Goal: Task Accomplishment & Management: Complete application form

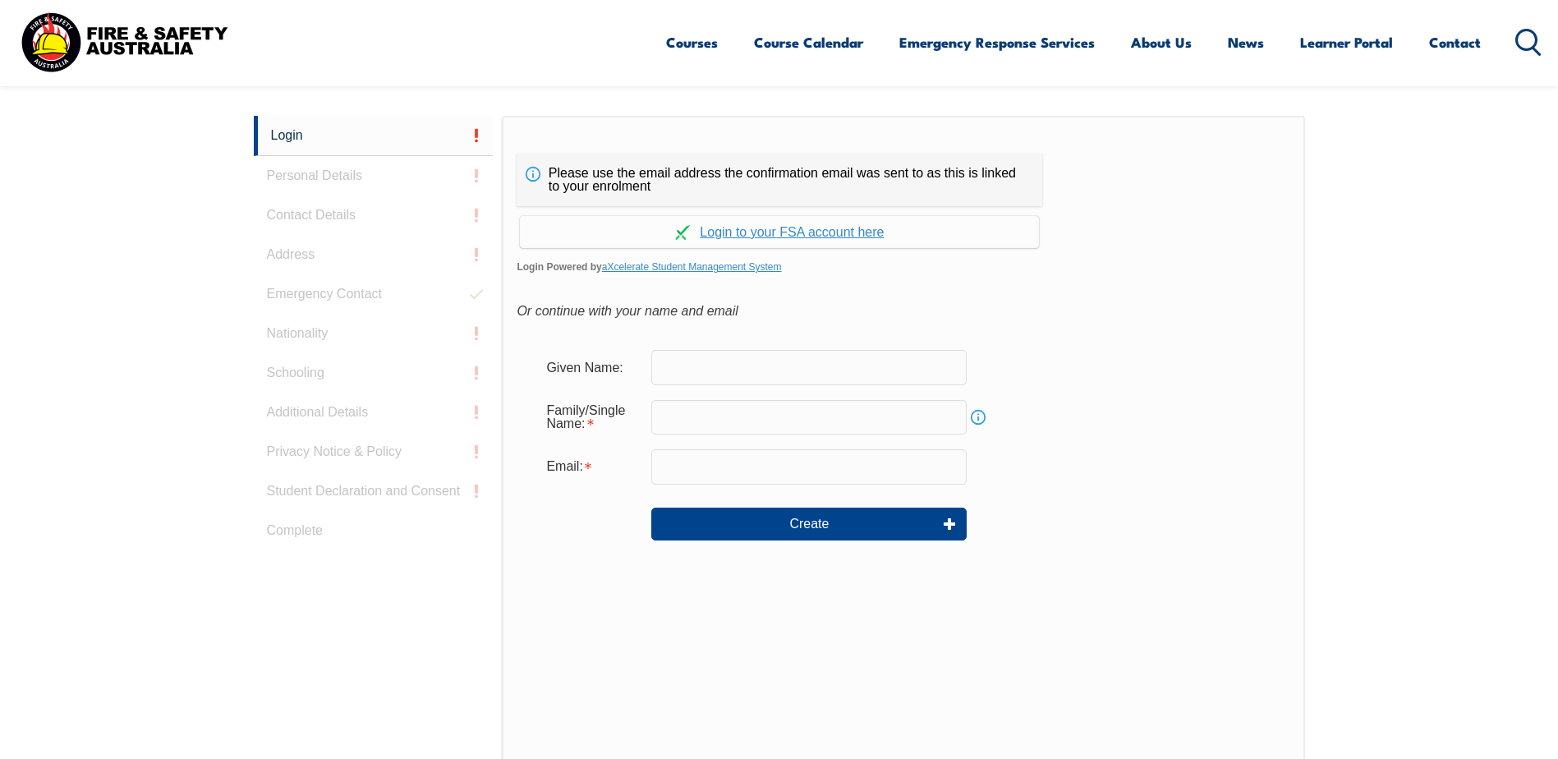
scroll to position [379, 0]
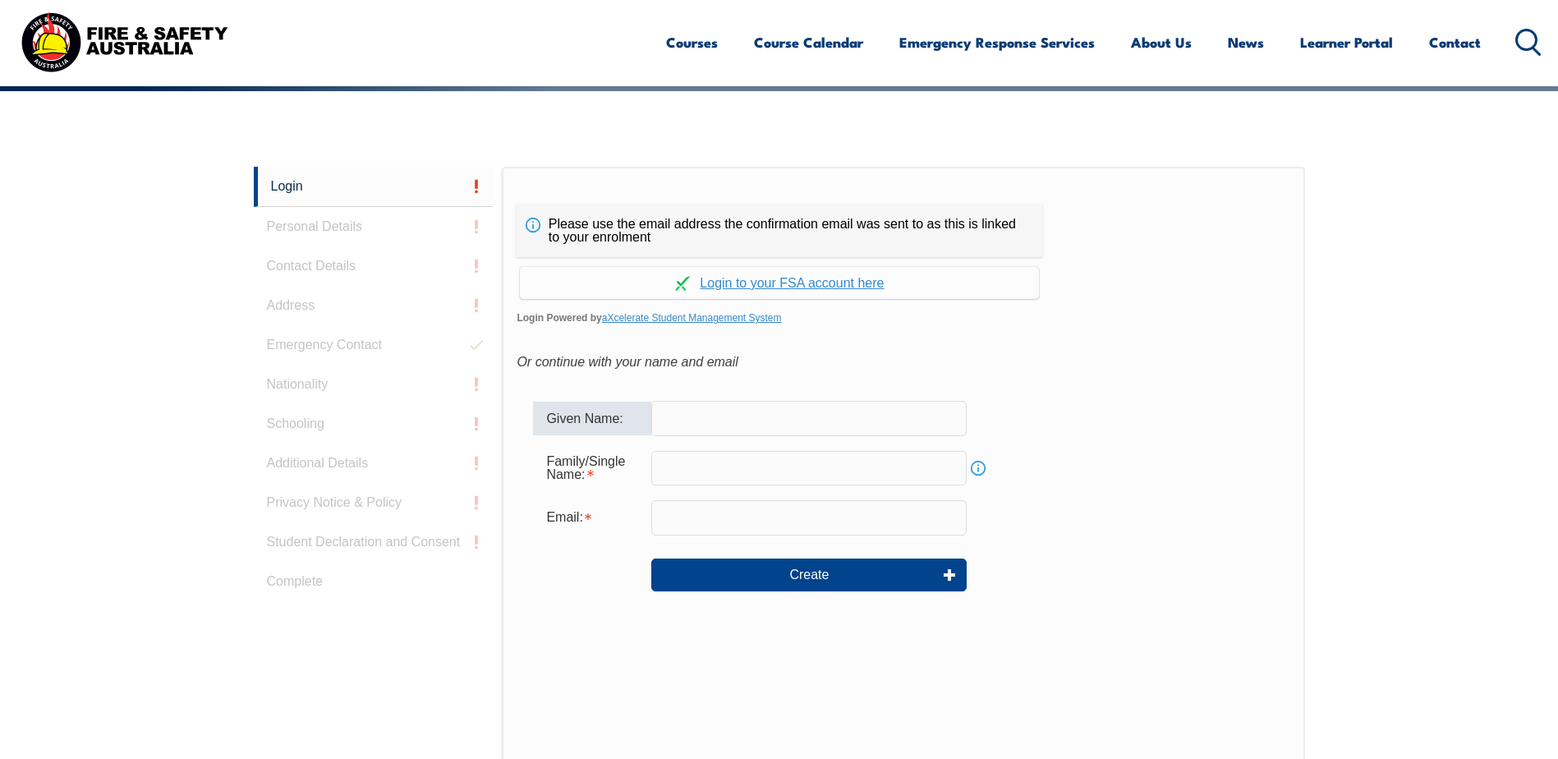
click at [687, 418] on input "text" at bounding box center [808, 418] width 315 height 34
type input "[PERSON_NAME]"
type input "[EMAIL_ADDRESS][DOMAIN_NAME]"
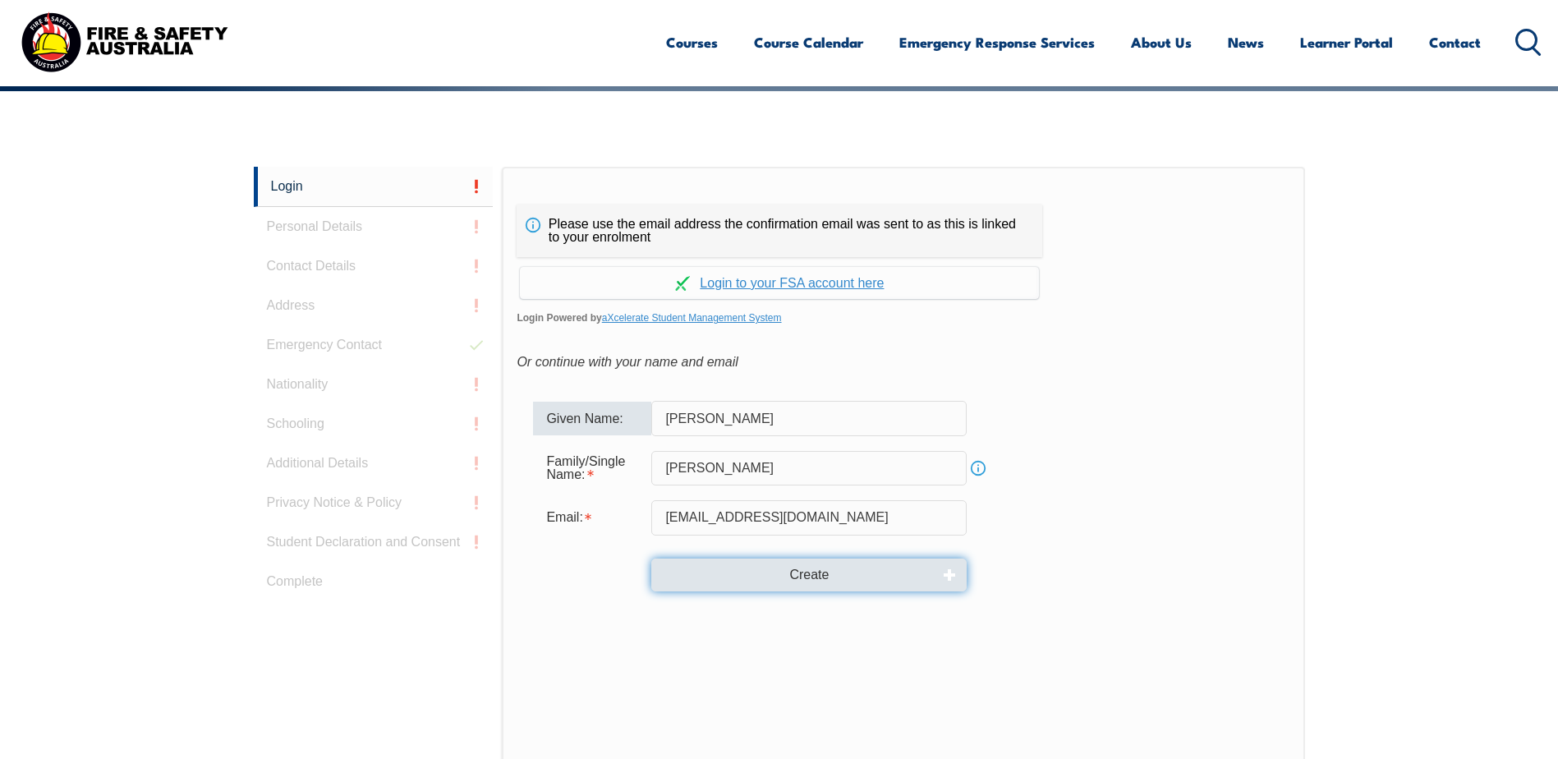
click at [751, 576] on button "Create" at bounding box center [808, 574] width 315 height 33
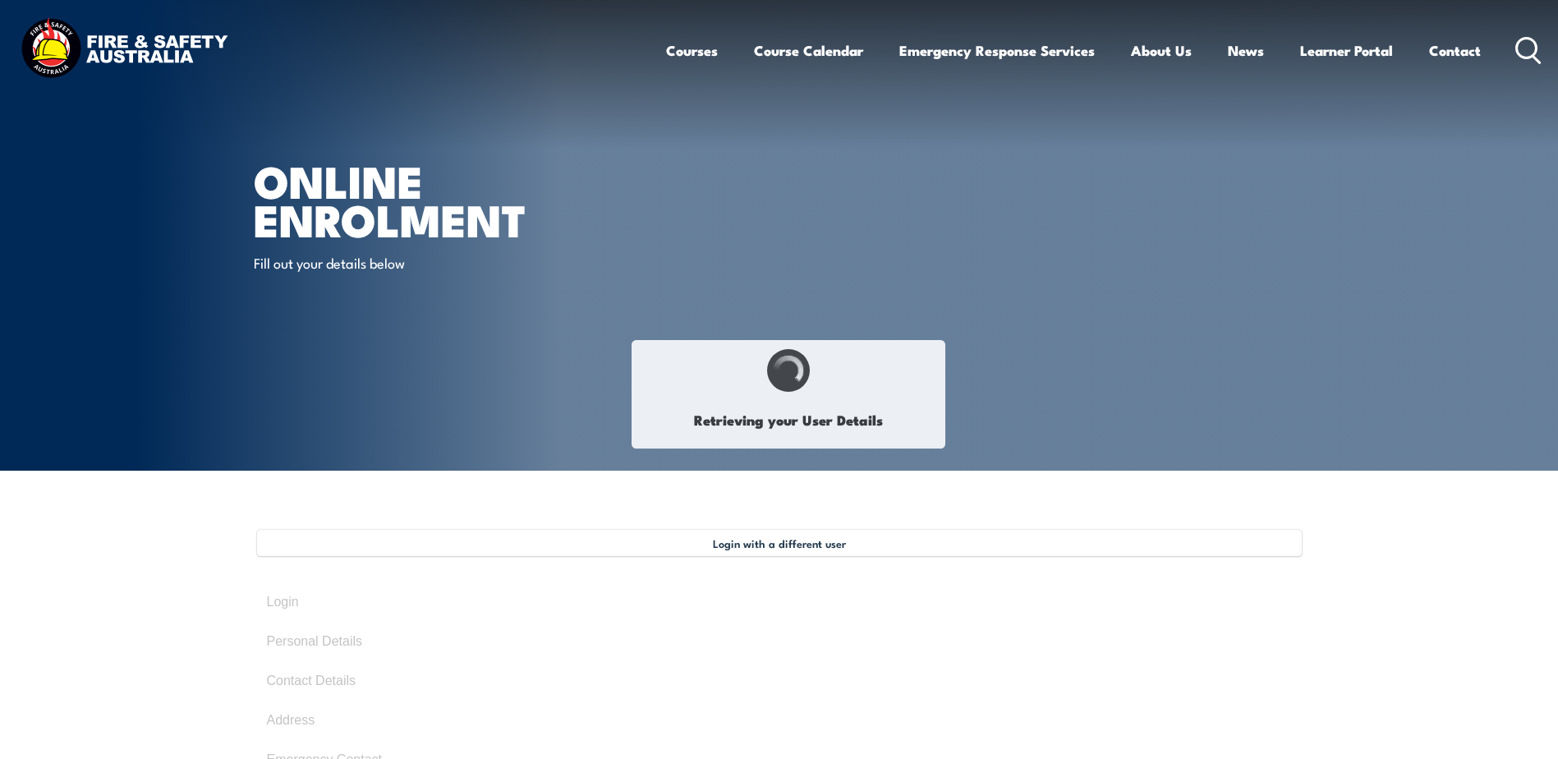
select select "Ms"
type input "[PERSON_NAME]"
type input "[DATE]"
select select "F"
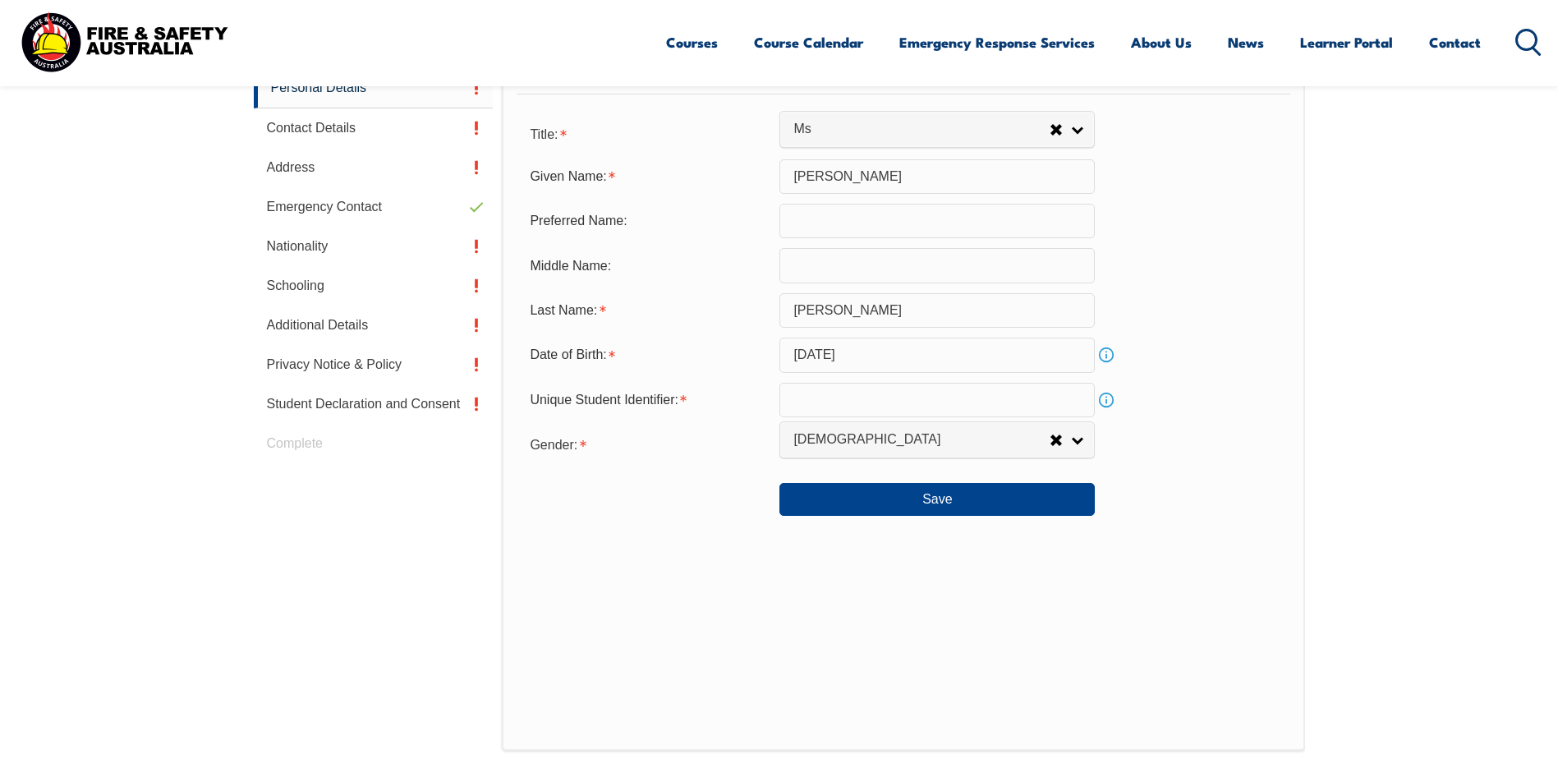
scroll to position [530, 0]
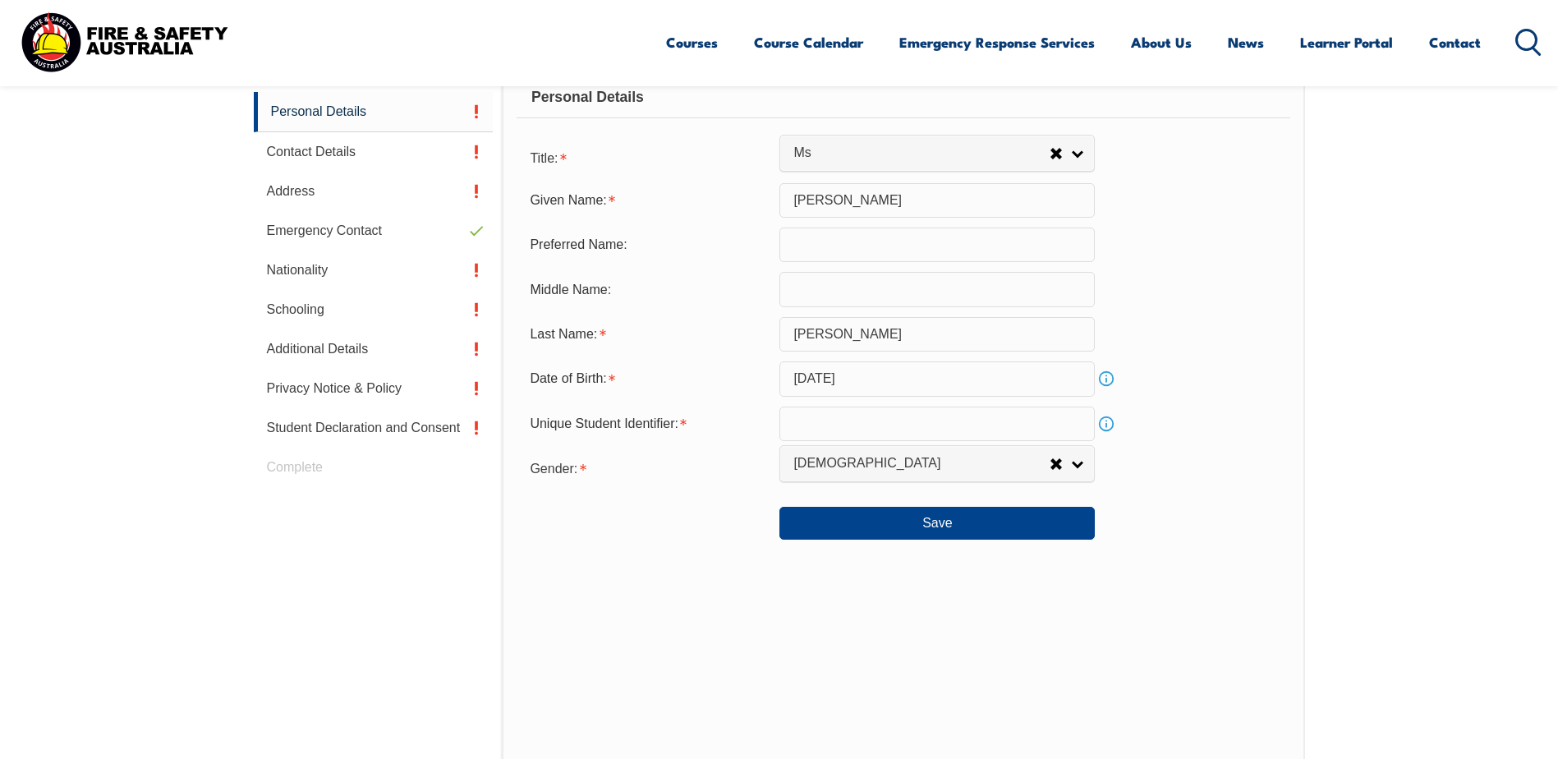
click at [843, 418] on input "text" at bounding box center [936, 424] width 315 height 34
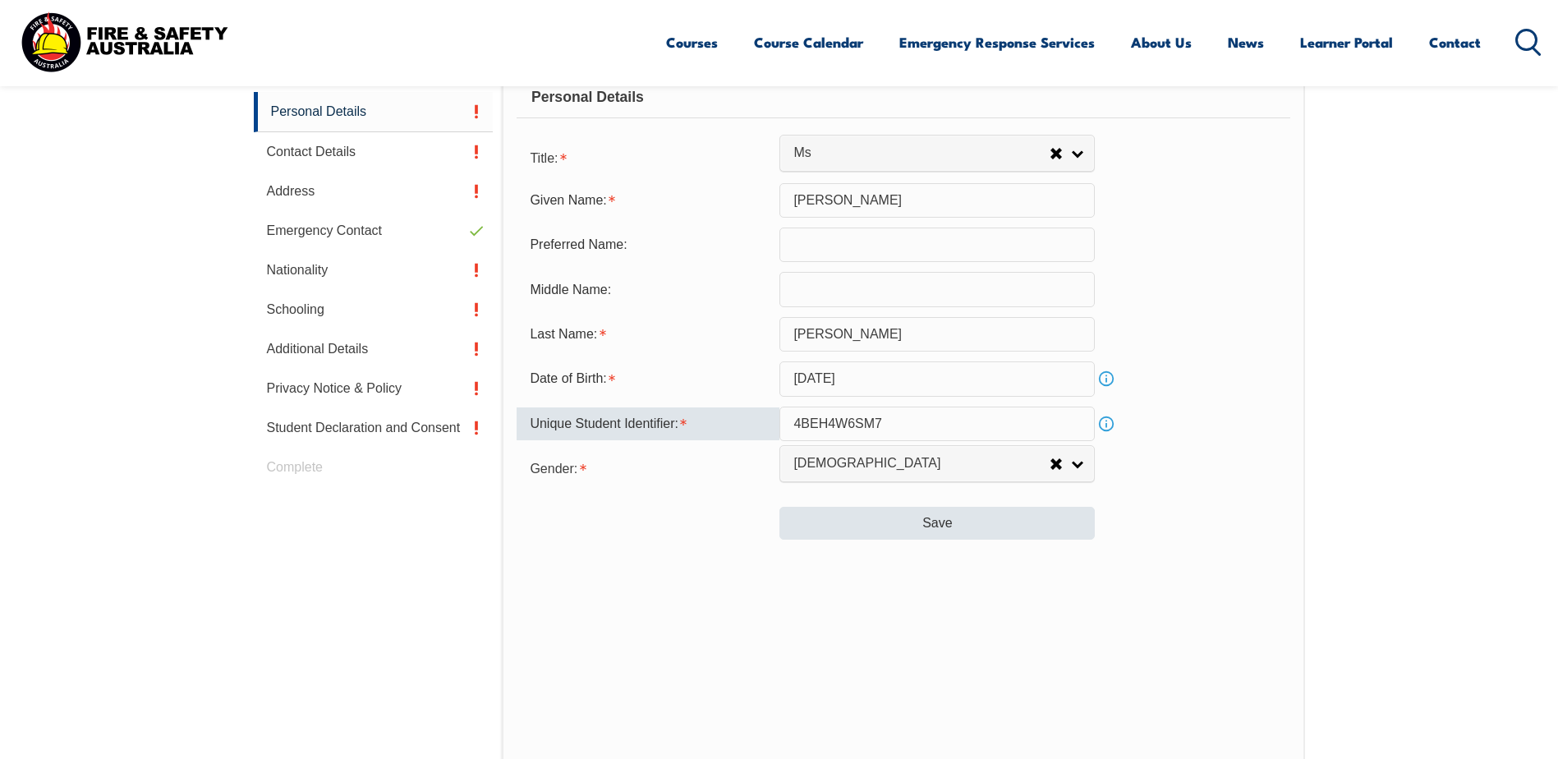
type input "4BEH4W6SM7"
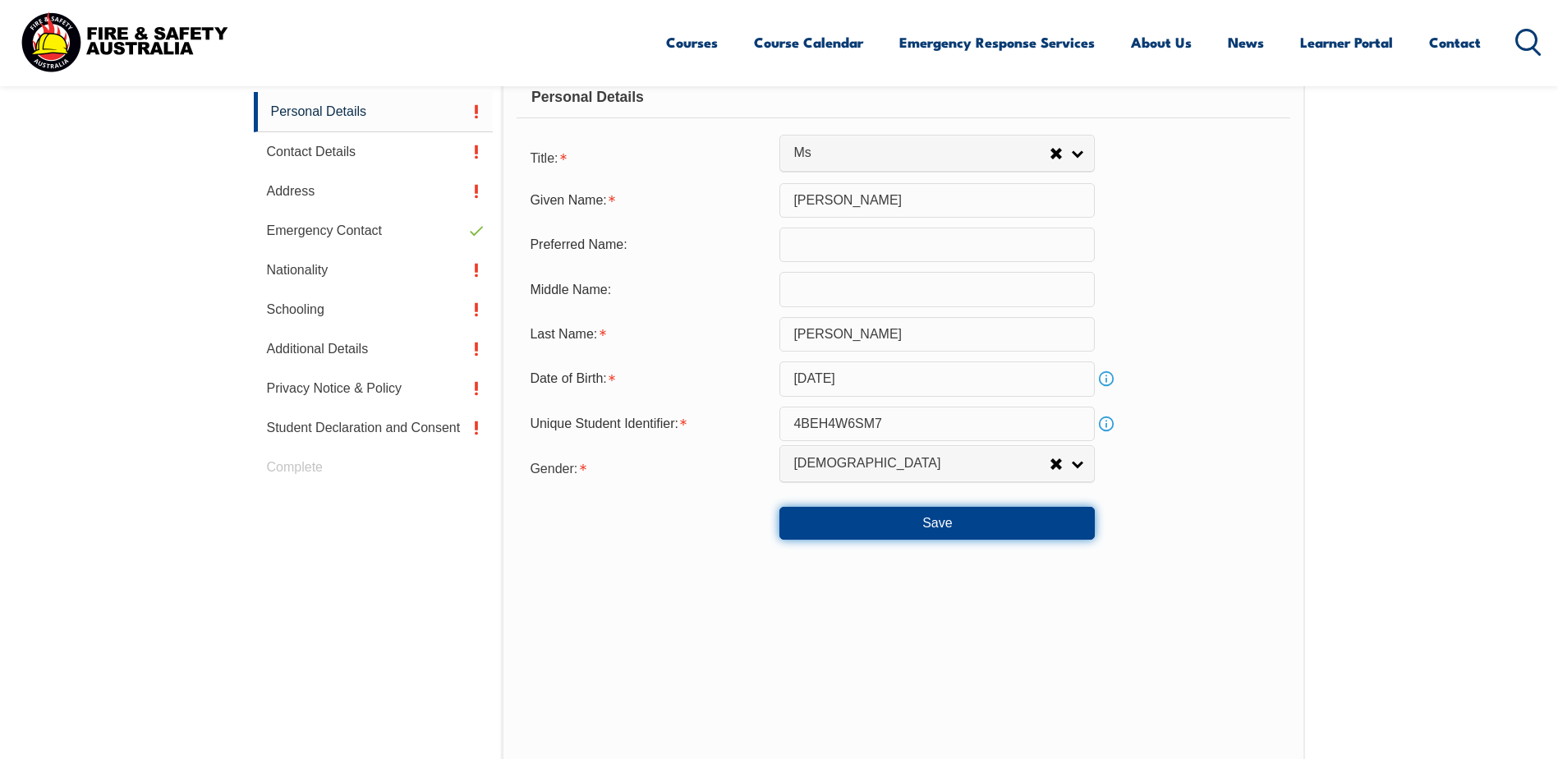
click at [935, 526] on button "Save" at bounding box center [936, 523] width 315 height 33
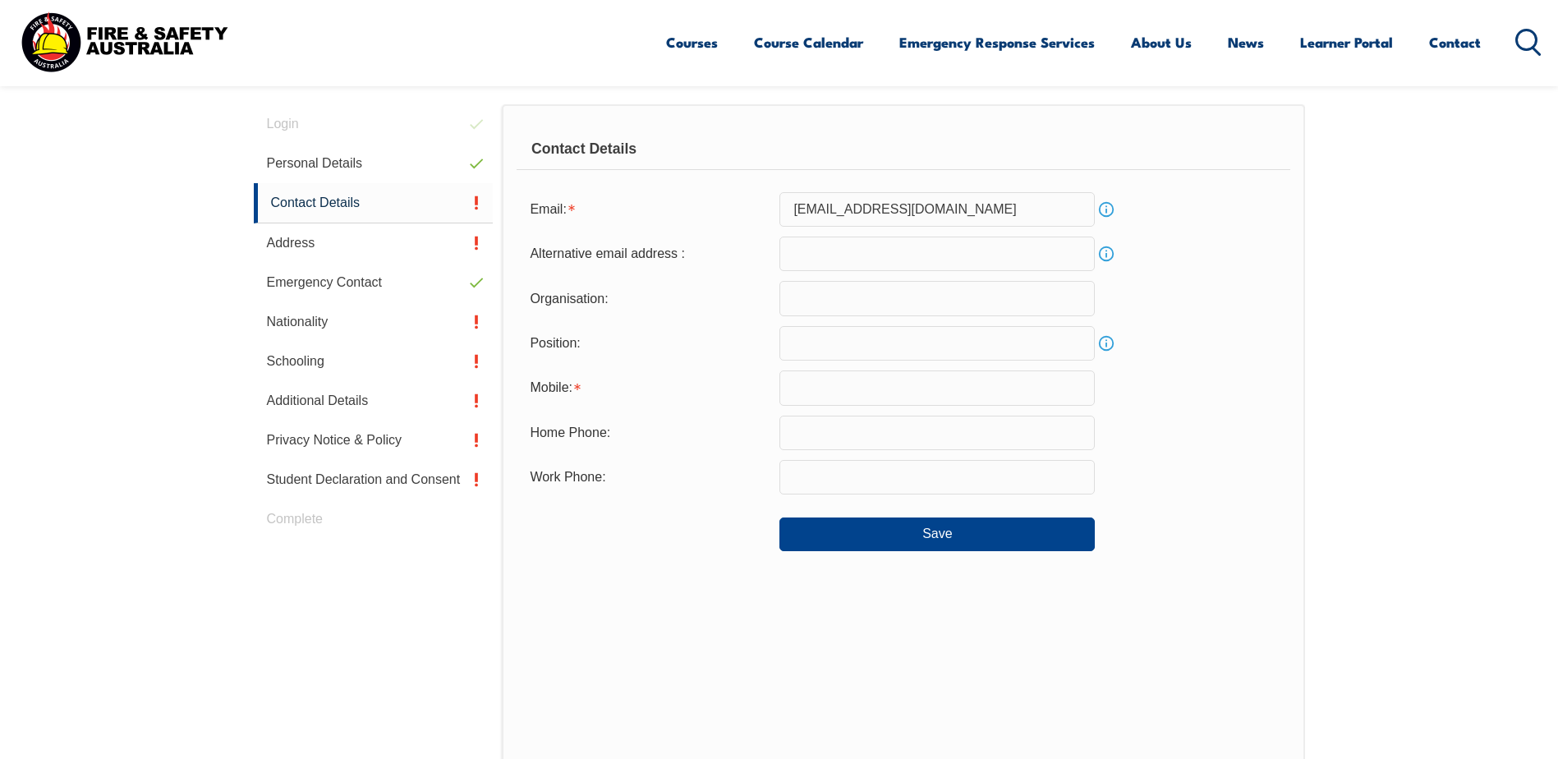
scroll to position [448, 0]
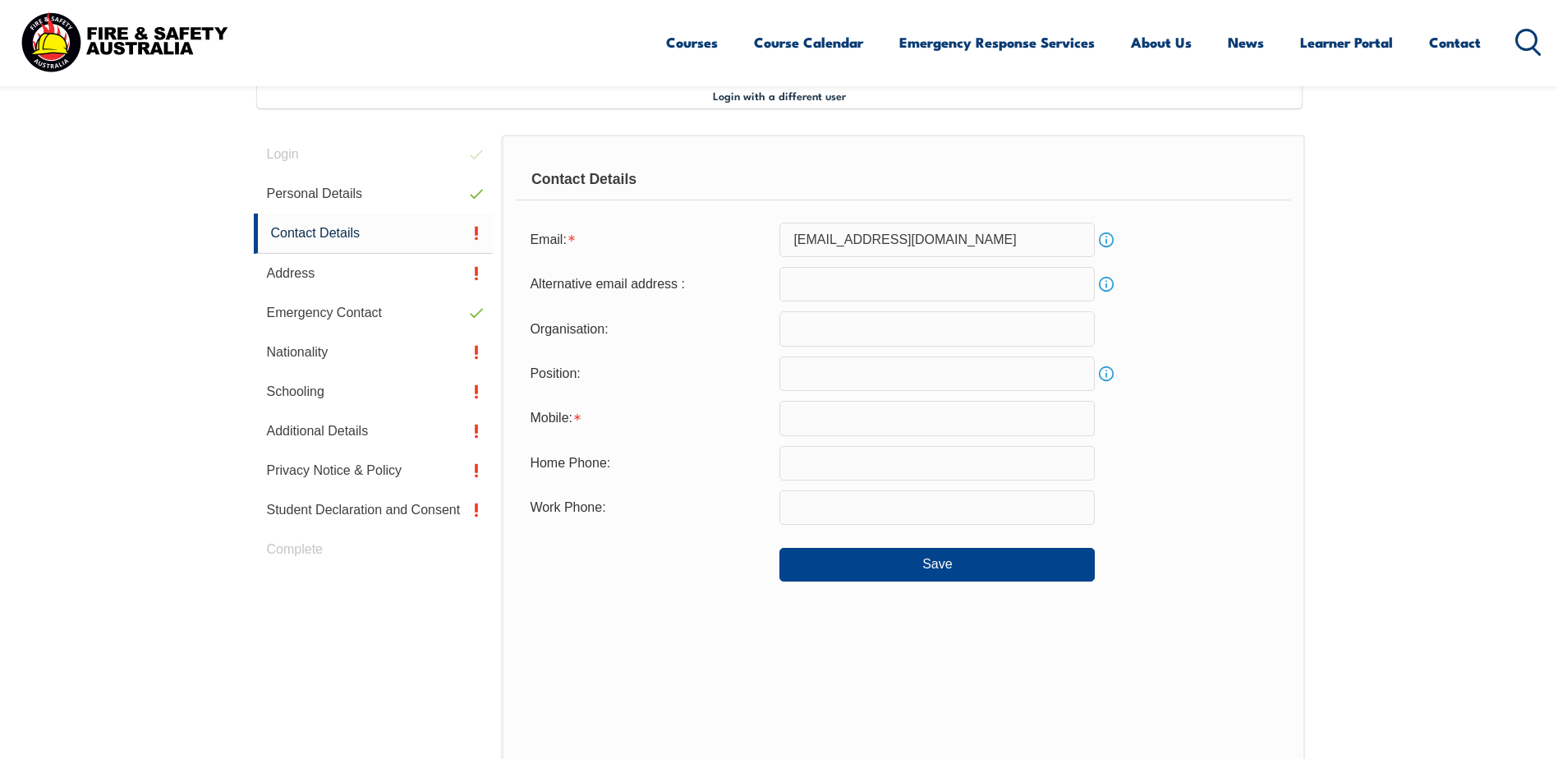
click at [861, 292] on input "email" at bounding box center [936, 284] width 315 height 34
type input "[PERSON_NAME][EMAIL_ADDRESS][PERSON_NAME][DOMAIN_NAME]"
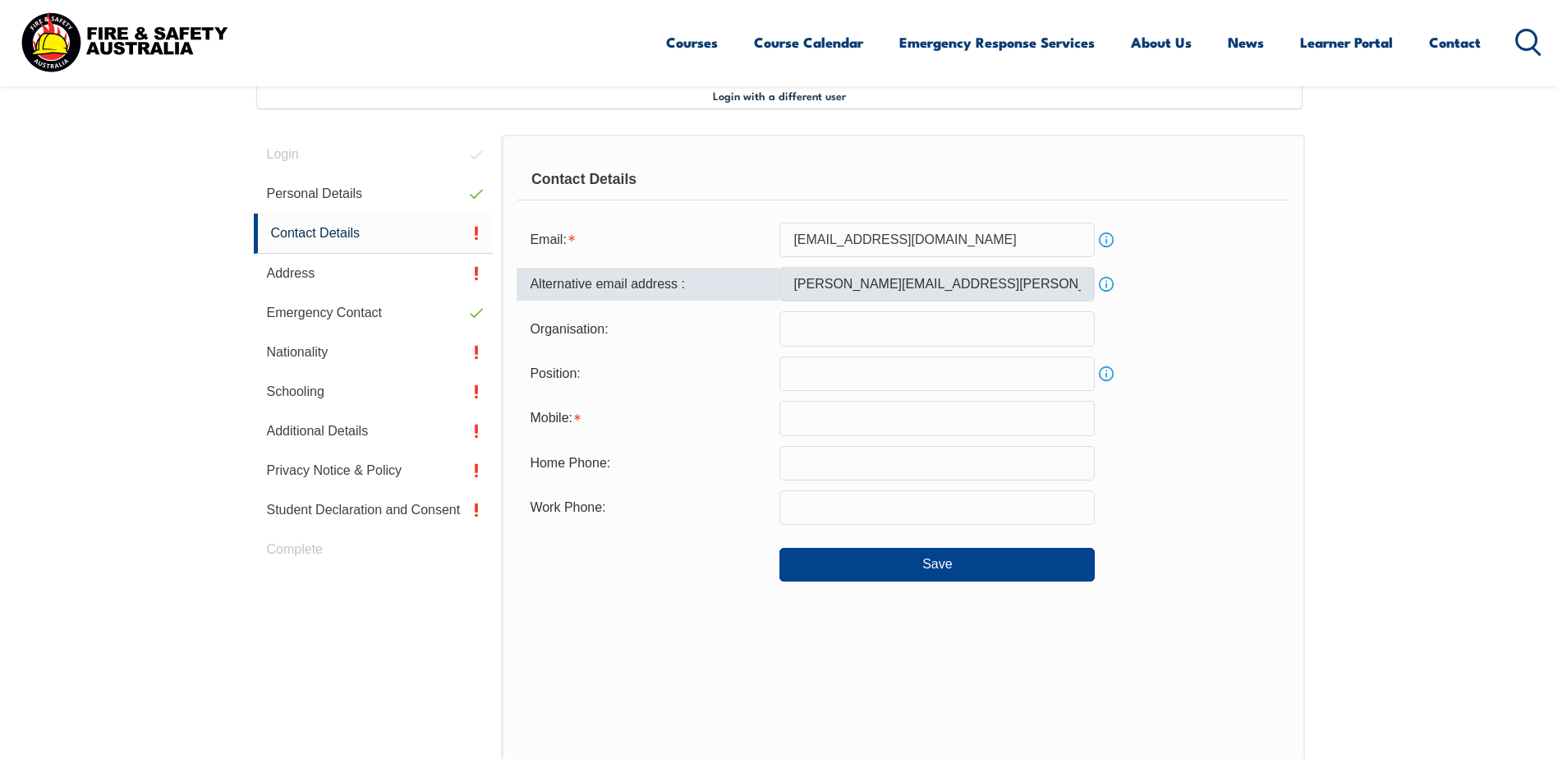
type input "Emanuele Enterprises Pty Ltd"
type input "0432153253"
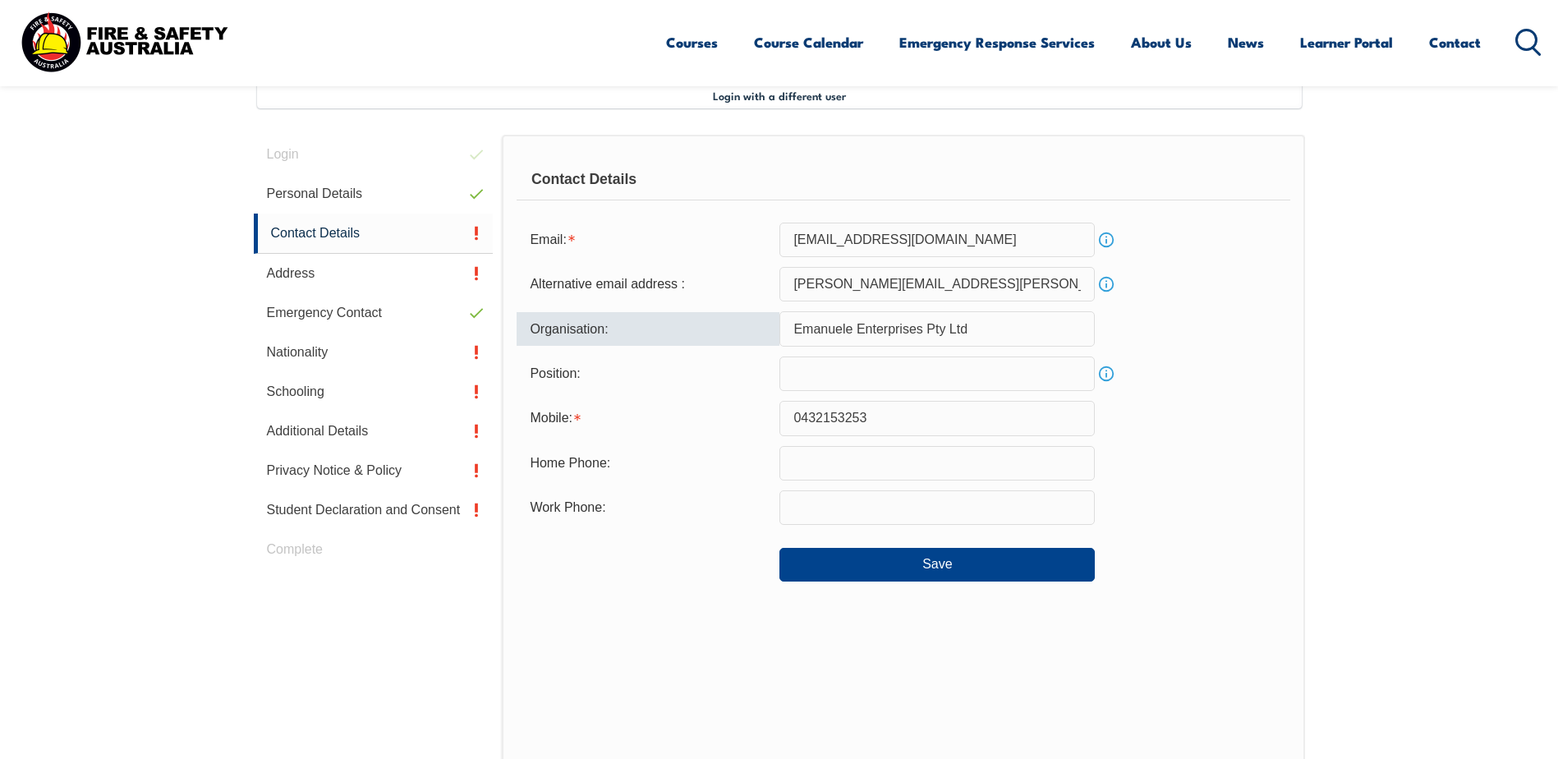
click at [976, 328] on input "Emanuele Enterprises Pty Ltd" at bounding box center [936, 328] width 315 height 34
click at [1236, 385] on div "Position: Info" at bounding box center [903, 373] width 773 height 34
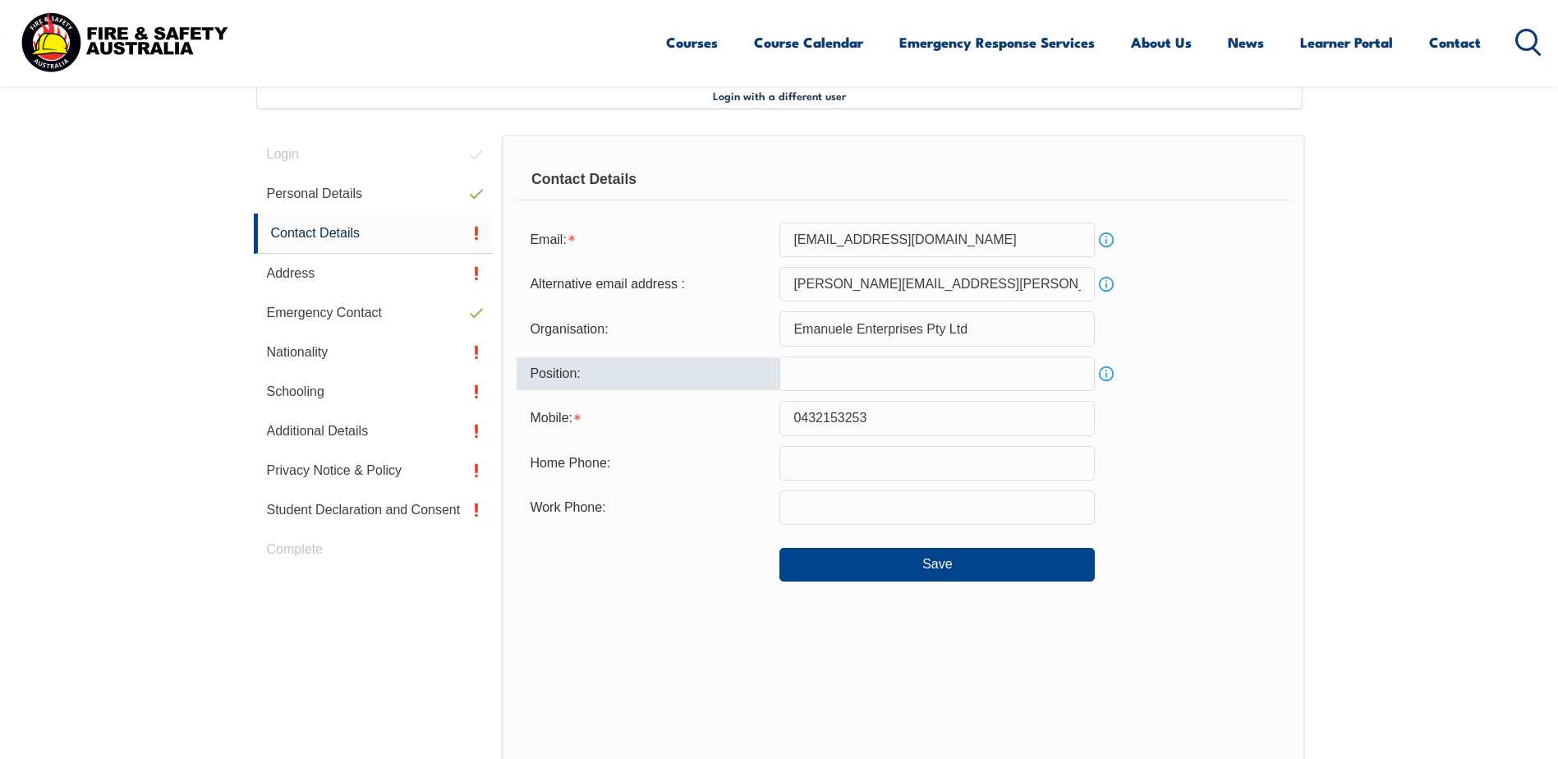
click at [932, 376] on input "text" at bounding box center [936, 373] width 315 height 34
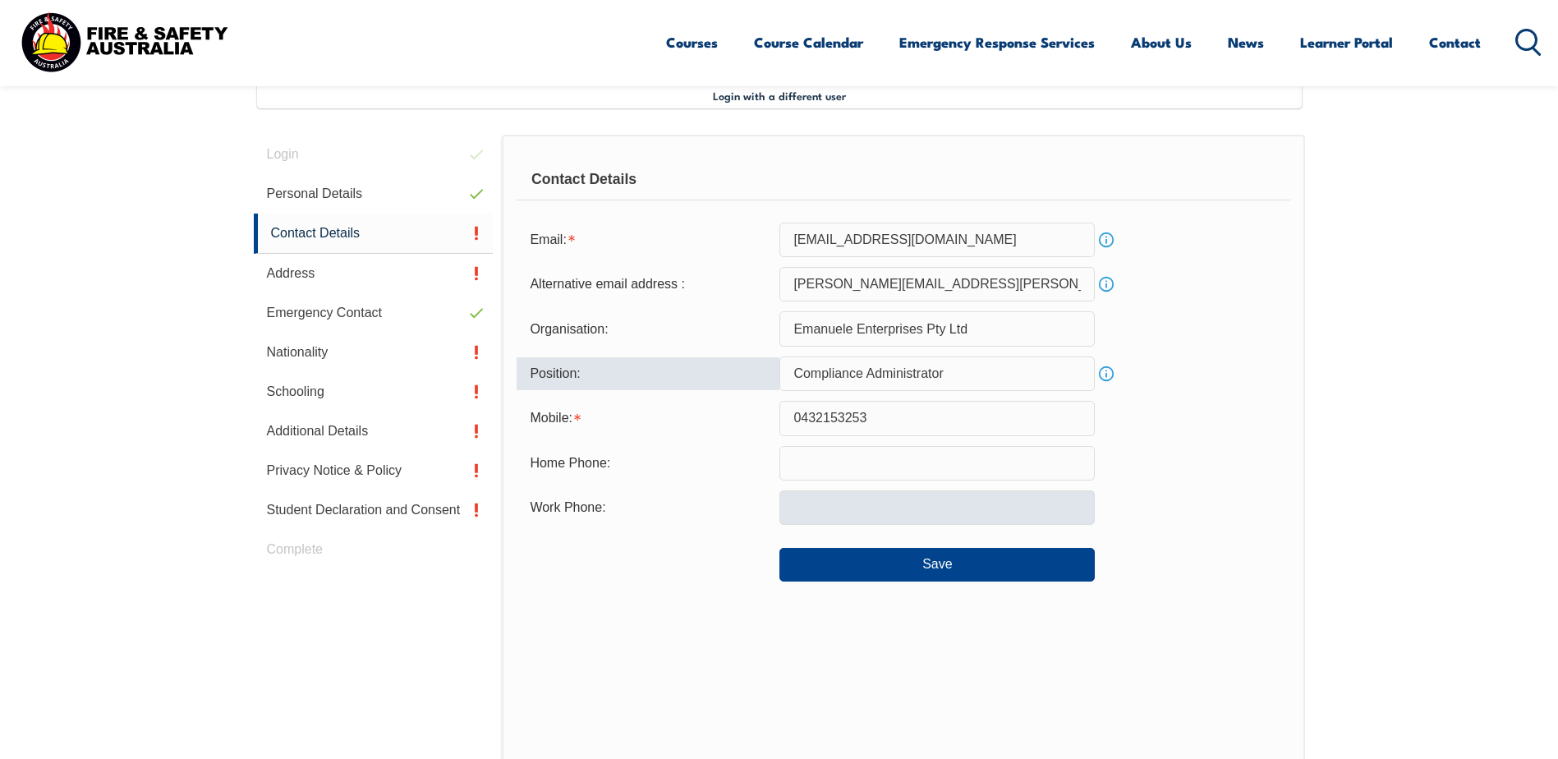
type input "Compliance Administrator"
click at [853, 501] on input "text" at bounding box center [936, 507] width 315 height 34
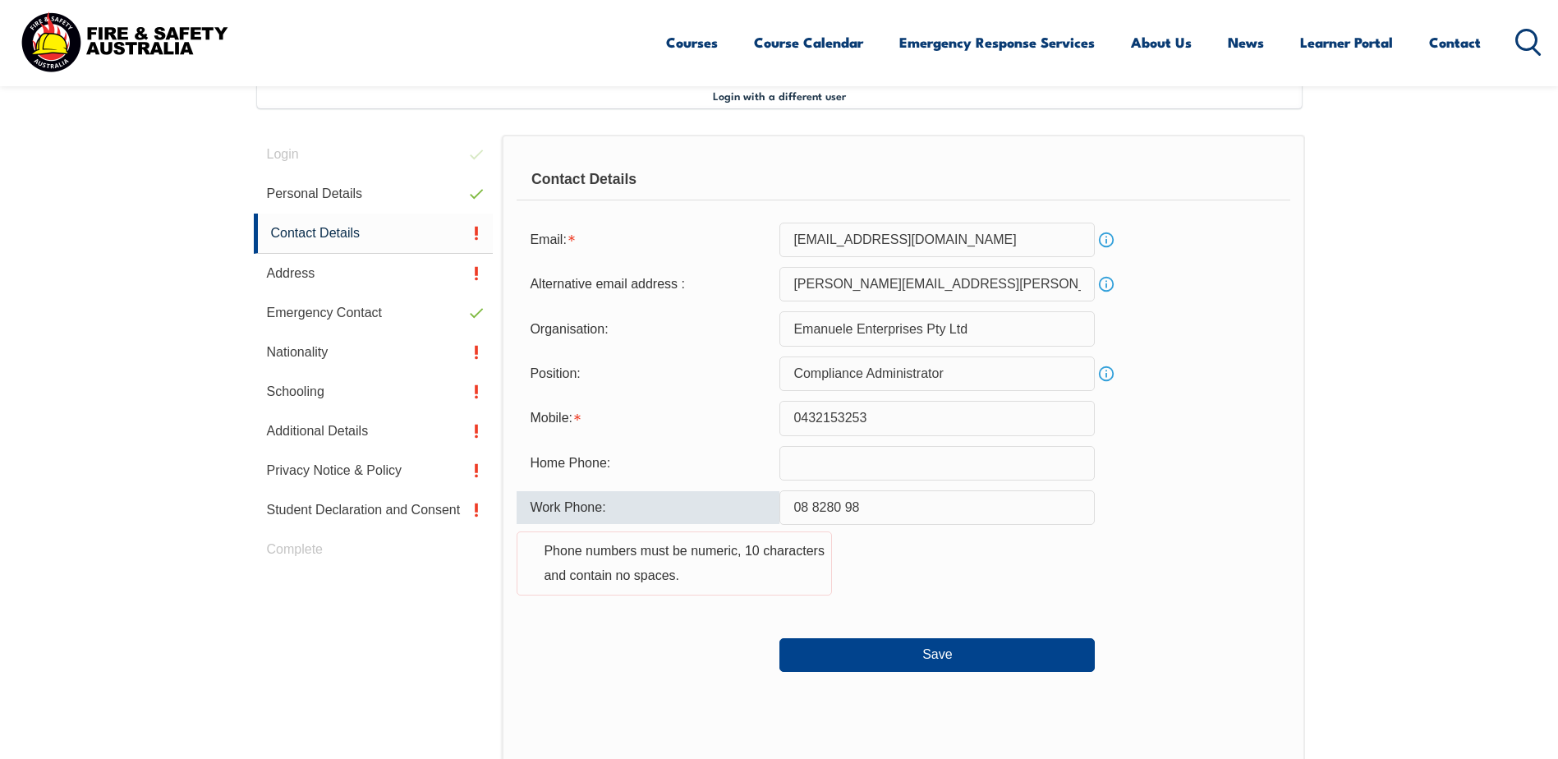
drag, startPoint x: 864, startPoint y: 508, endPoint x: 742, endPoint y: 515, distance: 122.6
click at [742, 515] on div "Work Phone: [PHONE_NUMBER] Phone numbers must be numeric, 10 characters and con…" at bounding box center [903, 552] width 773 height 125
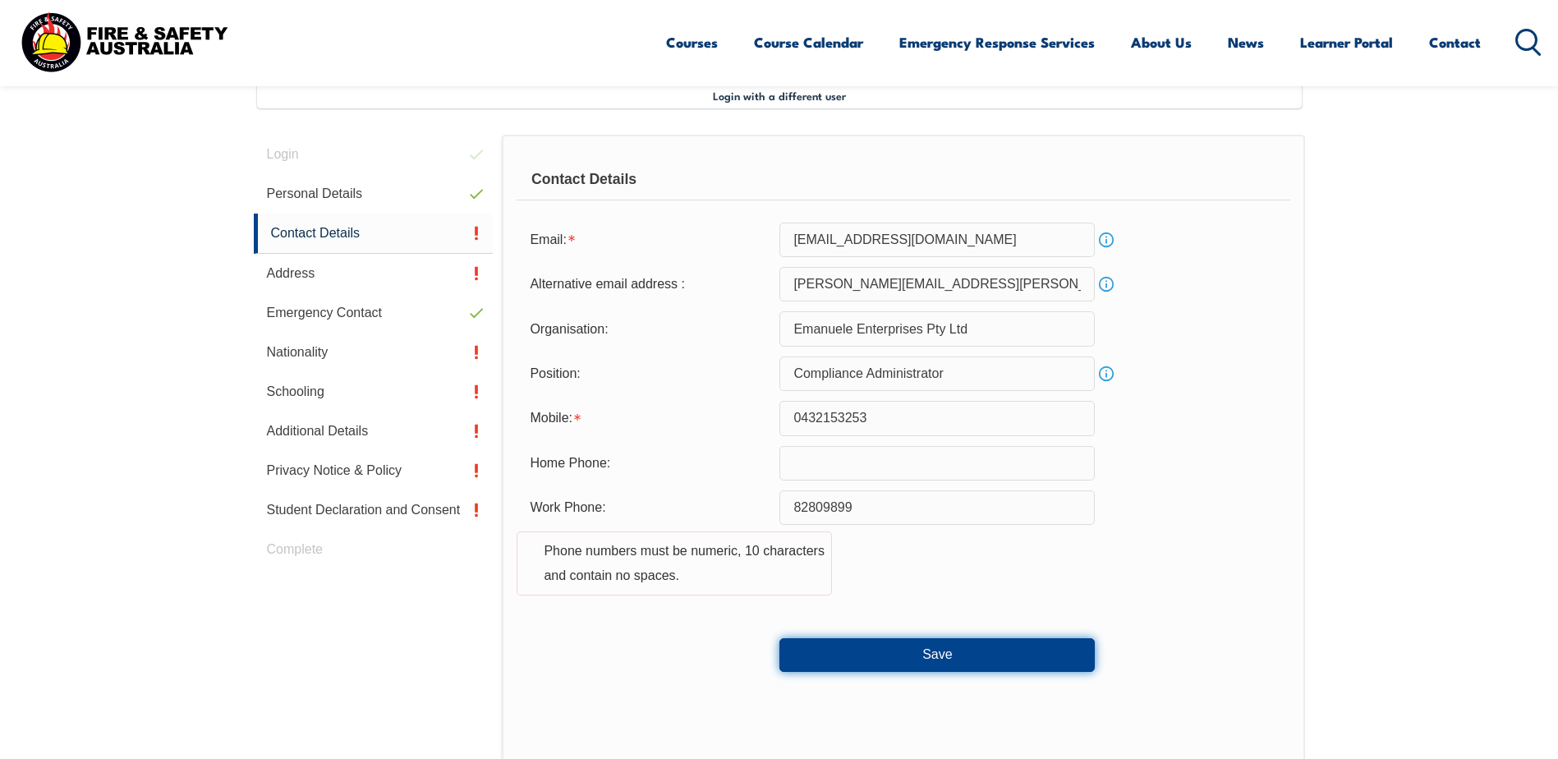
click at [874, 651] on button "Save" at bounding box center [936, 654] width 315 height 33
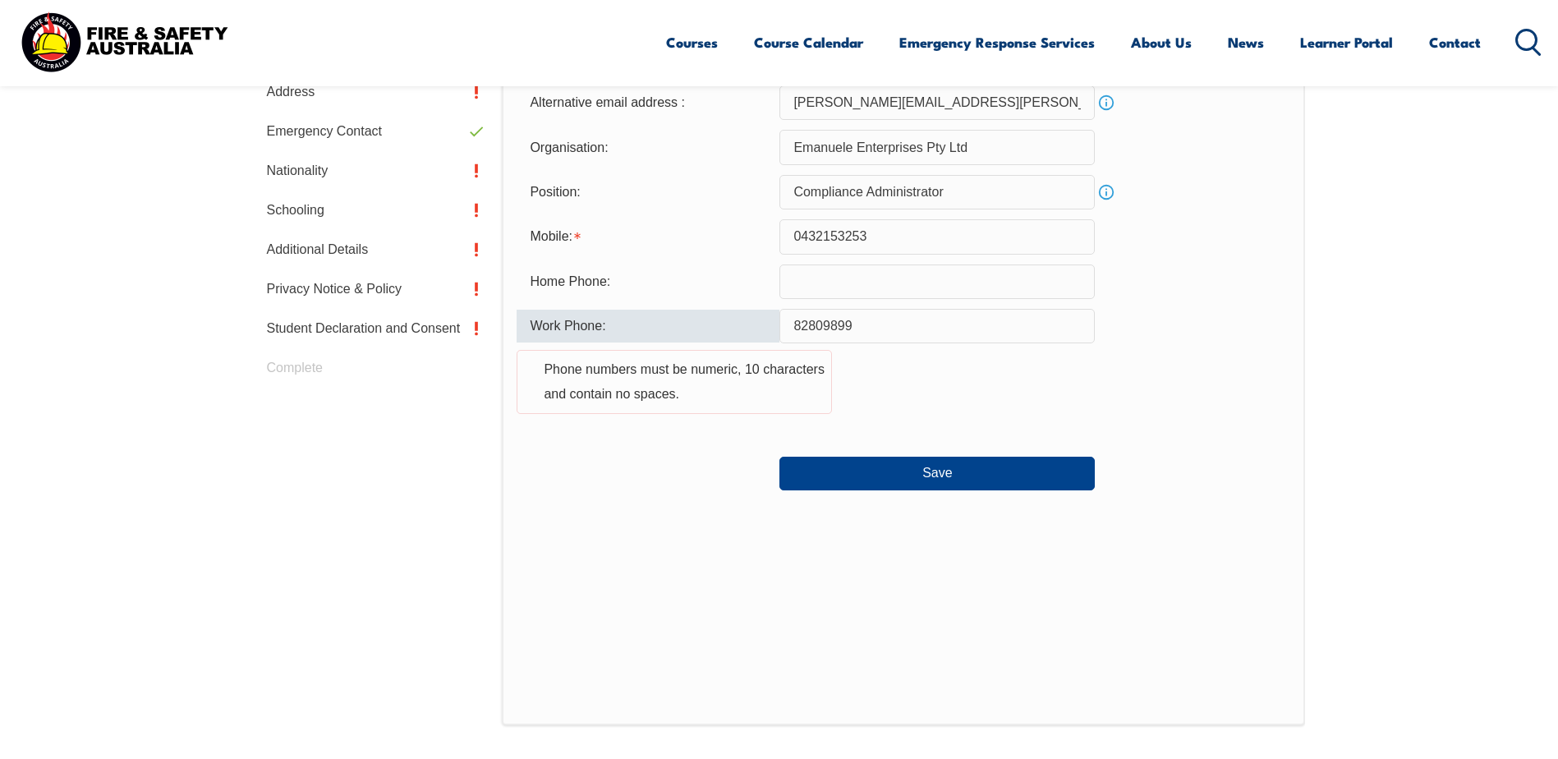
scroll to position [609, 0]
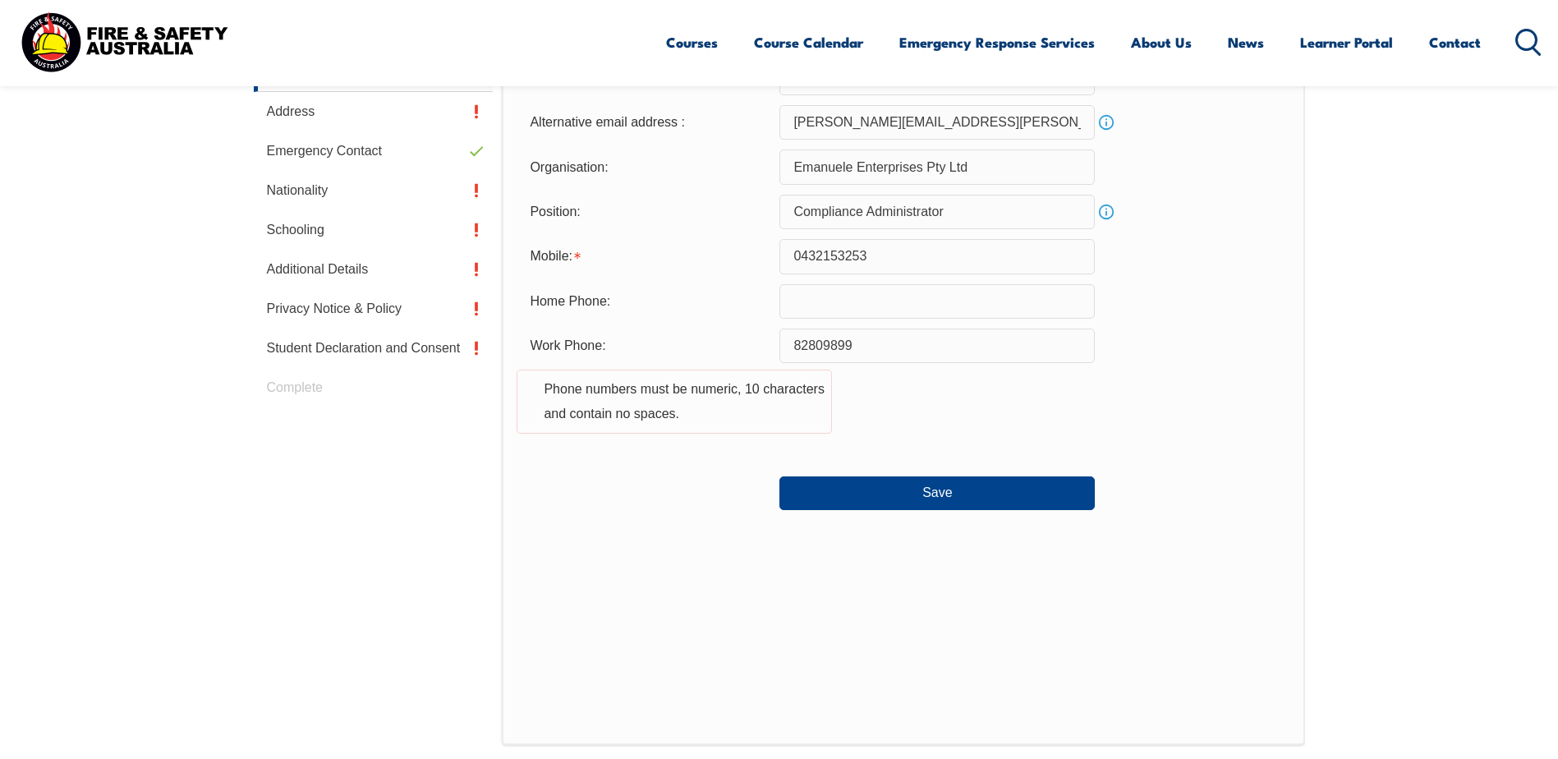
click at [1140, 425] on div "Work Phone: 82809899 Phone numbers must be numeric, 10 characters and contain n…" at bounding box center [903, 390] width 773 height 125
click at [792, 342] on input "82809899" at bounding box center [936, 345] width 315 height 34
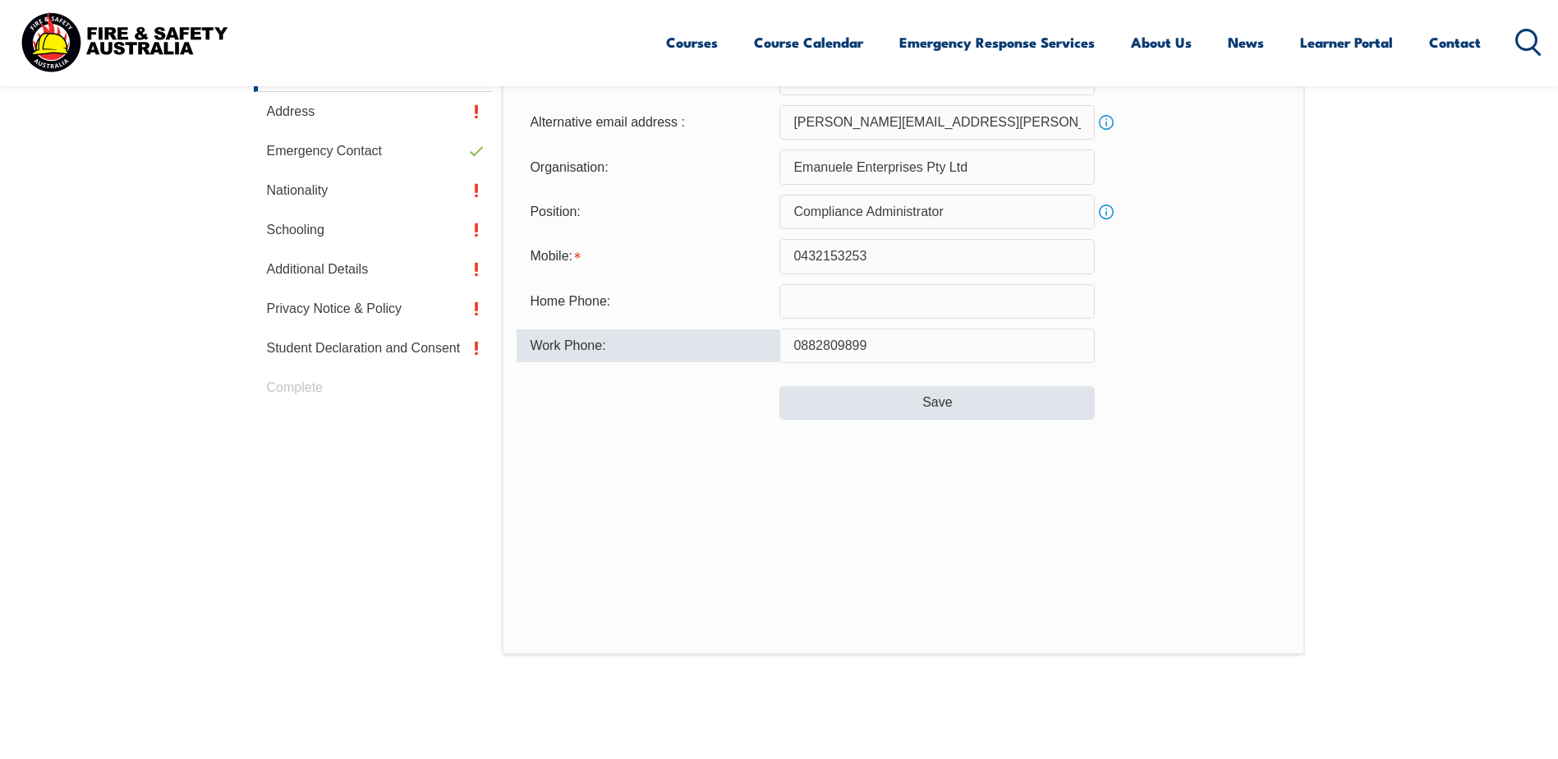
type input "0882809899"
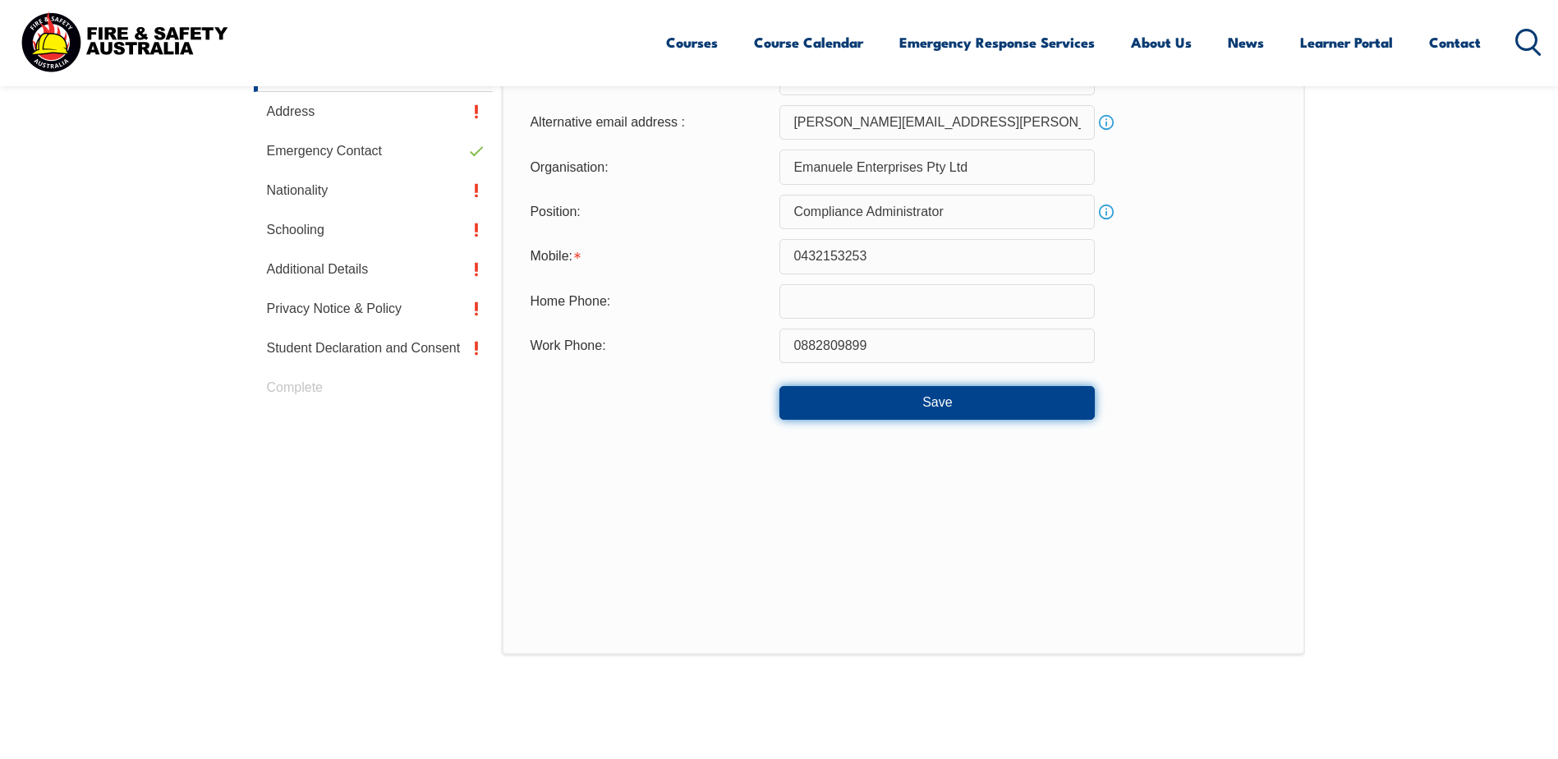
click at [848, 399] on button "Save" at bounding box center [936, 402] width 315 height 33
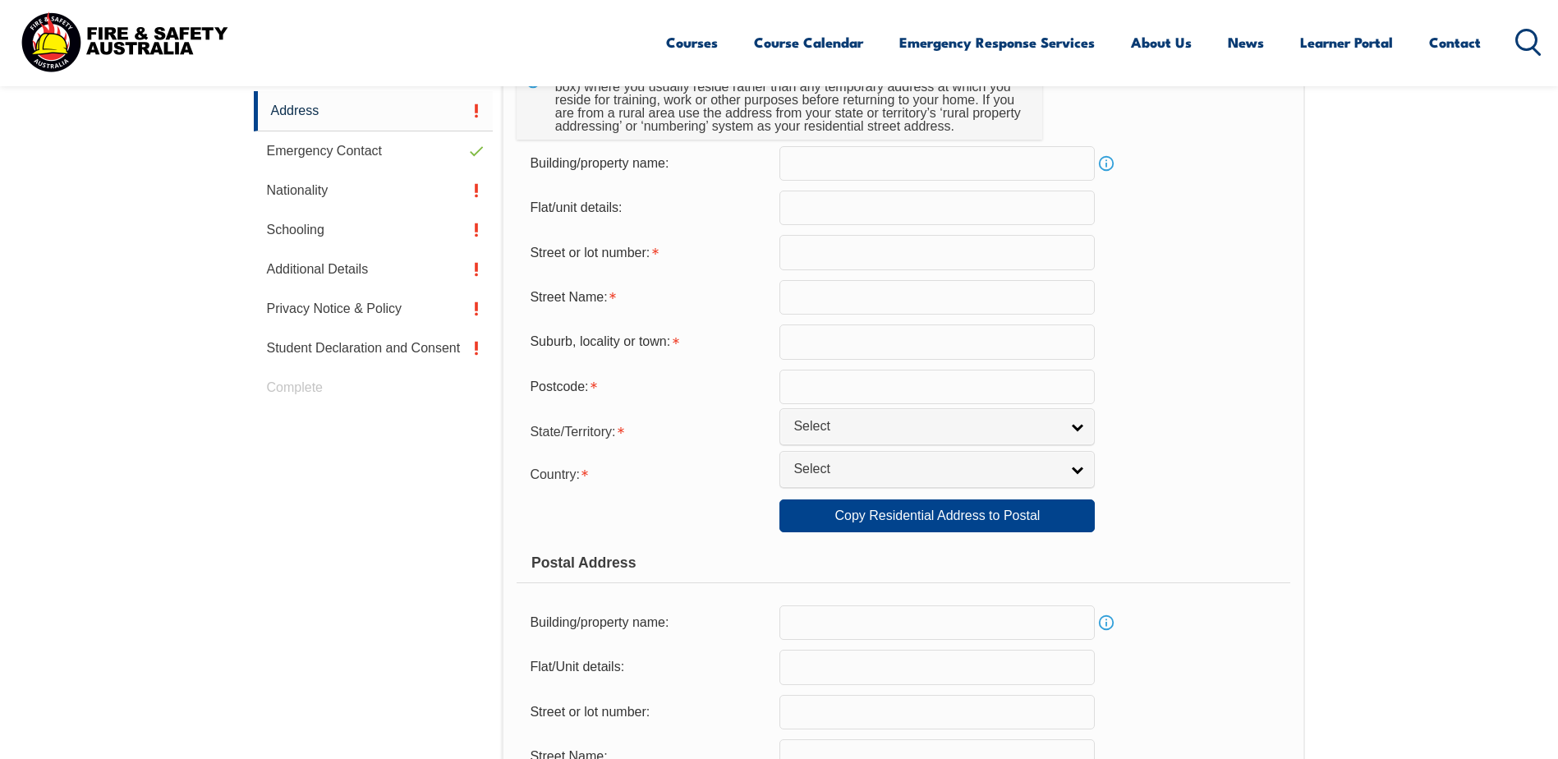
scroll to position [448, 0]
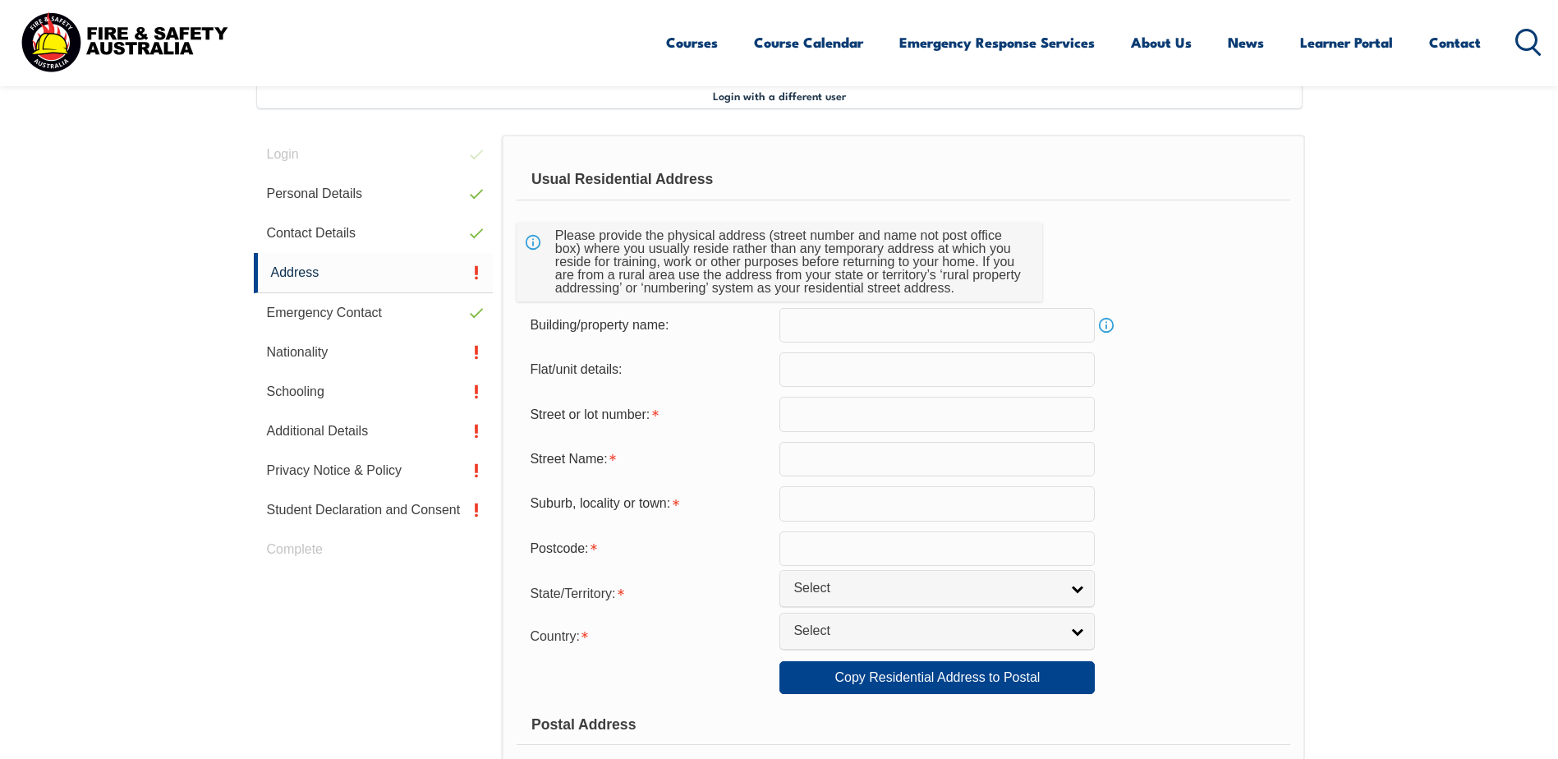
click at [829, 416] on input "text" at bounding box center [936, 414] width 315 height 34
type input "[STREET_ADDRESS]"
click at [894, 462] on input "[GEOGRAPHIC_DATA]" at bounding box center [936, 459] width 315 height 34
type input "[GEOGRAPHIC_DATA]"
click at [1166, 508] on div "Suburb, locality or town:" at bounding box center [903, 503] width 773 height 34
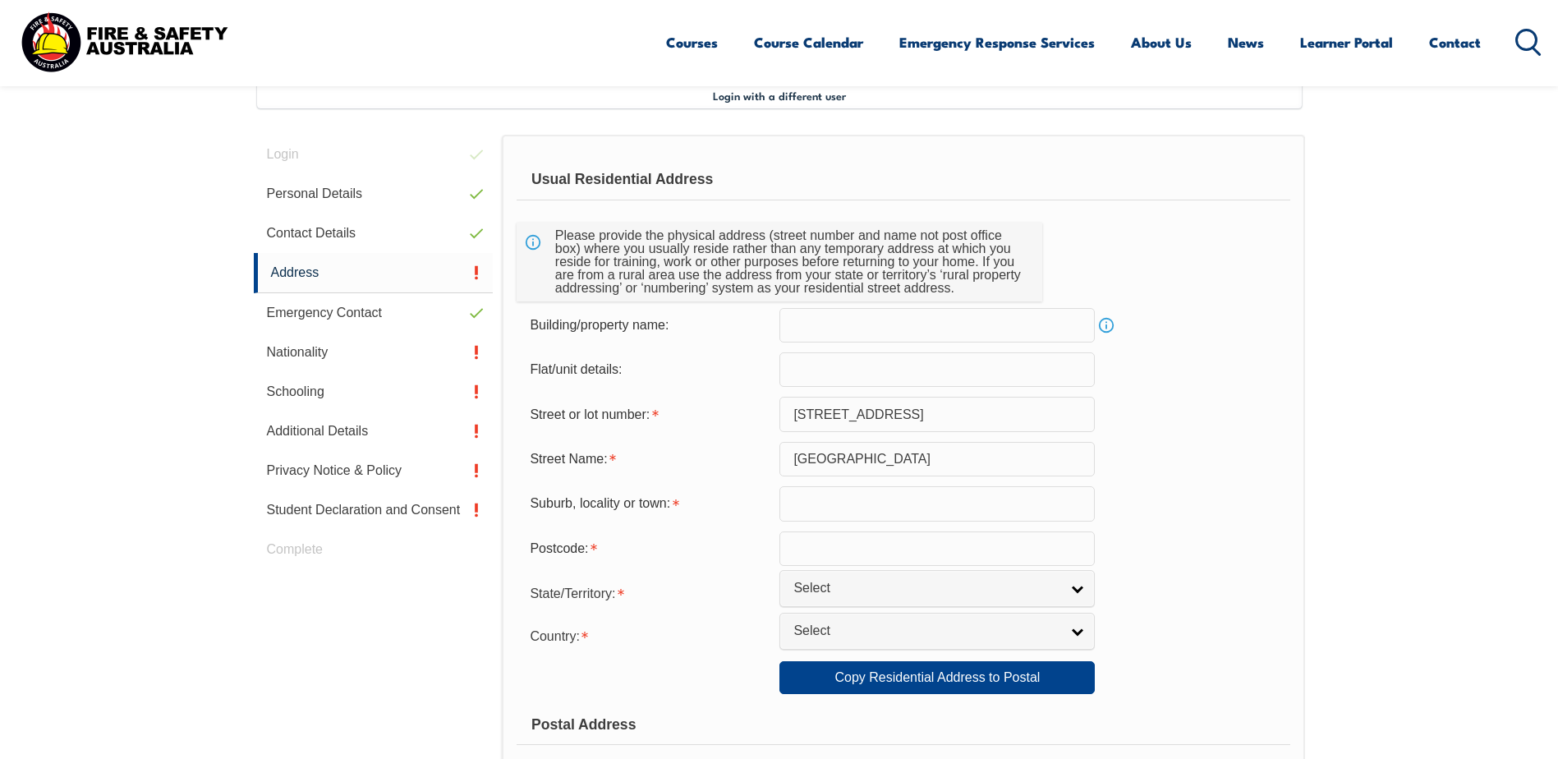
drag, startPoint x: 894, startPoint y: 418, endPoint x: 907, endPoint y: 410, distance: 16.2
click at [894, 418] on input "[STREET_ADDRESS]" at bounding box center [936, 414] width 315 height 34
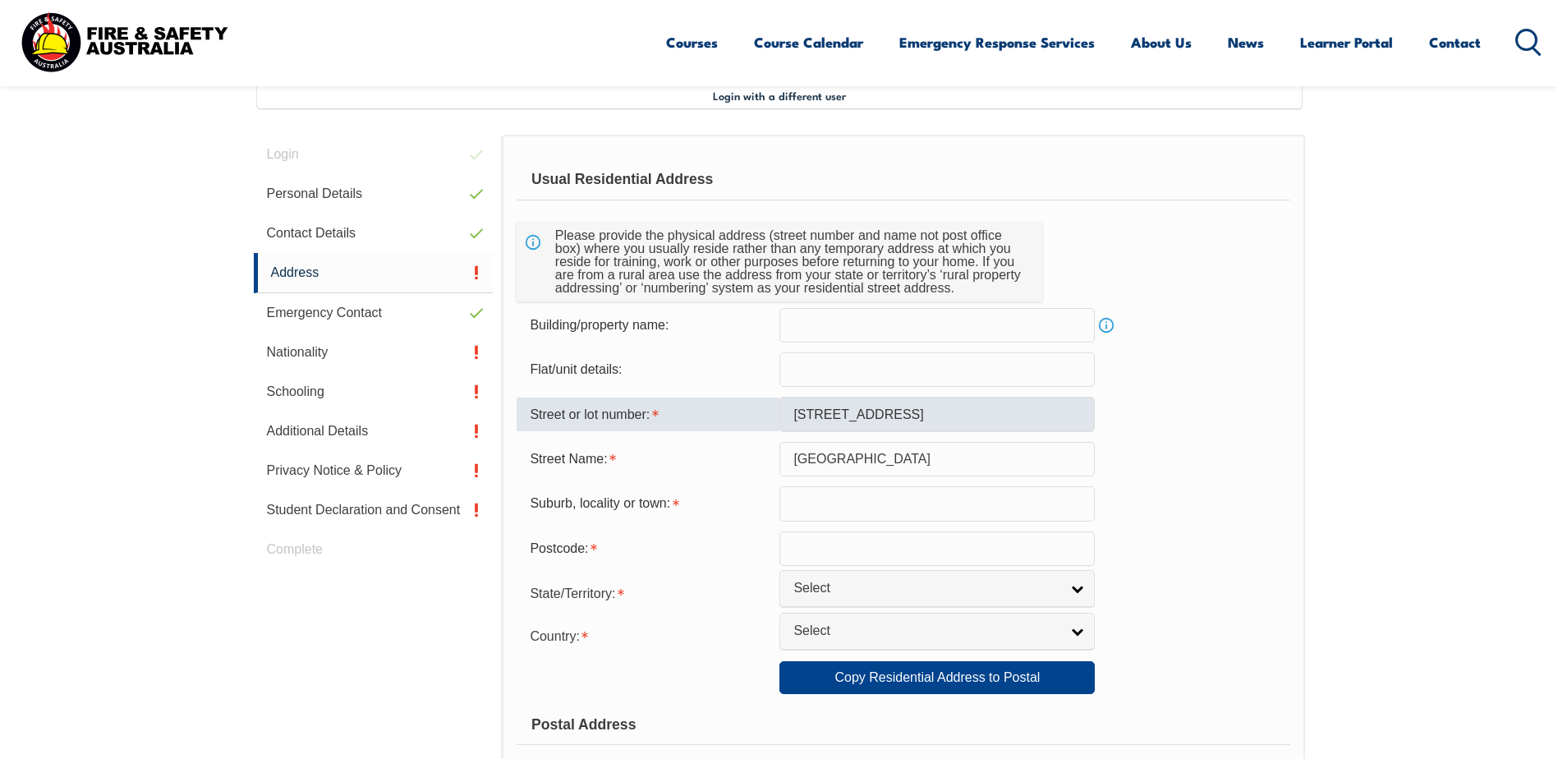
type input "WOODVILLE"
select select "SA"
select select "1101"
drag, startPoint x: 892, startPoint y: 411, endPoint x: 821, endPoint y: 412, distance: 70.6
click at [821, 412] on input "[STREET_ADDRESS]" at bounding box center [936, 414] width 315 height 34
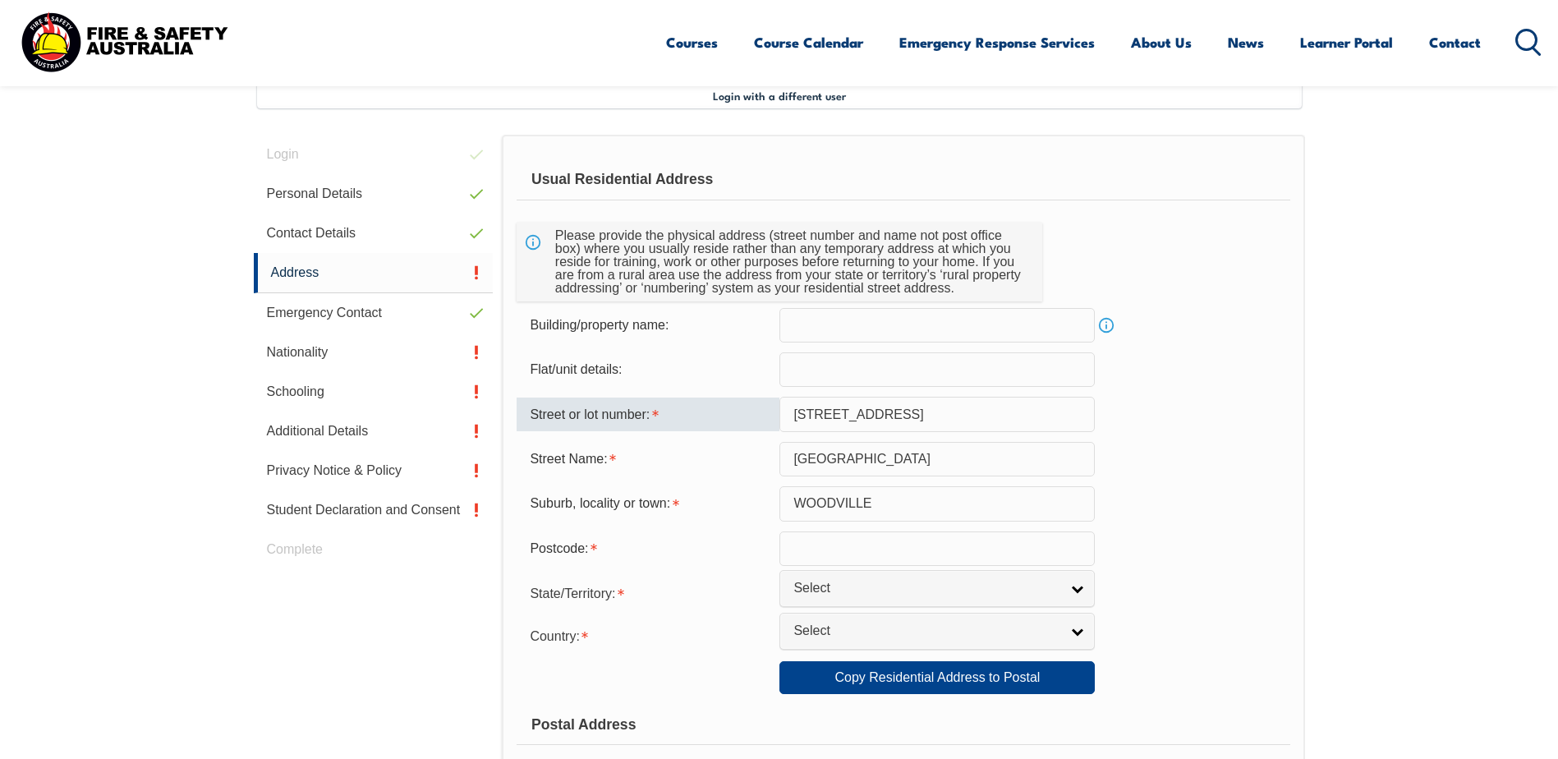
click at [917, 409] on input "[STREET_ADDRESS]" at bounding box center [936, 414] width 315 height 34
click at [910, 417] on input "[STREET_ADDRESS]" at bounding box center [936, 414] width 315 height 34
click at [1110, 537] on div "Postcode:" at bounding box center [903, 548] width 773 height 34
click at [806, 410] on input "[STREET_ADDRESS]" at bounding box center [936, 414] width 315 height 34
type input "4"
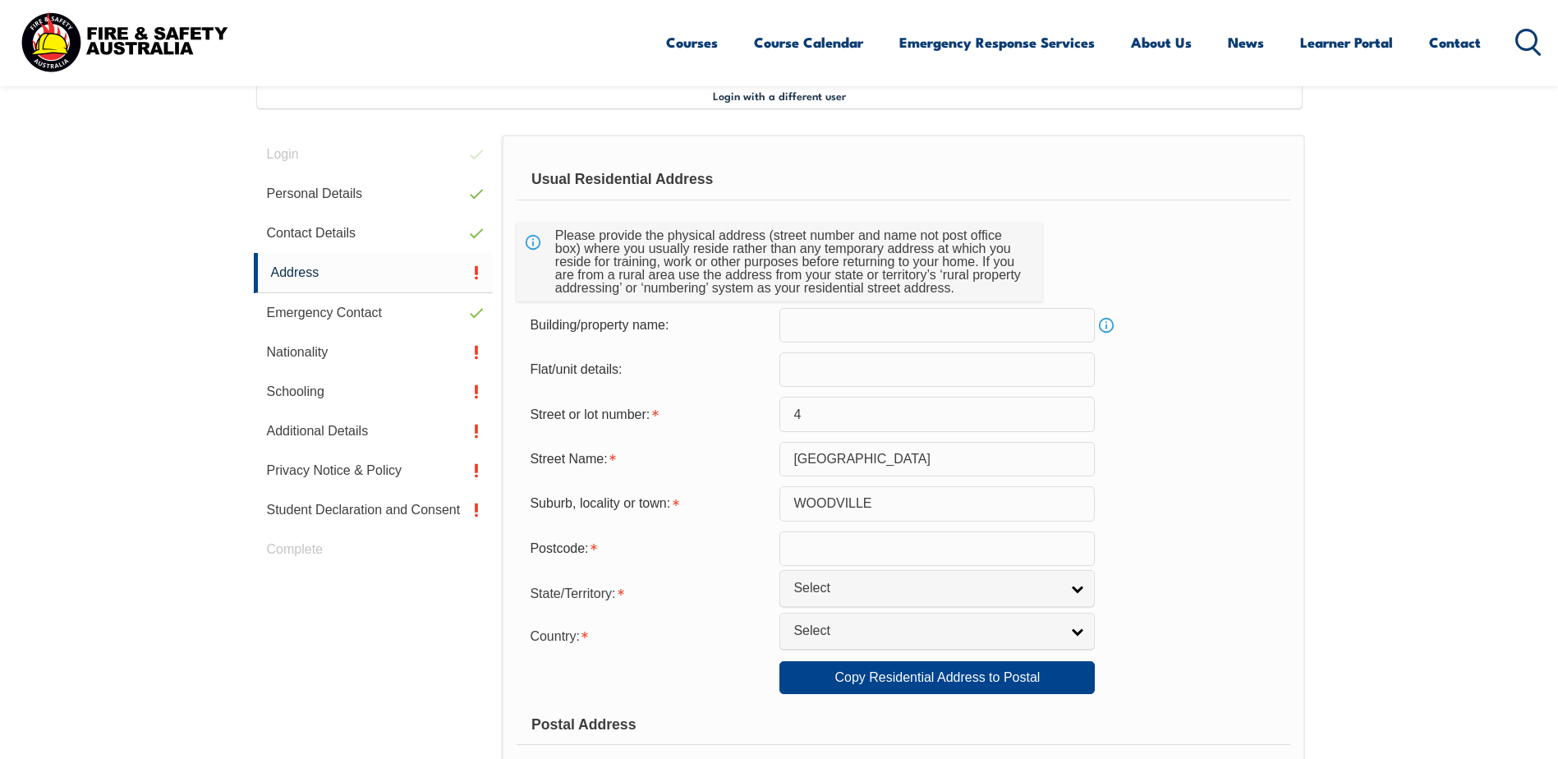
click at [1241, 546] on div "Postcode:" at bounding box center [903, 548] width 773 height 34
click at [881, 501] on input "WOODVILLE" at bounding box center [936, 503] width 315 height 34
drag, startPoint x: 881, startPoint y: 501, endPoint x: 785, endPoint y: 502, distance: 96.1
click at [785, 502] on input "WOODVILLE" at bounding box center [936, 503] width 315 height 34
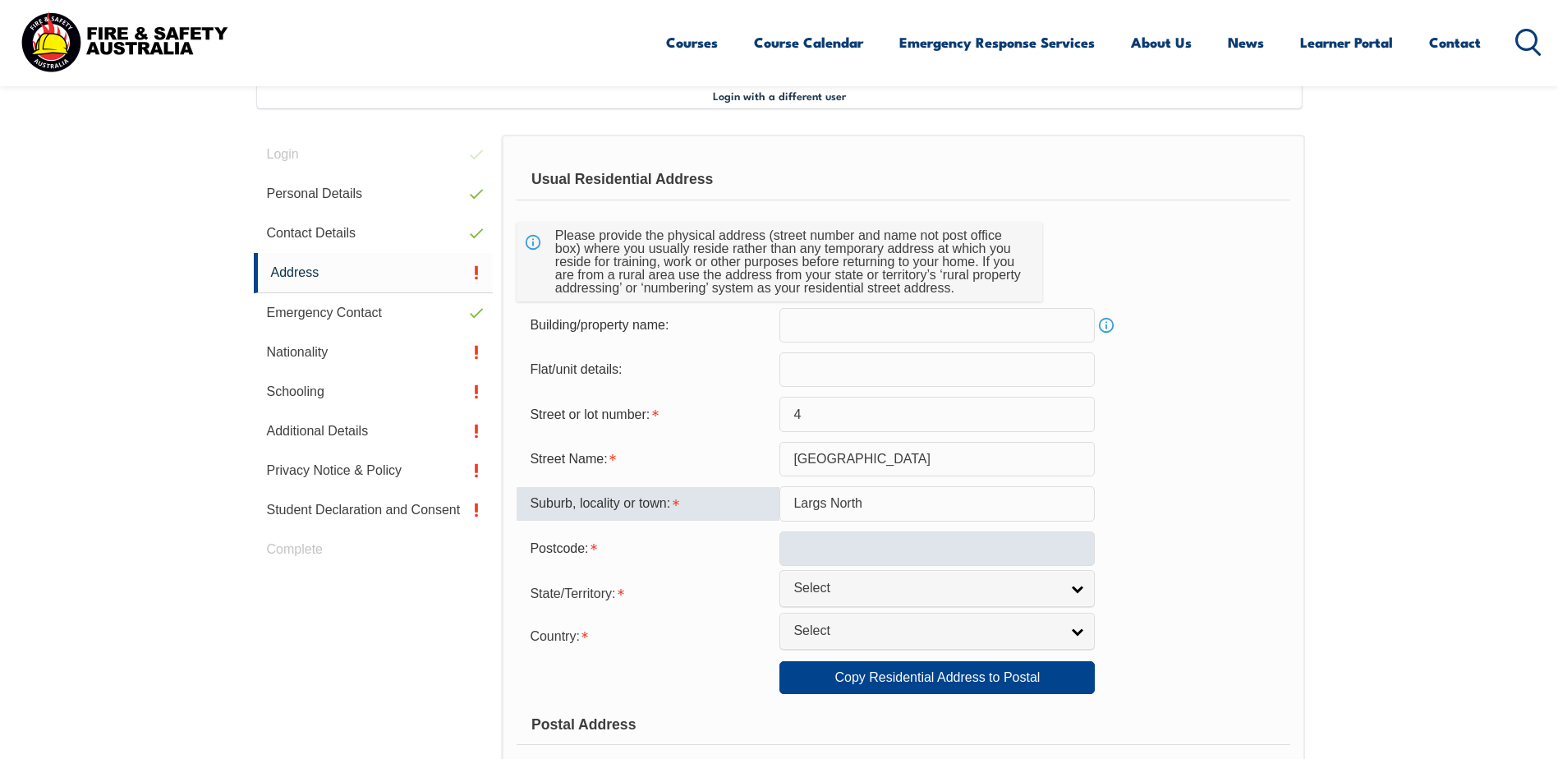
type input "Largs North"
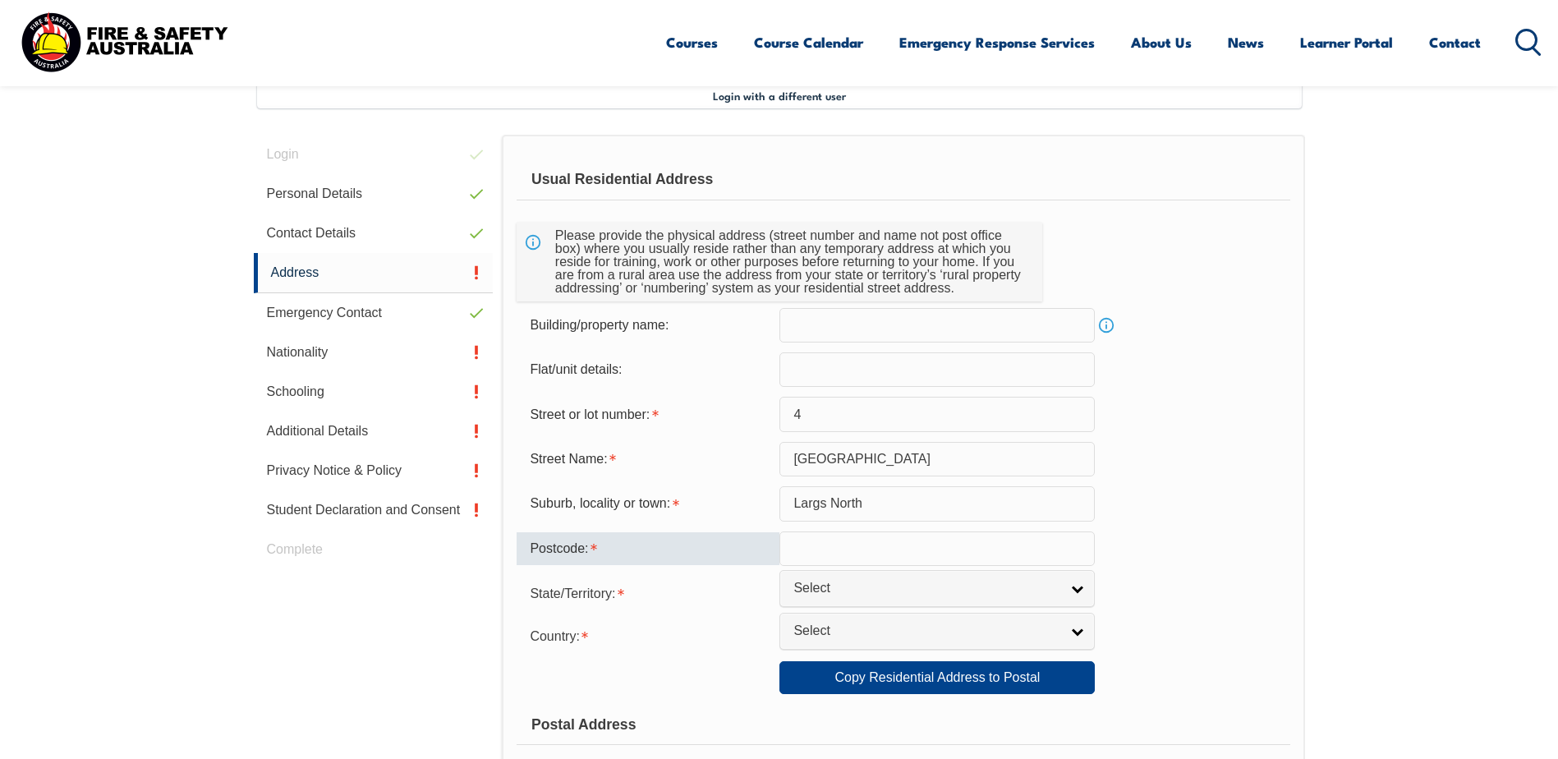
click at [792, 554] on input "text" at bounding box center [936, 548] width 315 height 34
type input "5016"
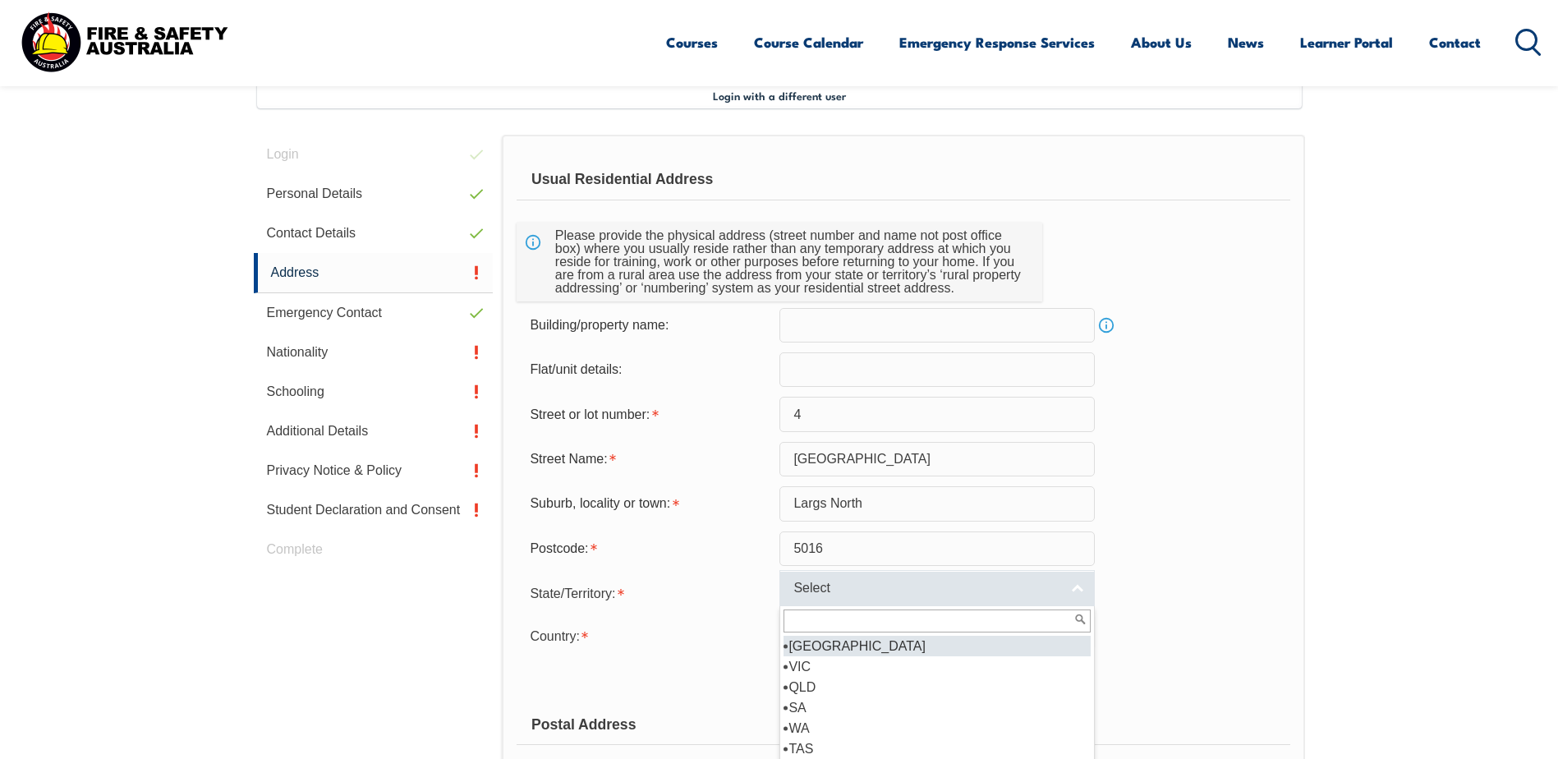
click at [801, 585] on span "Select" at bounding box center [926, 588] width 266 height 17
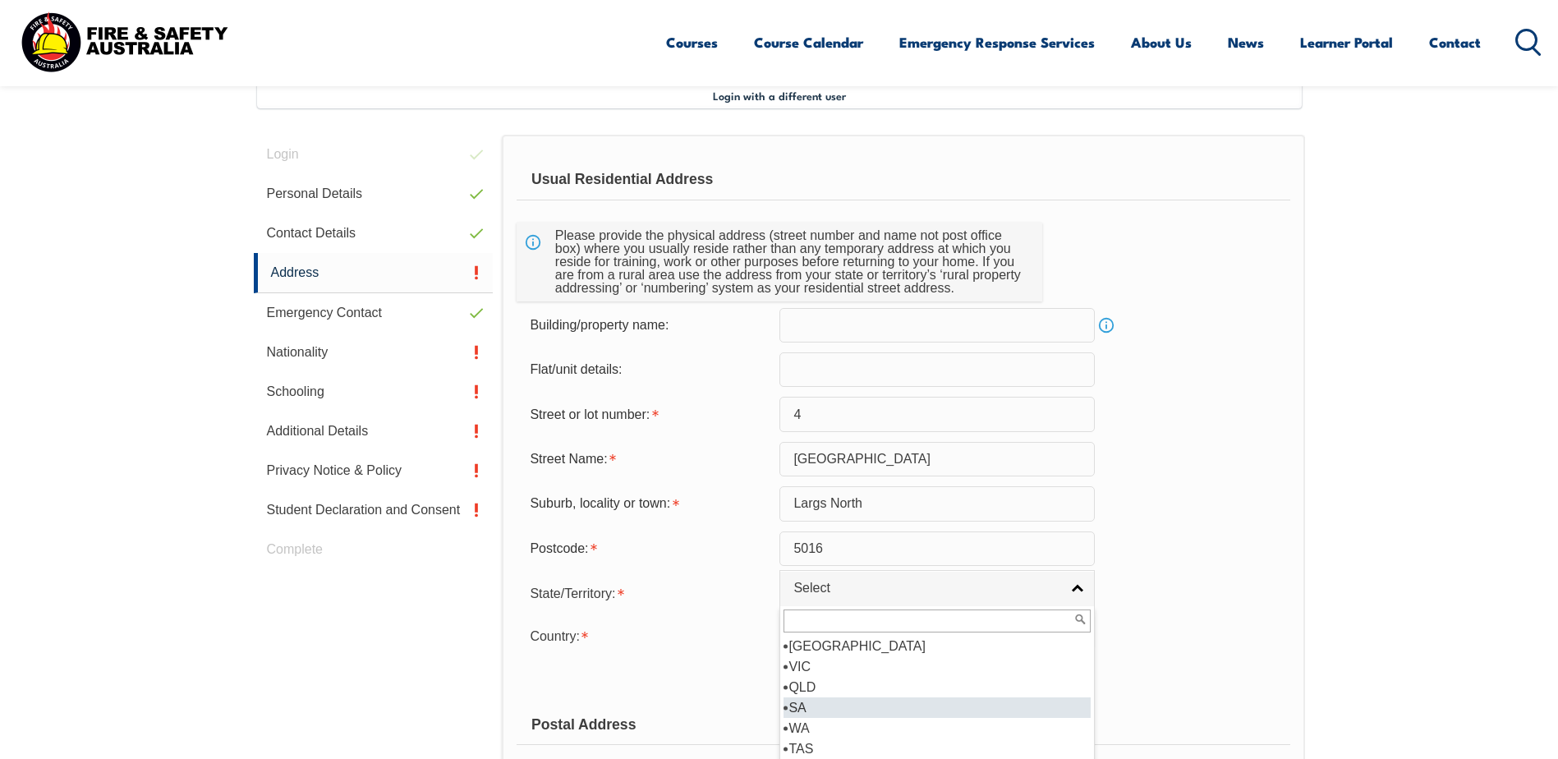
click at [803, 701] on li "SA" at bounding box center [936, 707] width 307 height 21
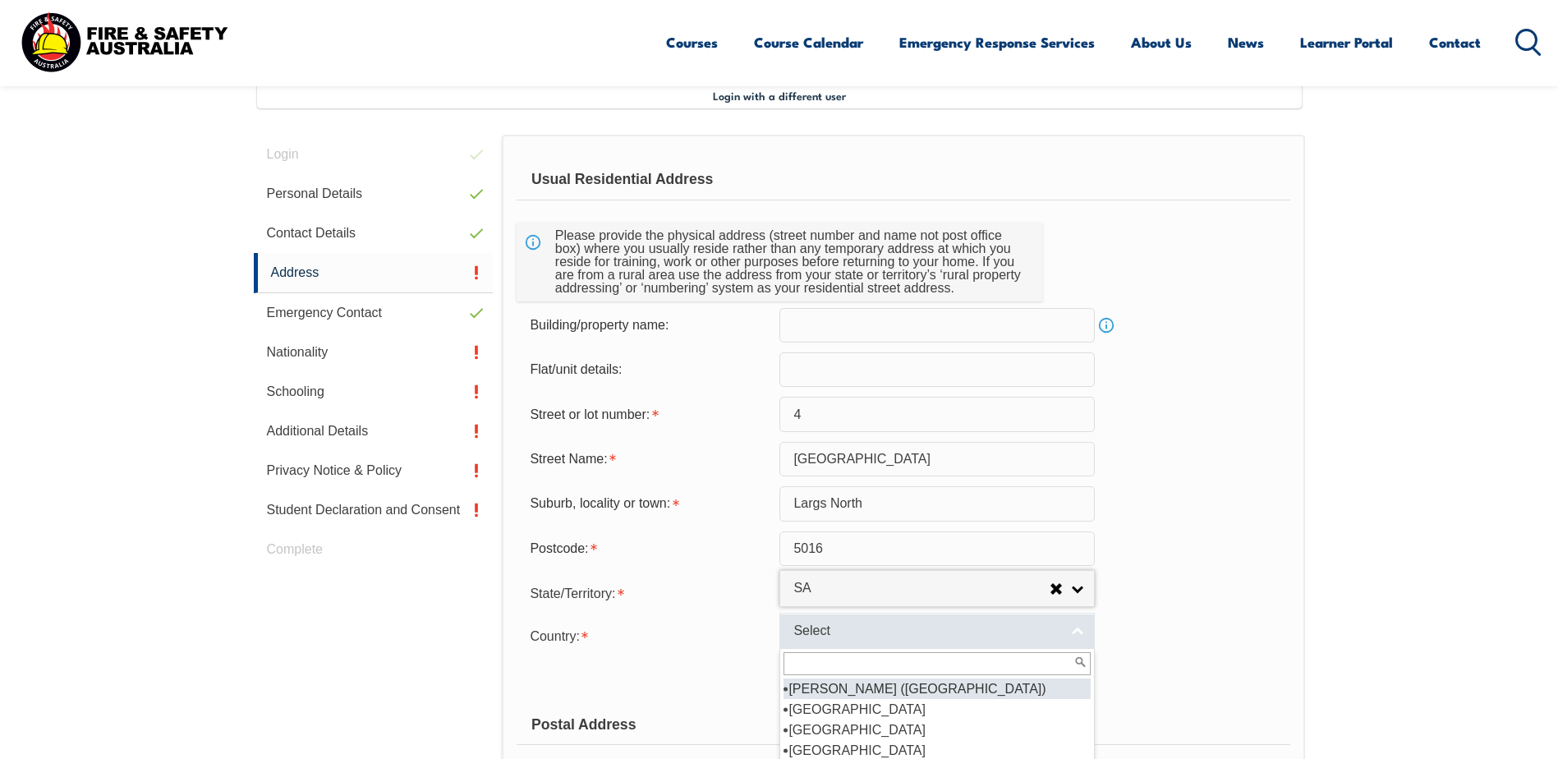
click at [802, 629] on span "Select" at bounding box center [926, 630] width 266 height 17
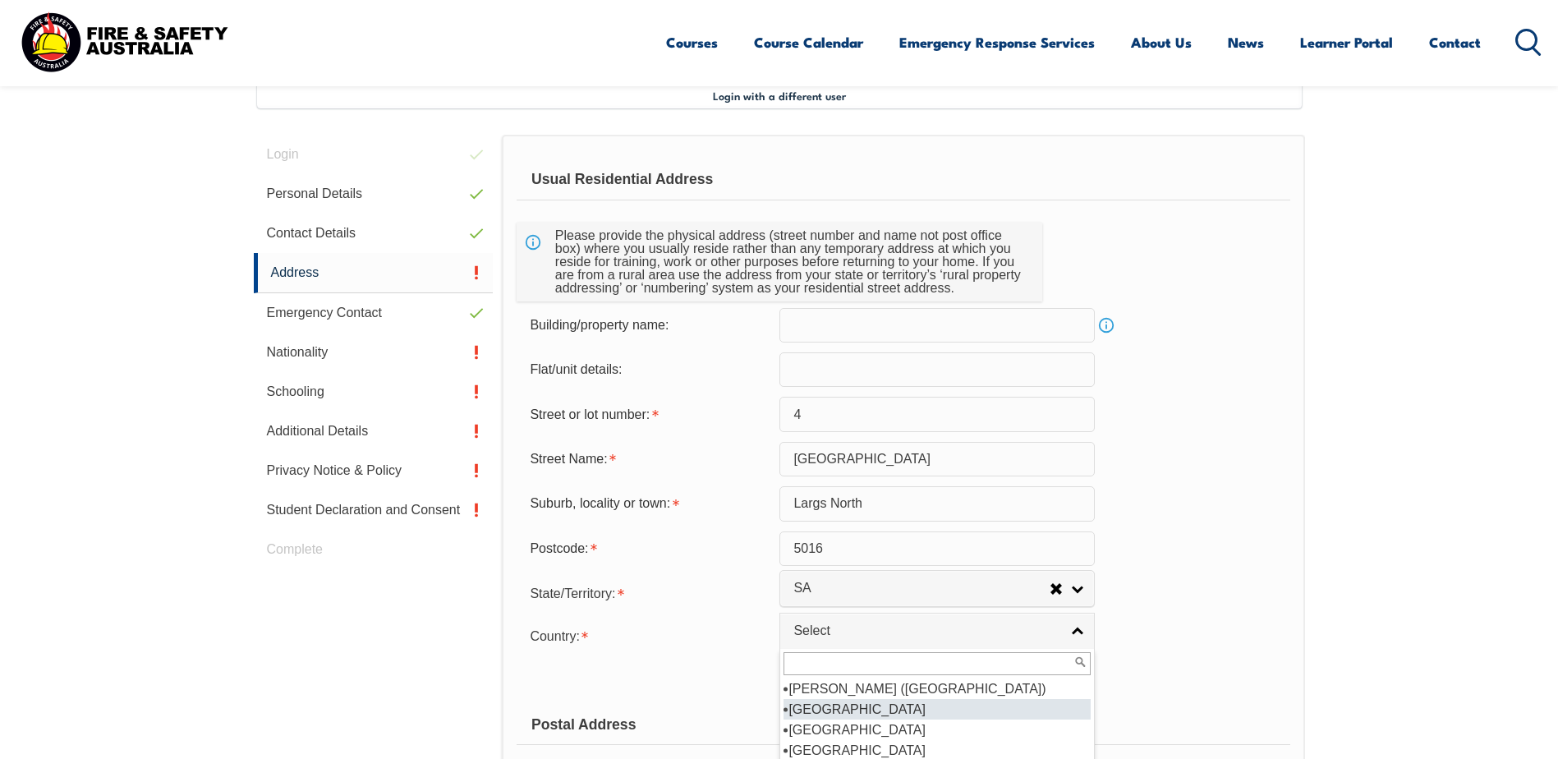
scroll to position [82, 0]
click at [809, 659] on input "text" at bounding box center [936, 663] width 307 height 23
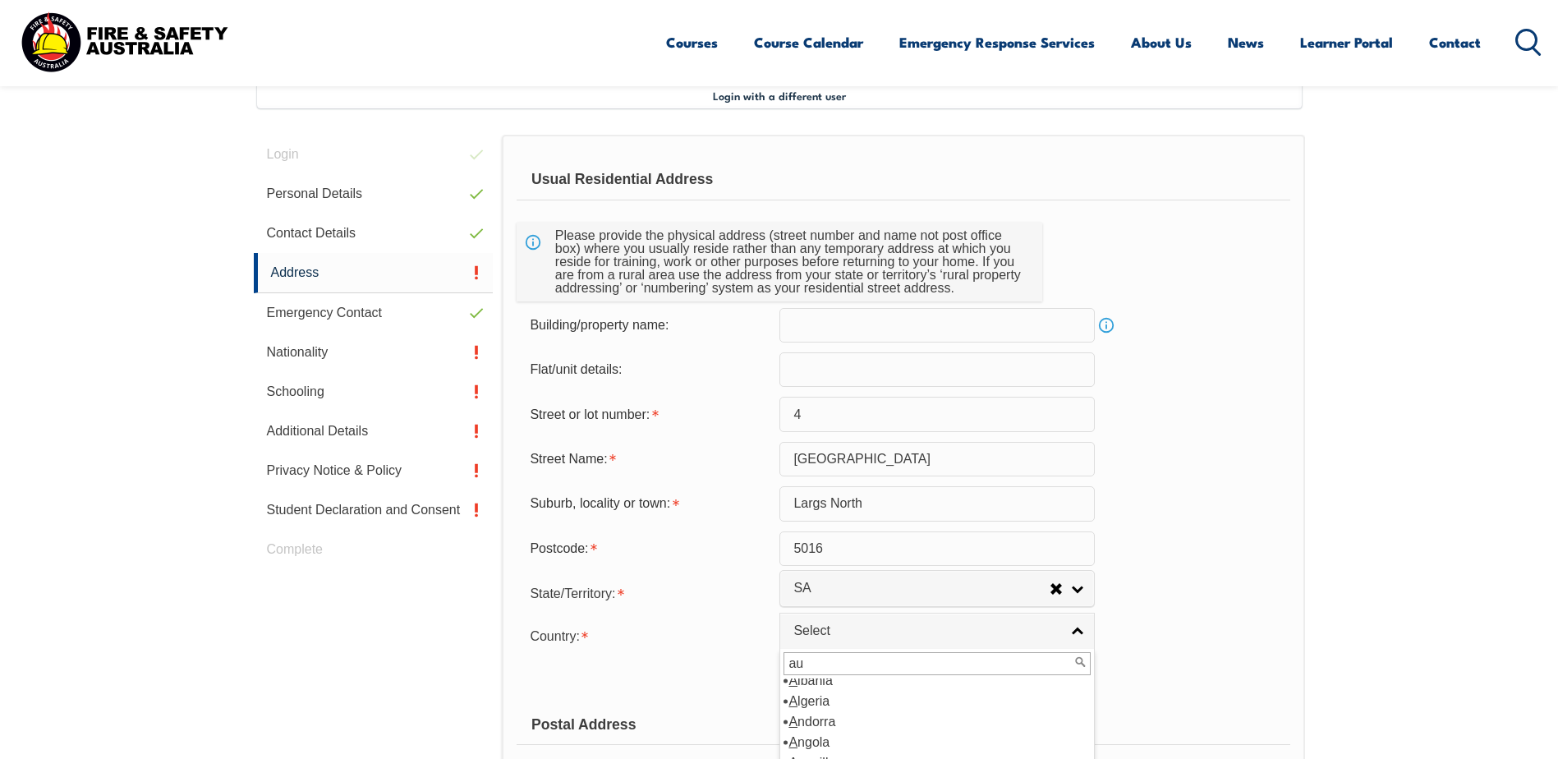
scroll to position [0, 0]
type input "aus"
click at [831, 687] on li "Aus tralia" at bounding box center [936, 688] width 307 height 21
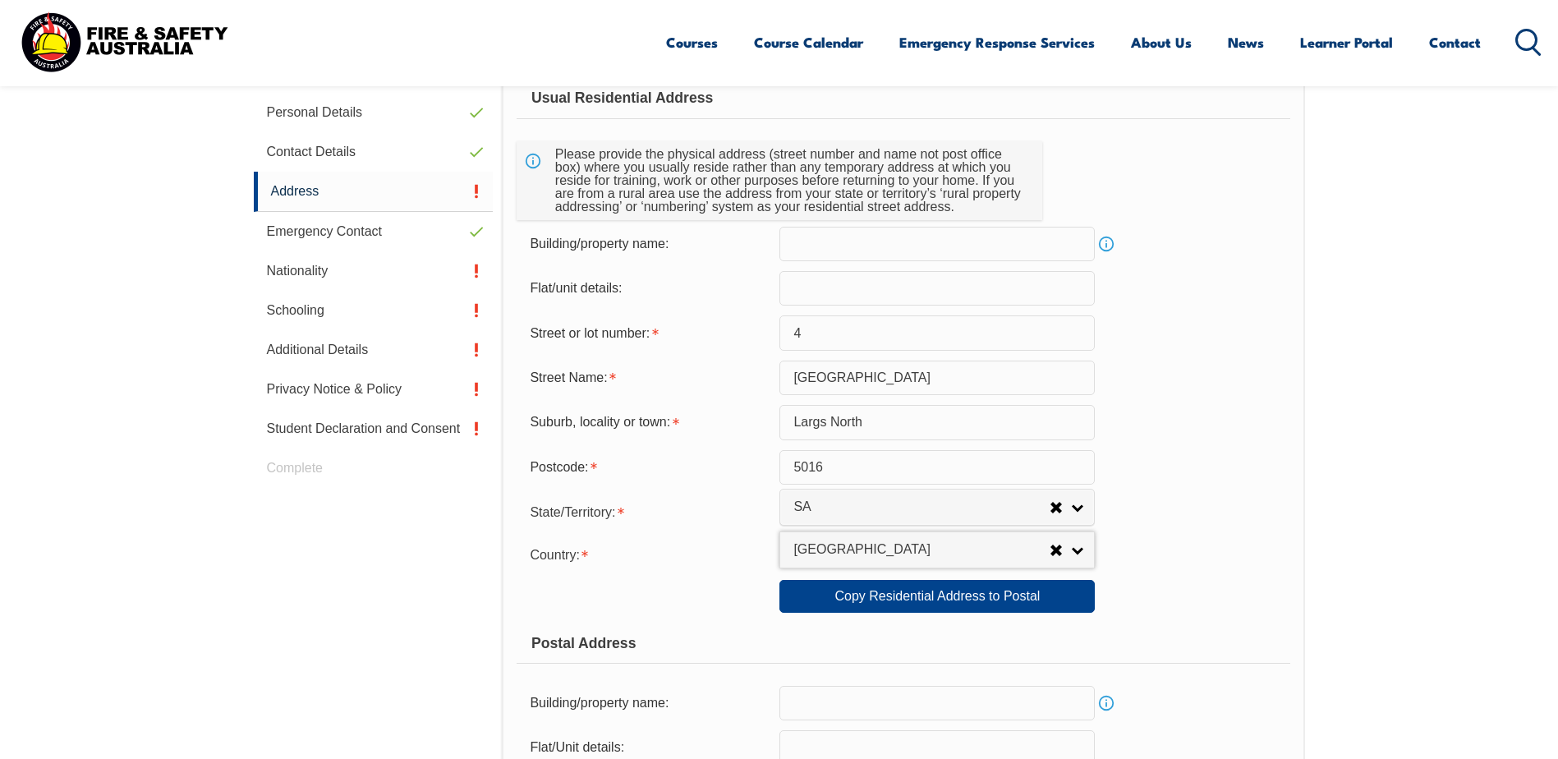
scroll to position [530, 0]
click at [876, 589] on link "Copy Residential Address to Postal" at bounding box center [936, 595] width 315 height 33
type input "4"
type input "[GEOGRAPHIC_DATA]"
type input "Largs North"
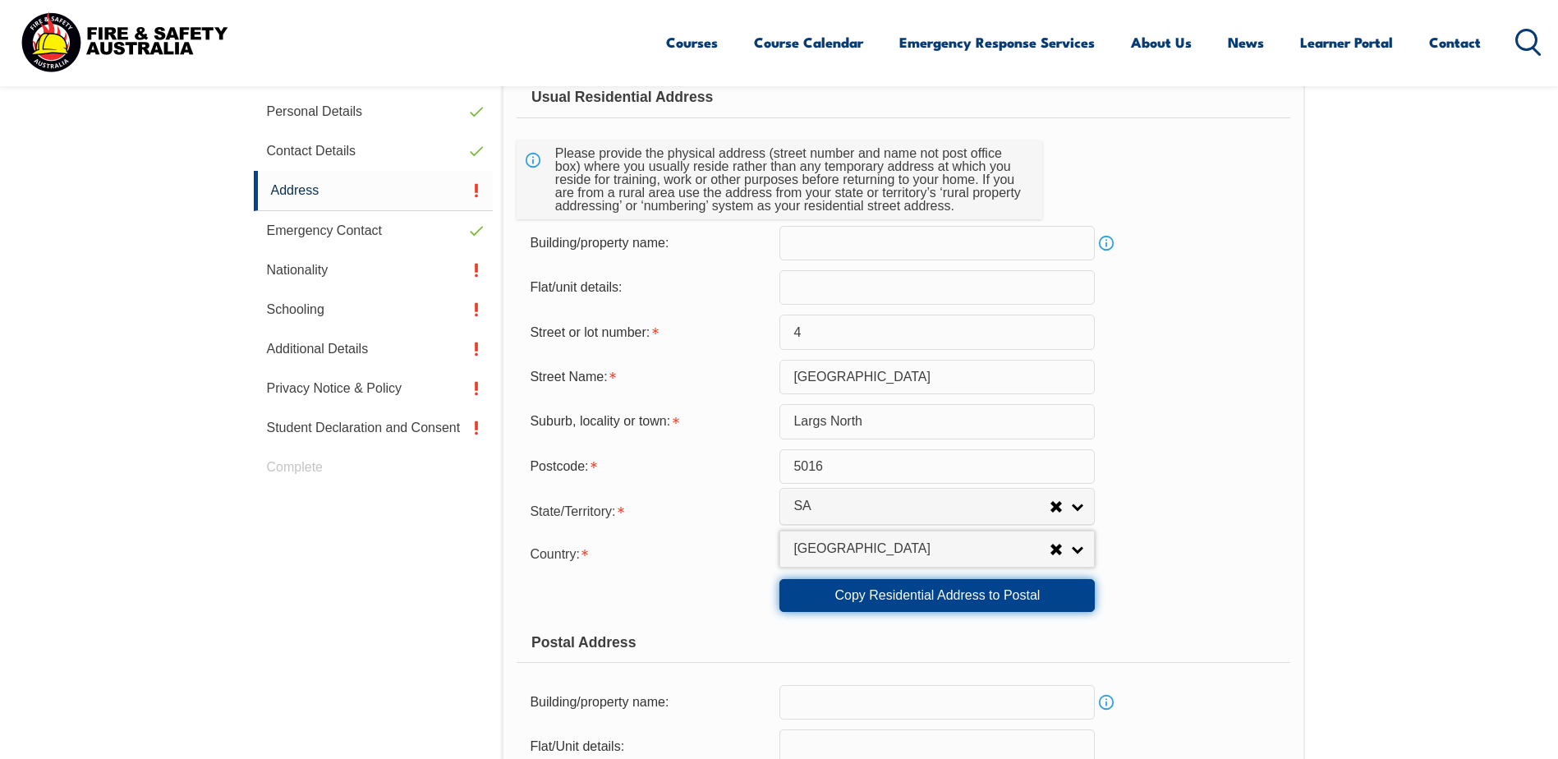
select select "SA"
type input "5016"
select select "1101"
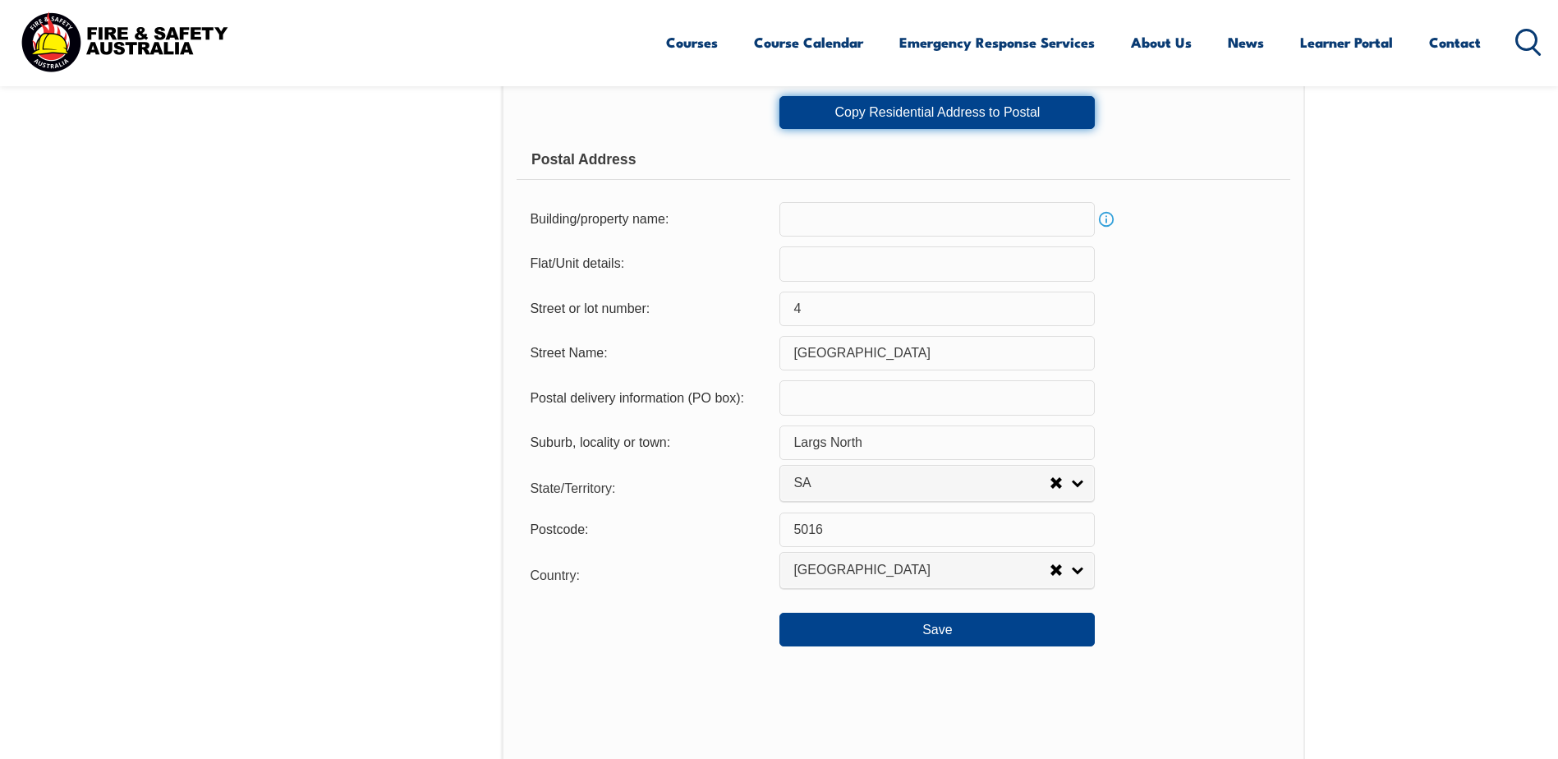
scroll to position [1022, 0]
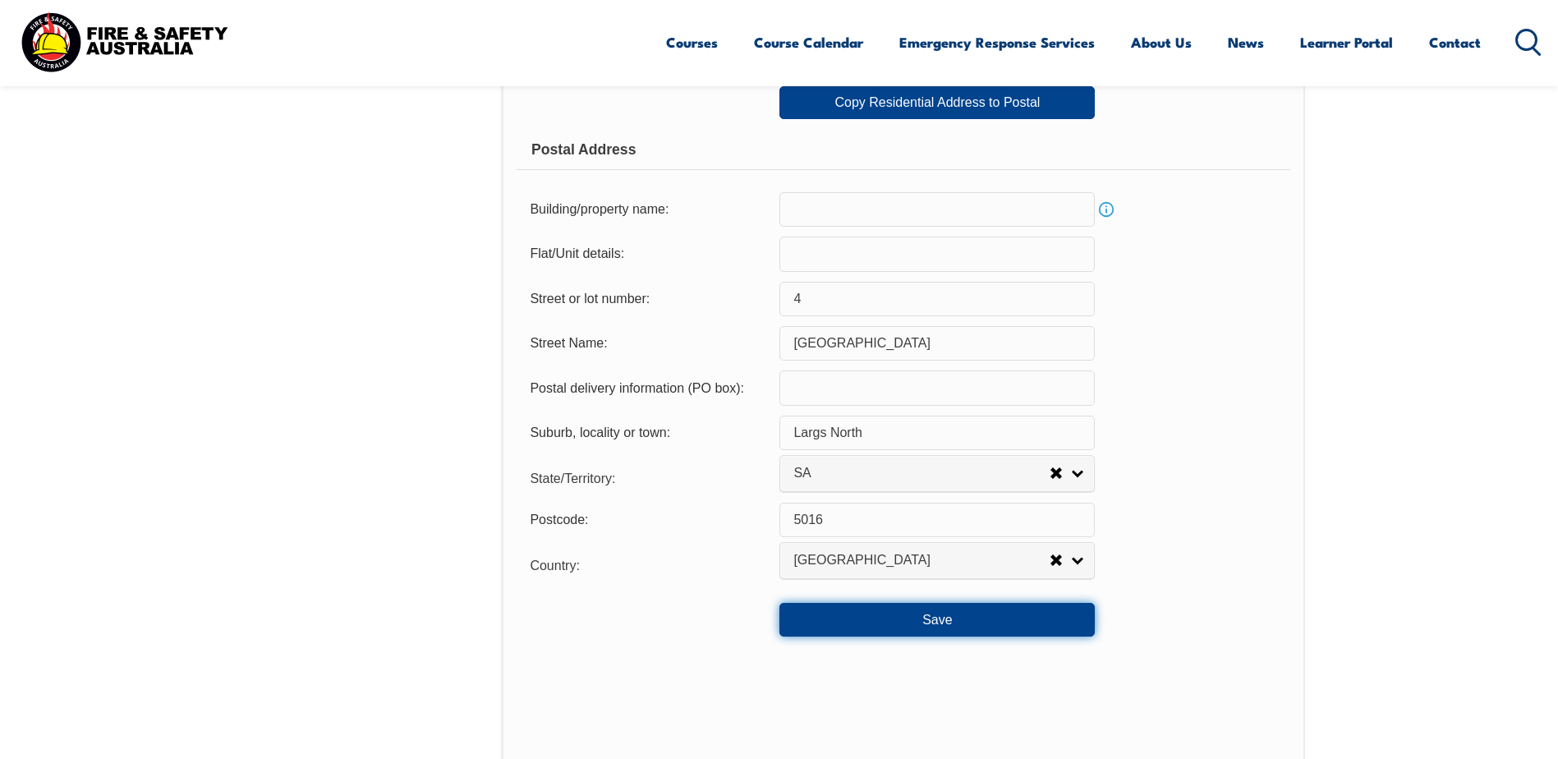
click at [895, 615] on button "Save" at bounding box center [936, 619] width 315 height 33
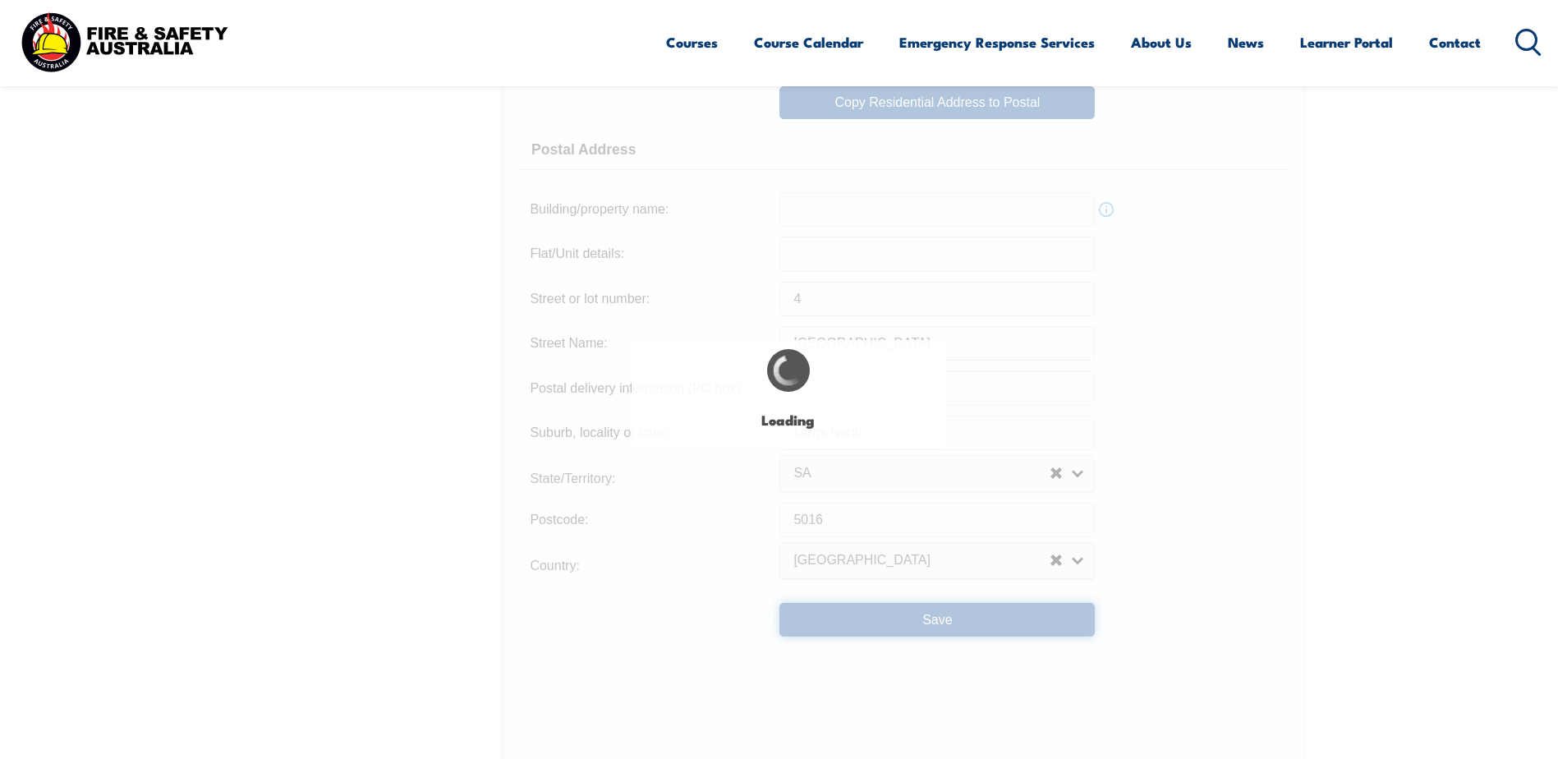
type input "4"
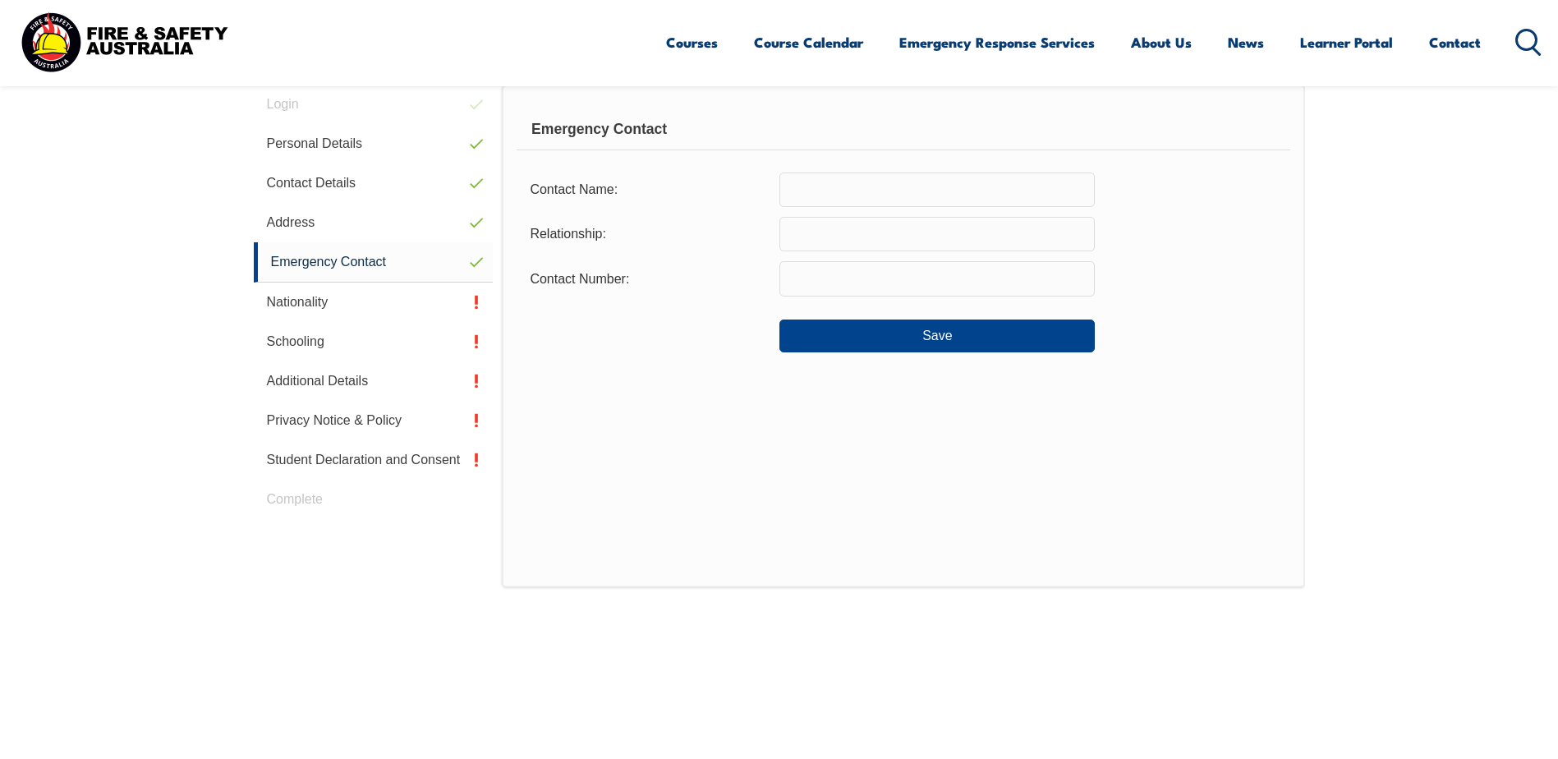
scroll to position [448, 0]
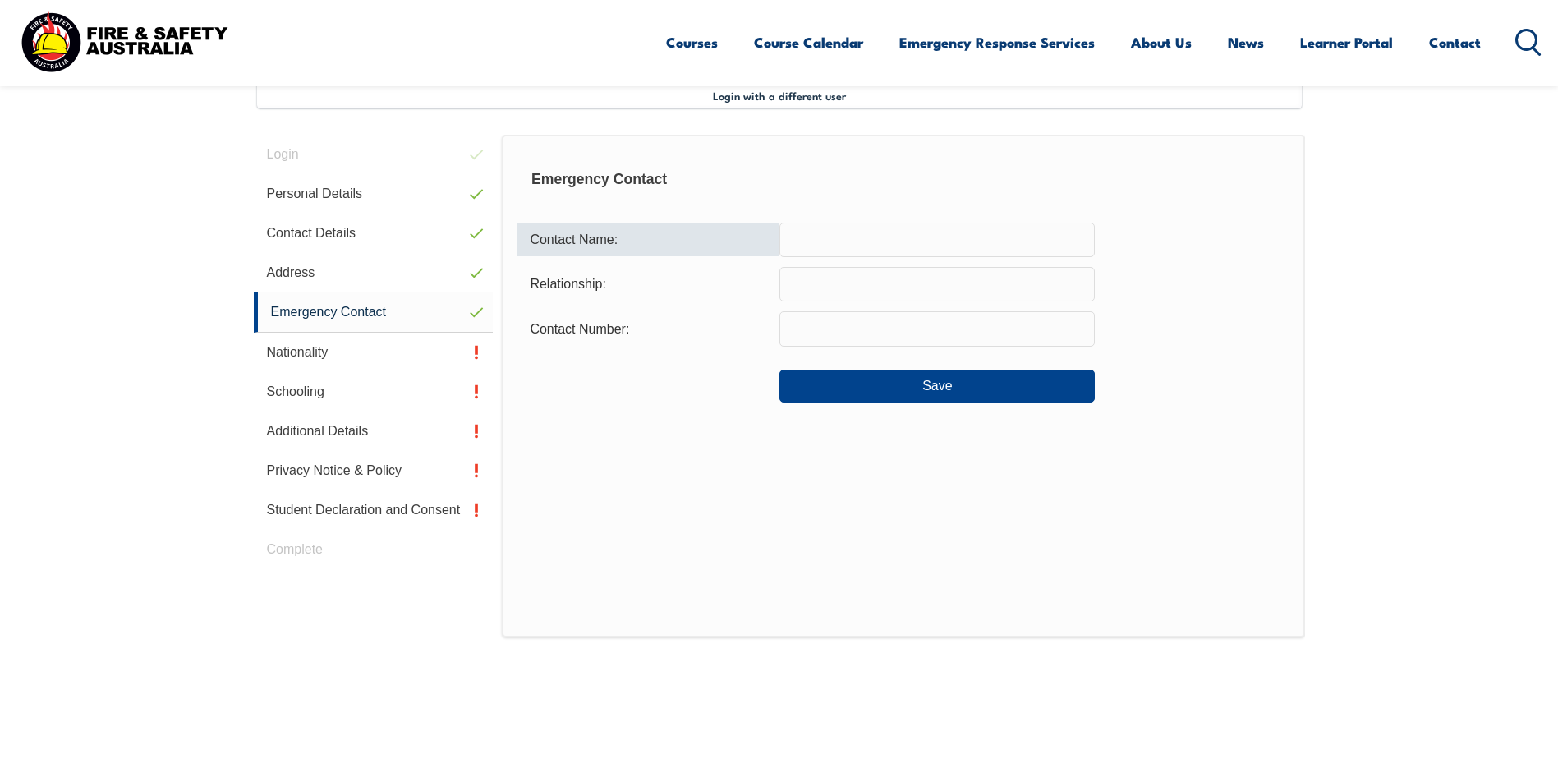
click at [845, 239] on input "text" at bounding box center [936, 240] width 315 height 34
type input "[PERSON_NAME]"
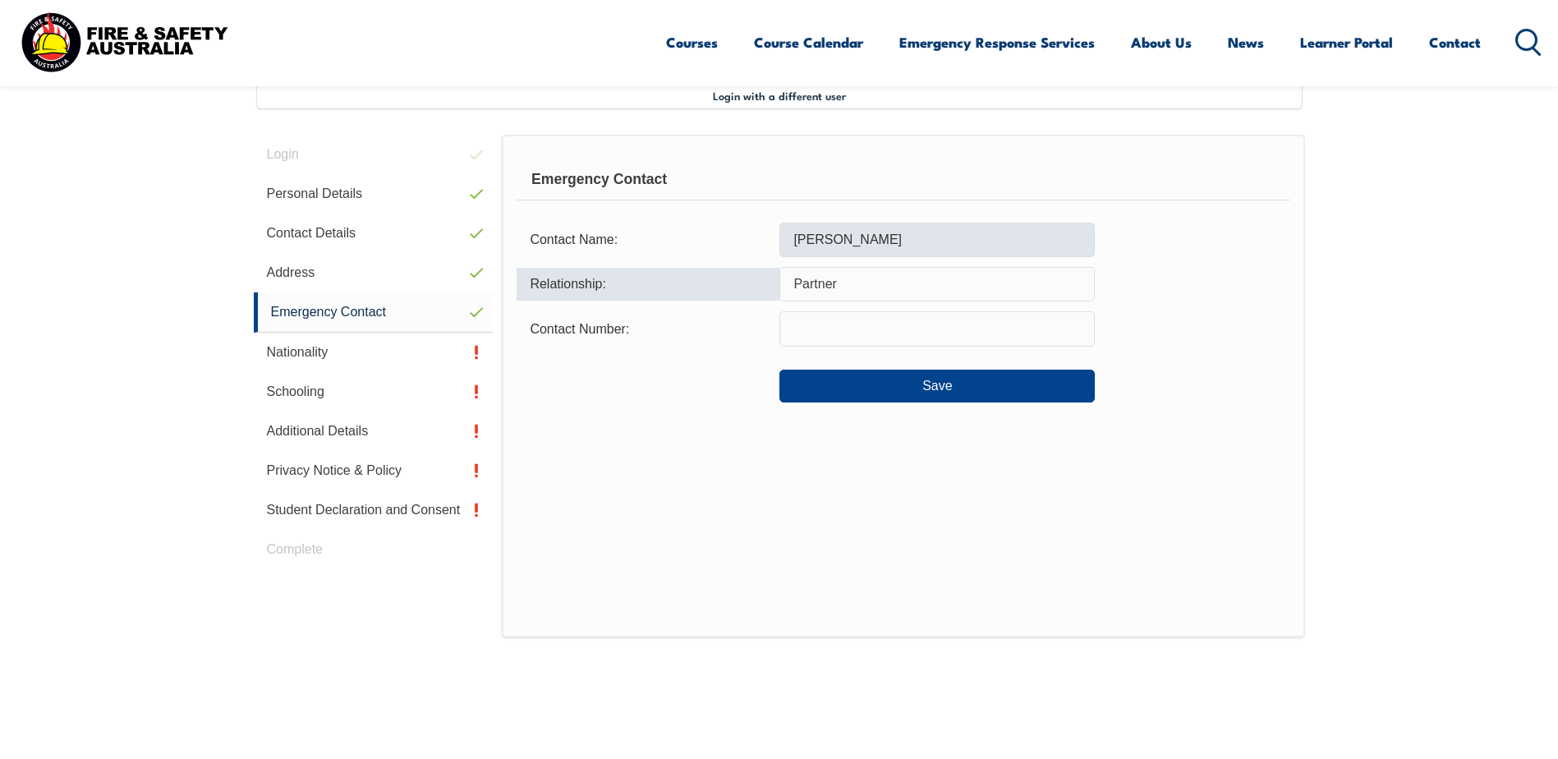
type input "Partner"
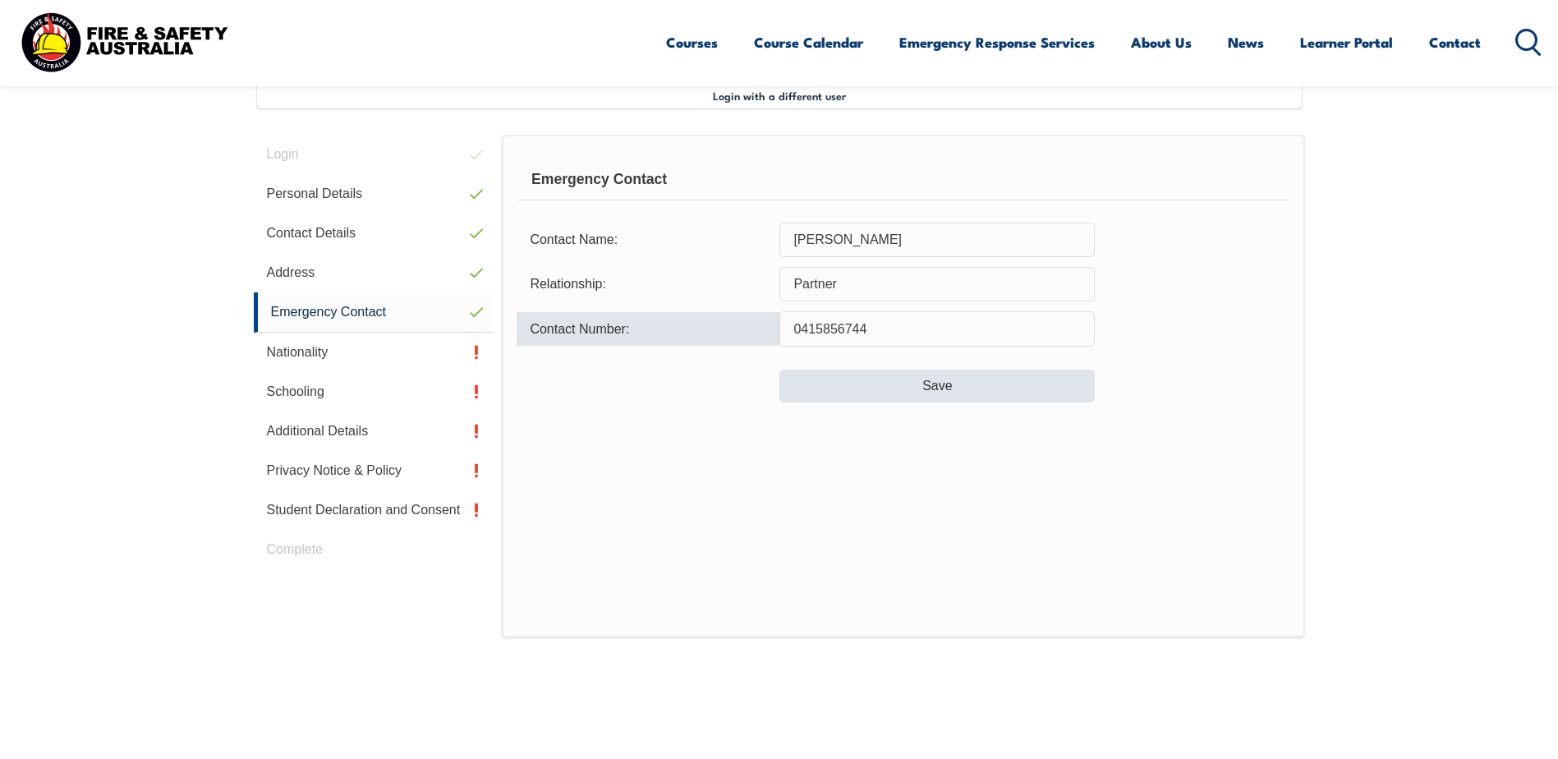
type input "0415856744"
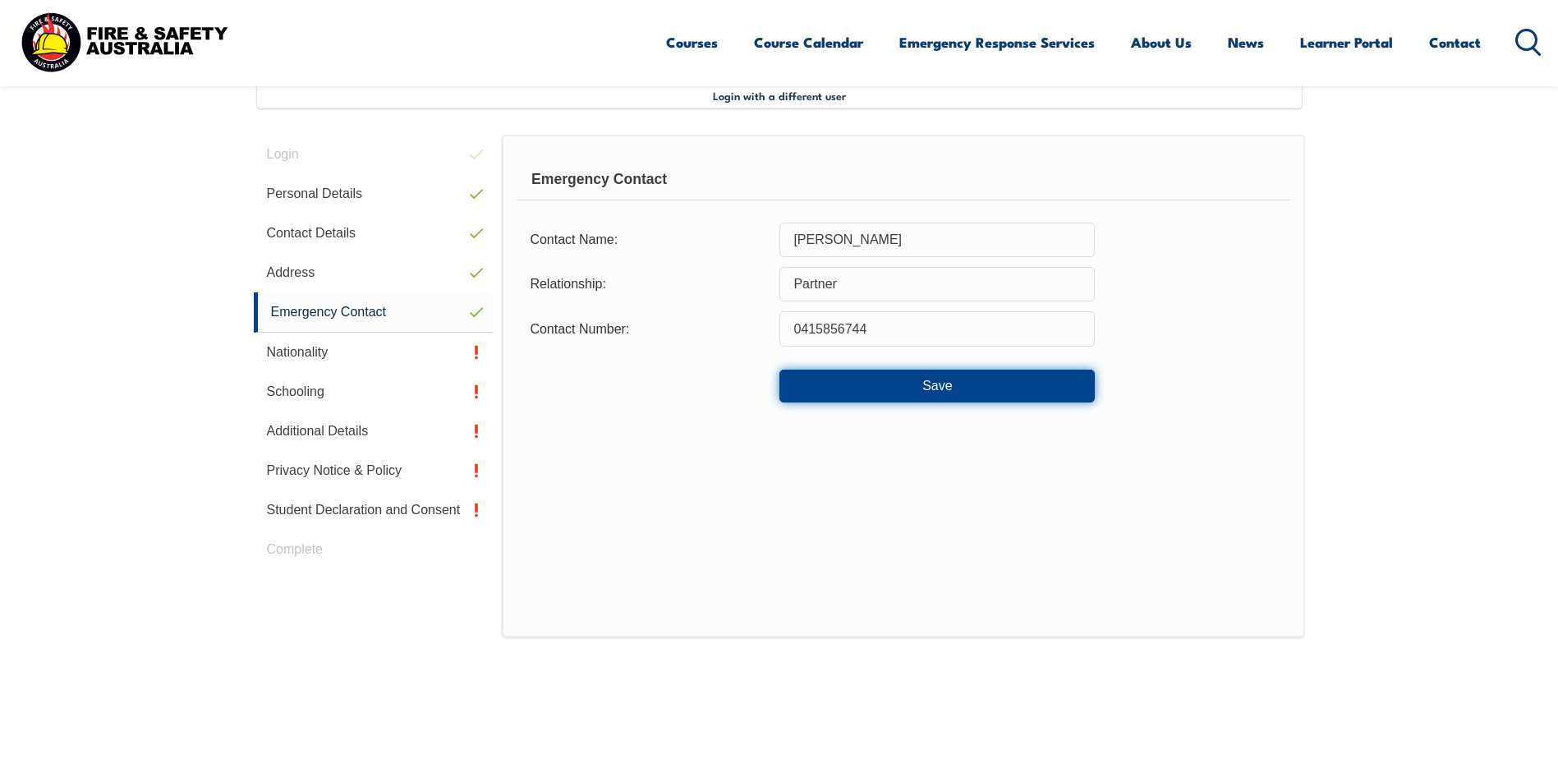
click at [914, 384] on button "Save" at bounding box center [936, 386] width 315 height 33
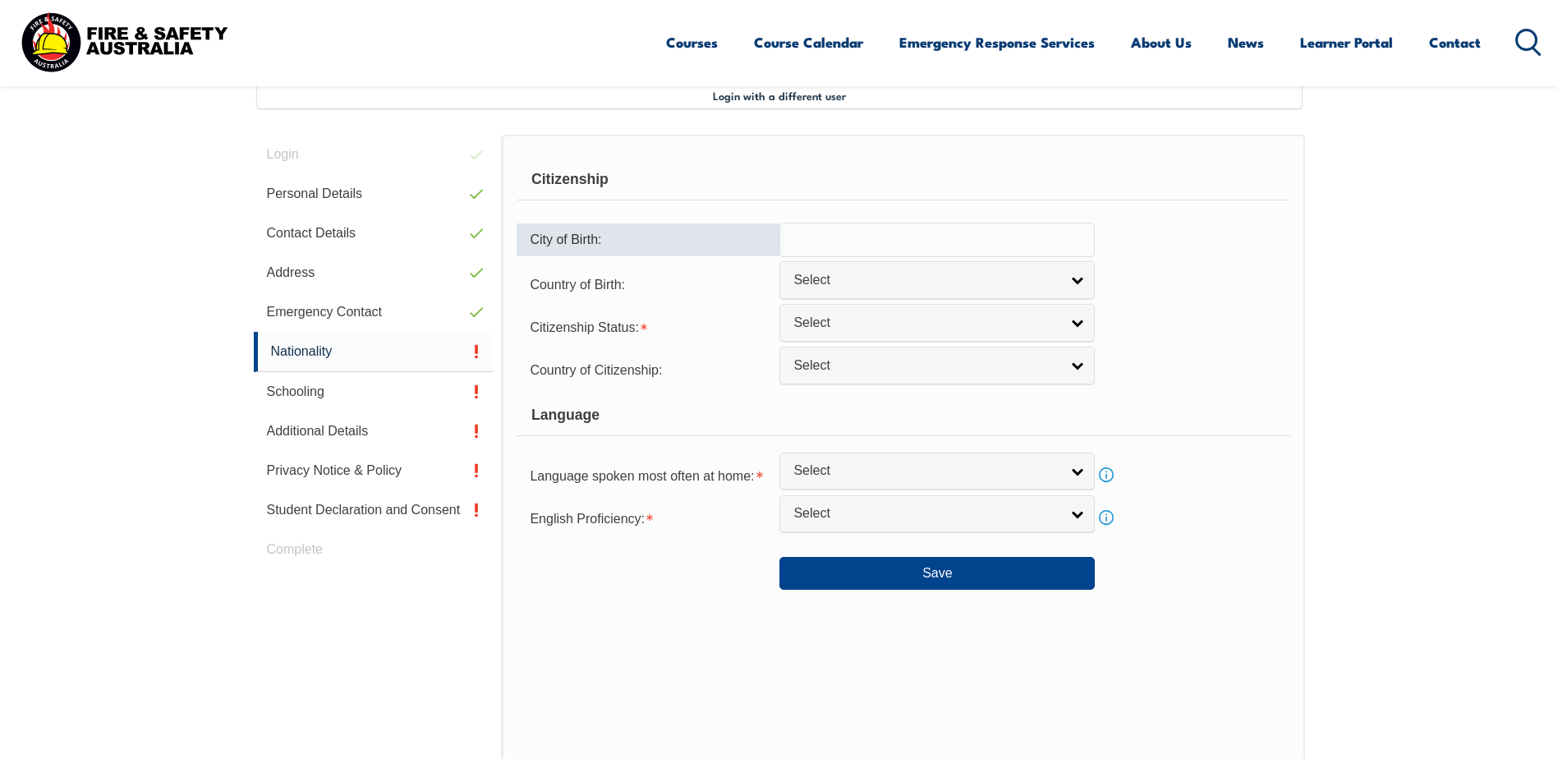
click at [835, 239] on input "text" at bounding box center [936, 240] width 315 height 34
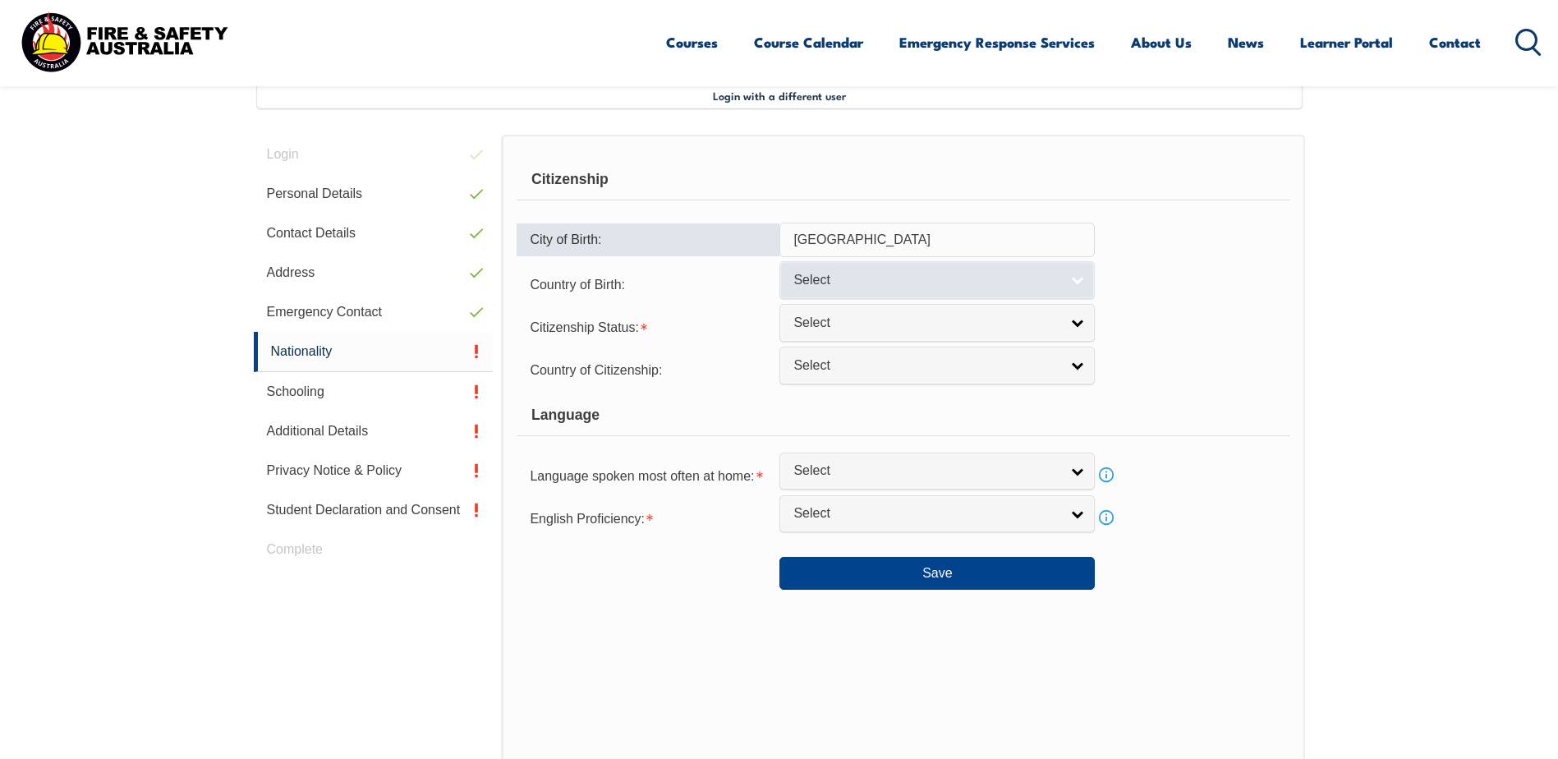
type input "[GEOGRAPHIC_DATA]"
click at [832, 281] on span "Select" at bounding box center [926, 280] width 266 height 17
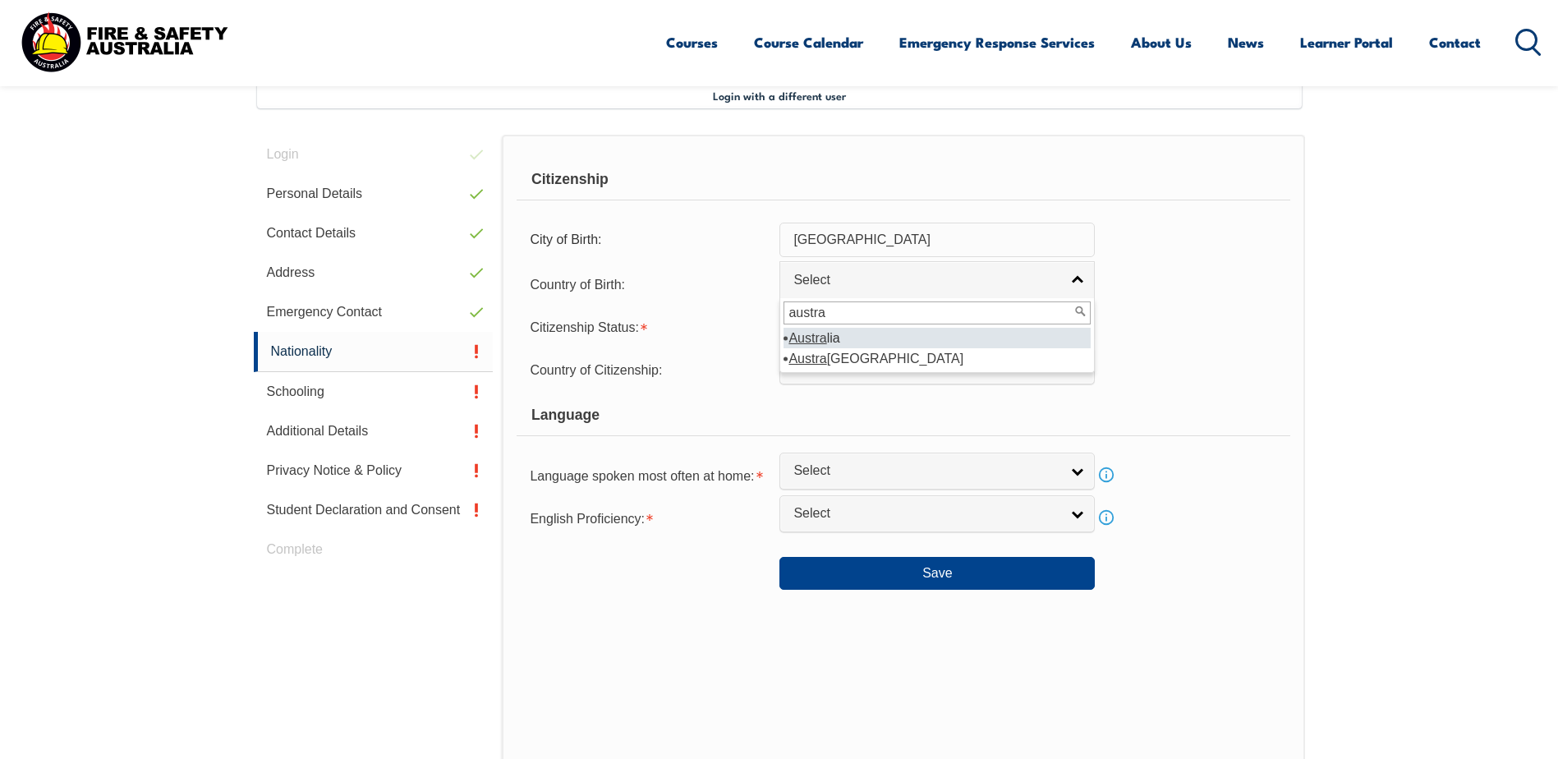
type input "austra"
click at [824, 333] on em "Austra" at bounding box center [807, 338] width 38 height 14
select select "1101"
click at [821, 328] on span "Select" at bounding box center [926, 323] width 266 height 17
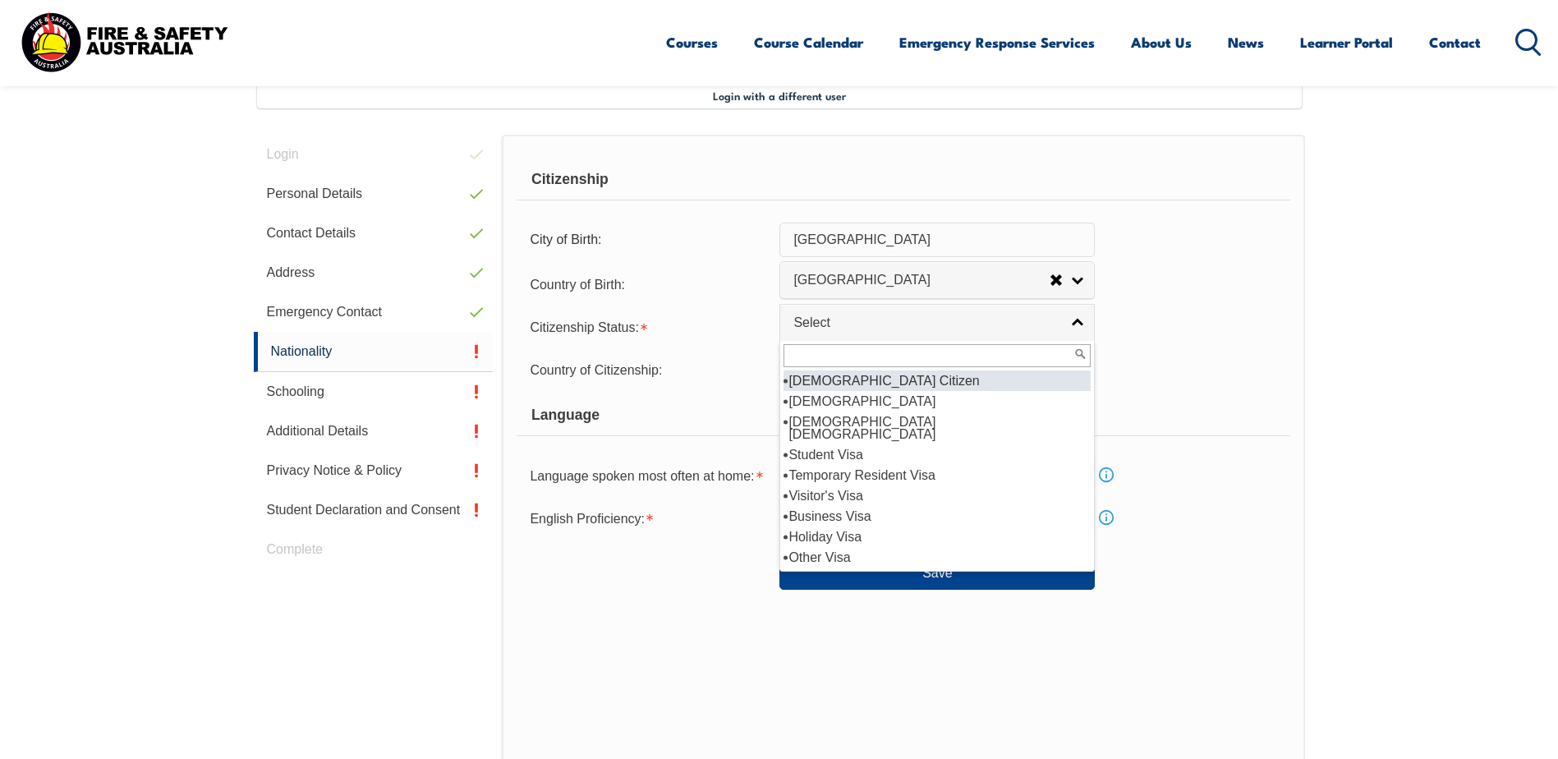
click at [828, 382] on li "[DEMOGRAPHIC_DATA] Citizen" at bounding box center [936, 380] width 307 height 21
select select "1"
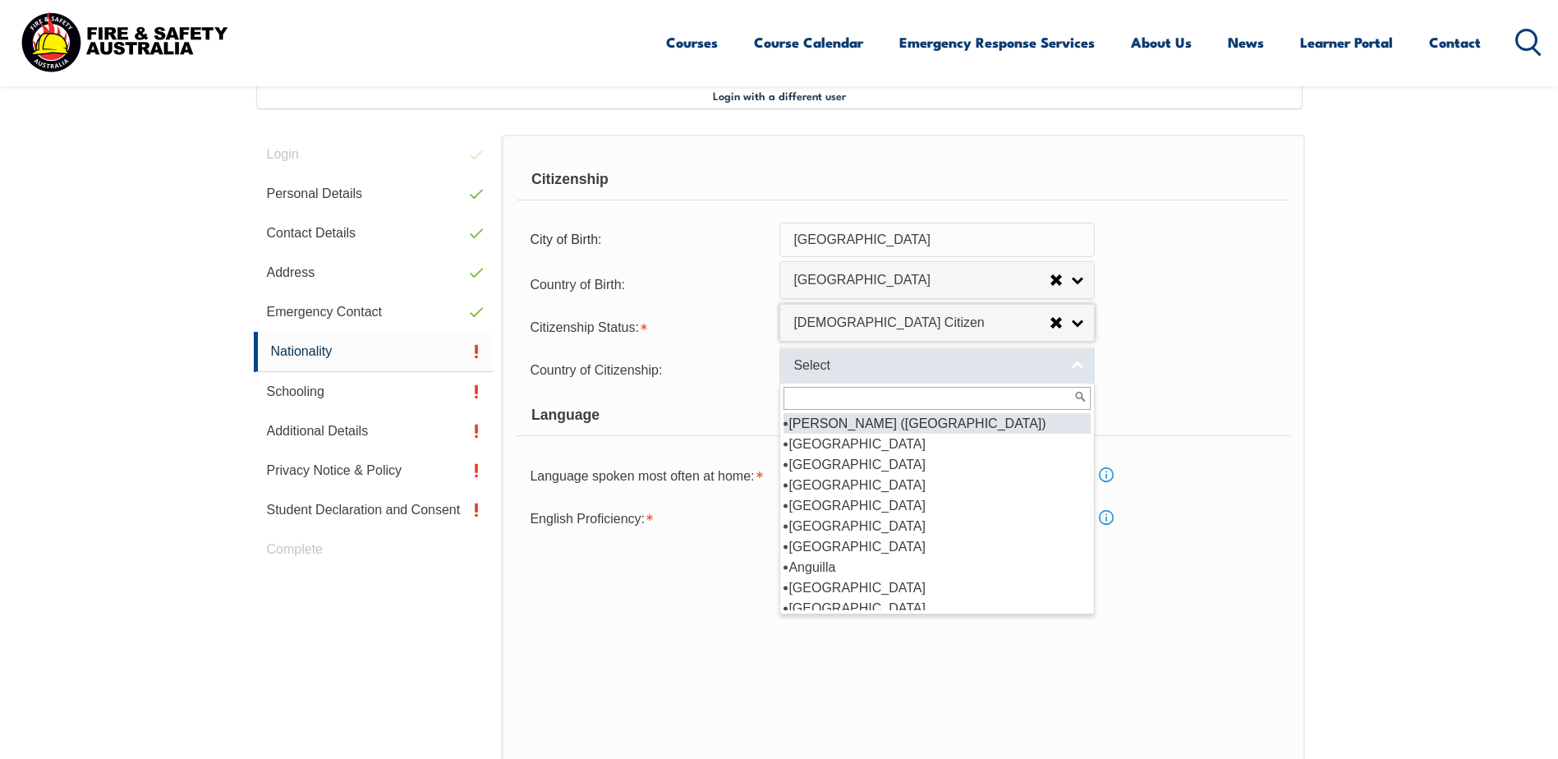
click at [813, 367] on span "Select" at bounding box center [926, 365] width 266 height 17
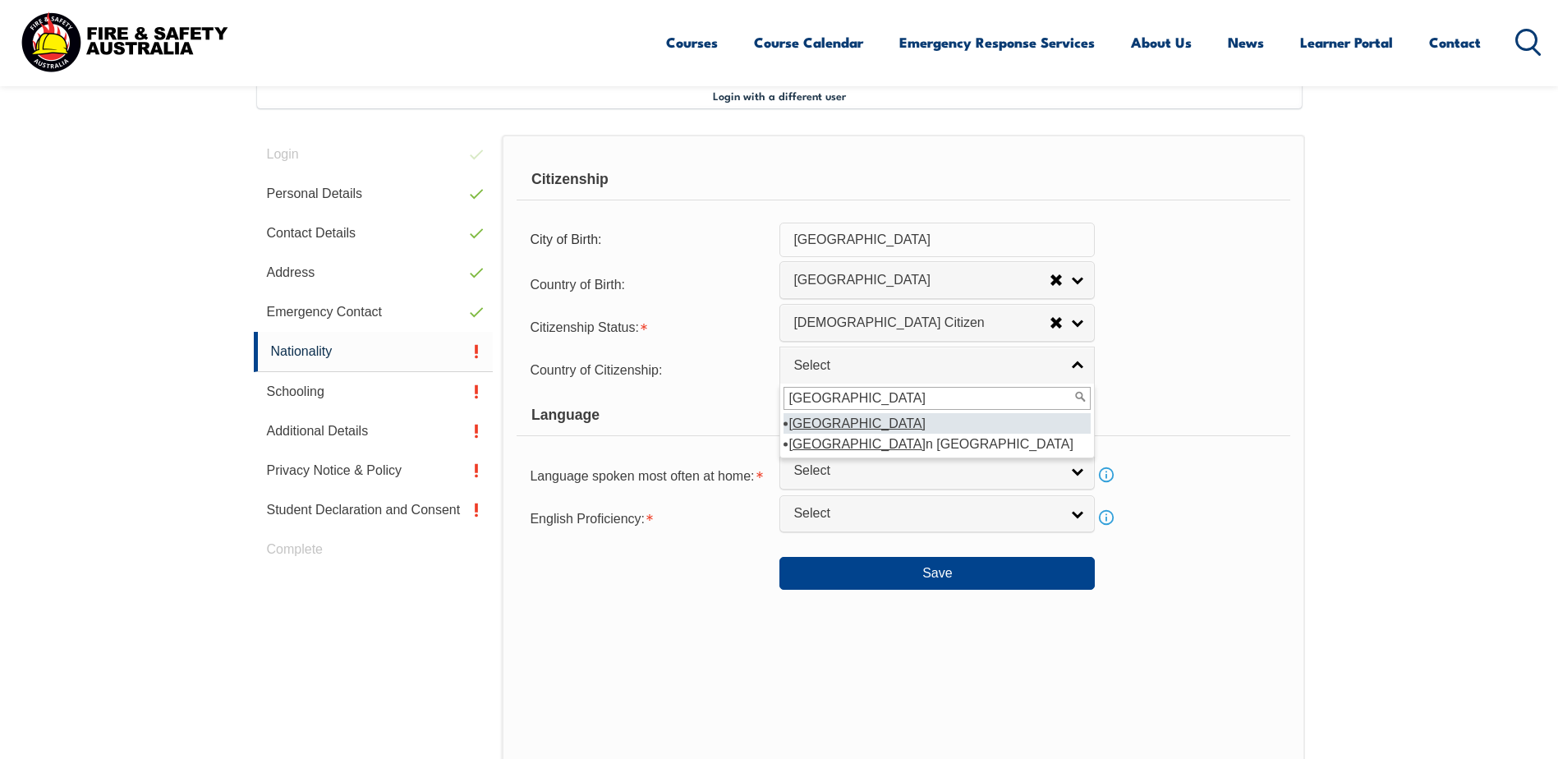
type input "[GEOGRAPHIC_DATA]"
click at [811, 423] on em "[GEOGRAPHIC_DATA]" at bounding box center [856, 423] width 137 height 14
select select "1101"
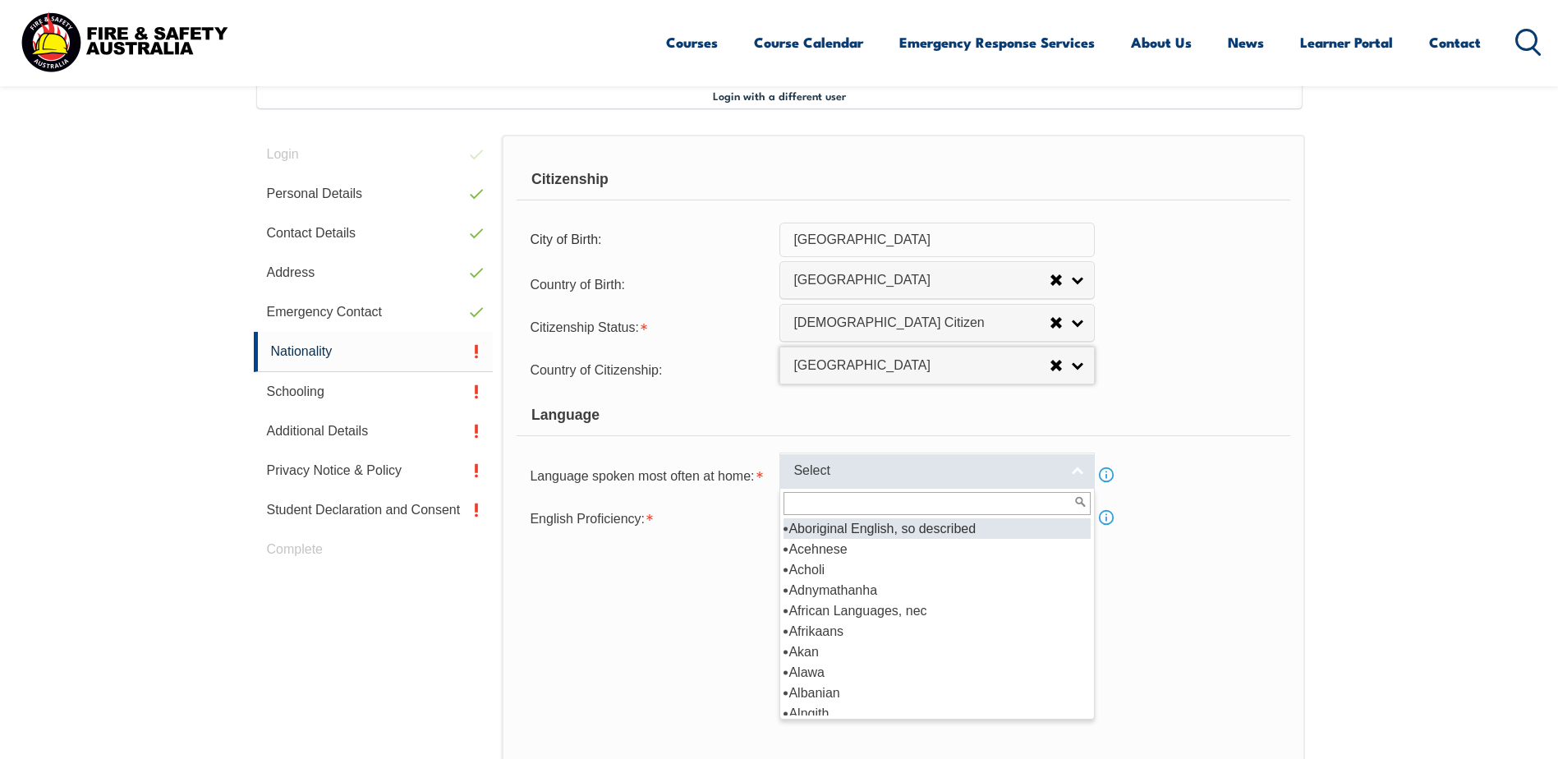
click at [837, 473] on span "Select" at bounding box center [926, 470] width 266 height 17
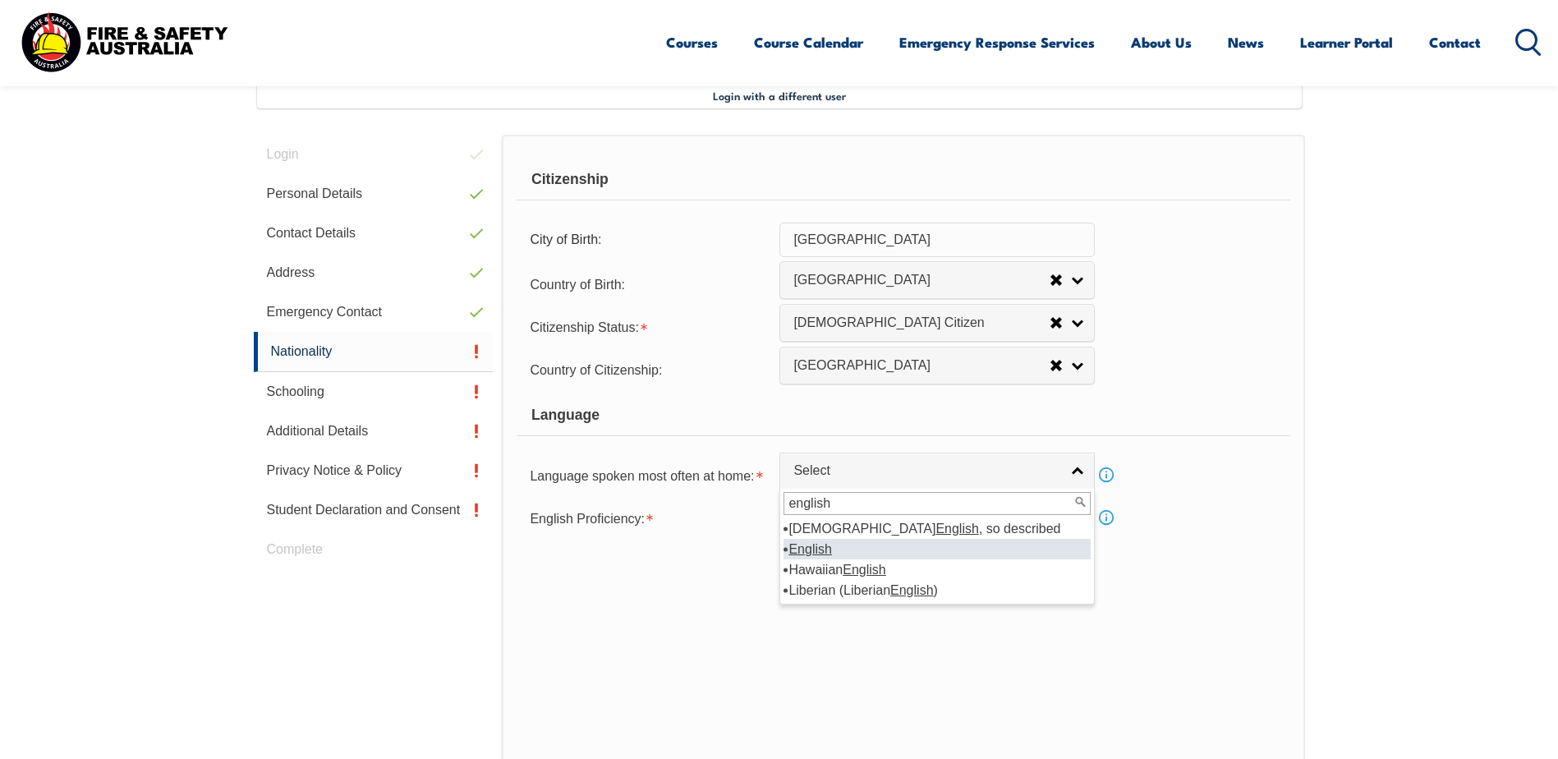
type input "english"
click at [814, 547] on em "English" at bounding box center [809, 549] width 43 height 14
select select "1201"
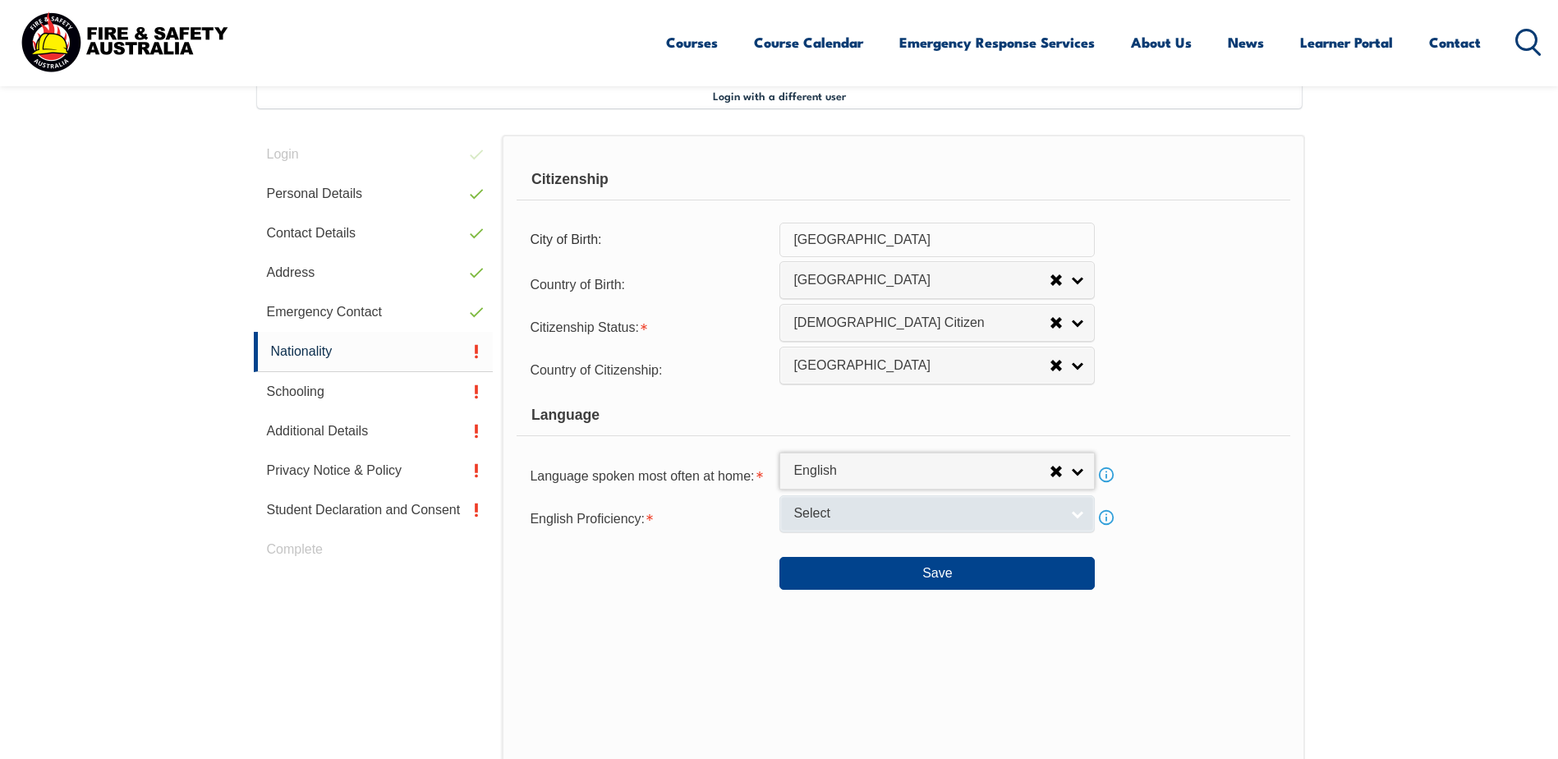
click at [804, 508] on span "Select" at bounding box center [926, 513] width 266 height 17
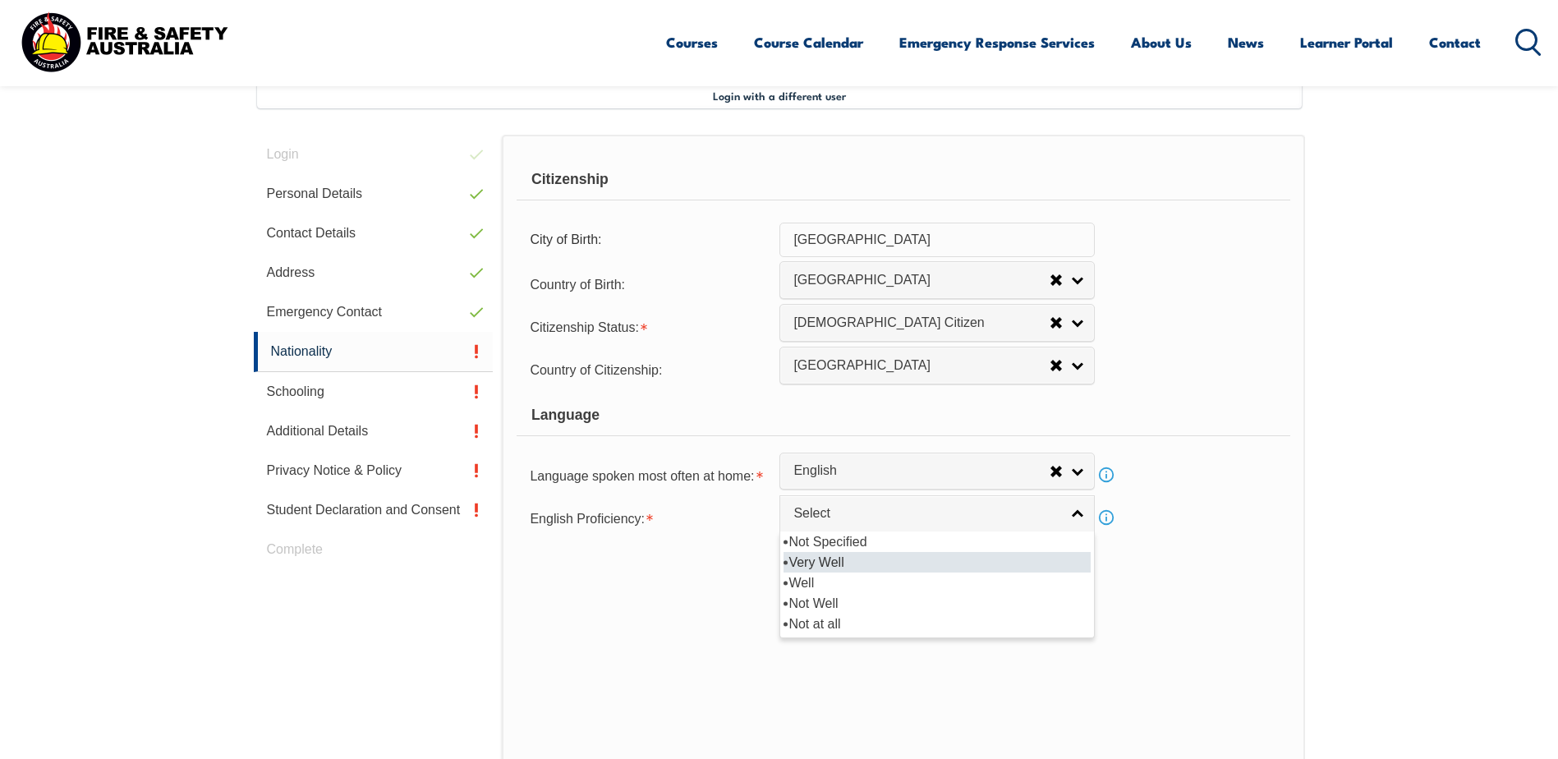
click at [811, 557] on li "Very Well" at bounding box center [936, 562] width 307 height 21
select select "1"
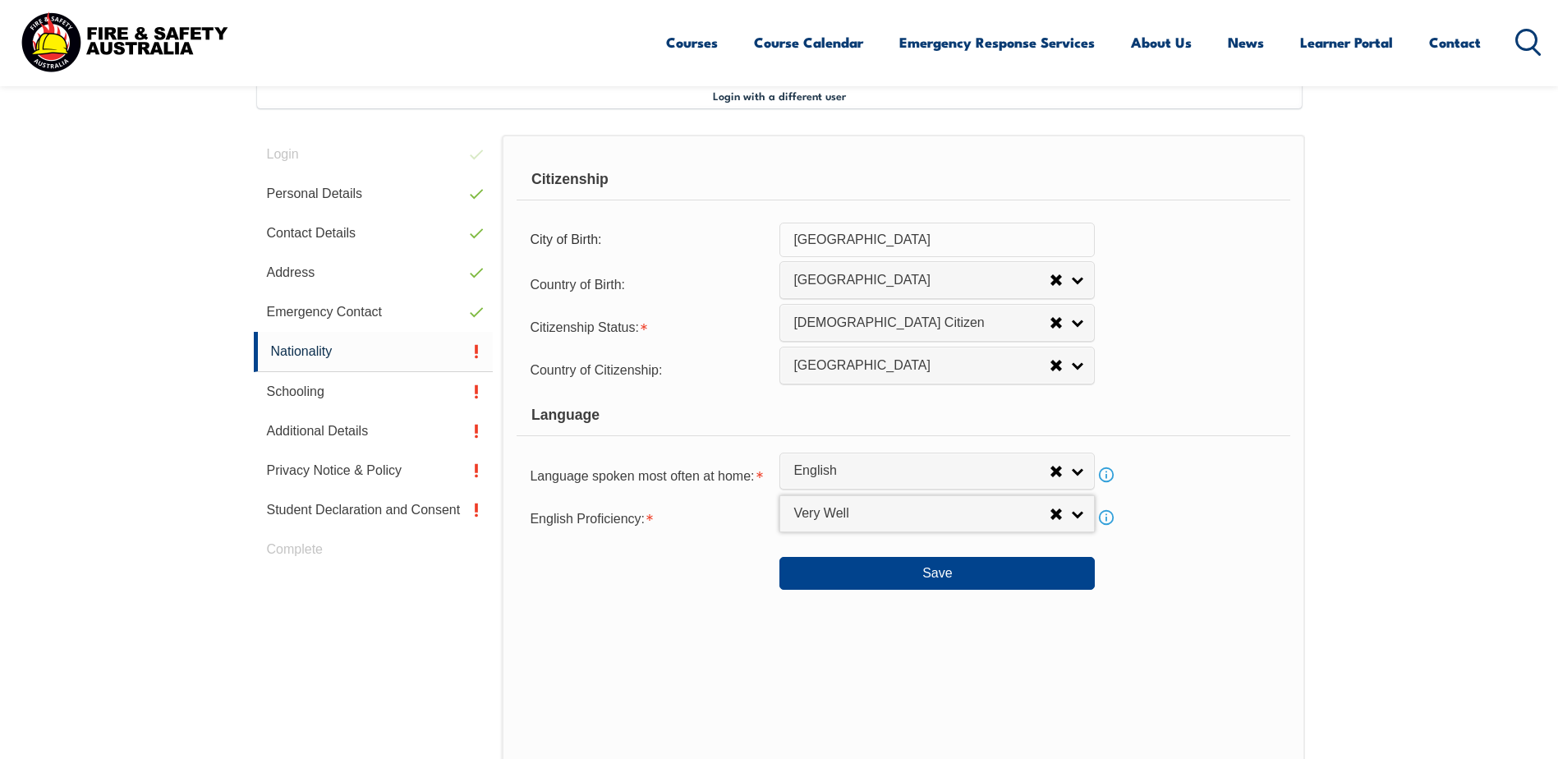
click at [1161, 663] on div "Citizenship City of Birth: [GEOGRAPHIC_DATA] Country of Birth: [GEOGRAPHIC_DATA…" at bounding box center [903, 480] width 802 height 690
click at [924, 569] on button "Save" at bounding box center [936, 573] width 315 height 33
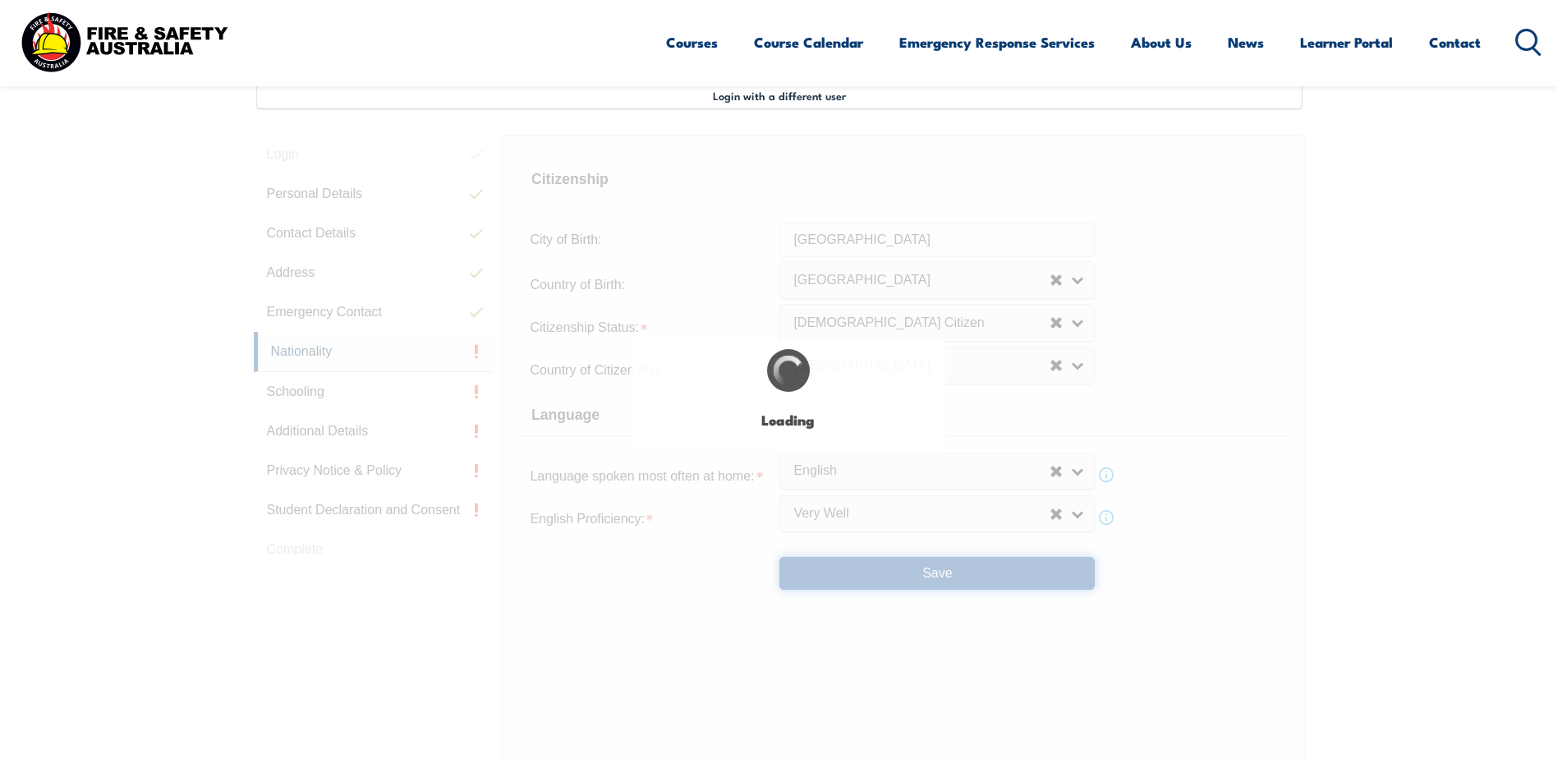
select select "false"
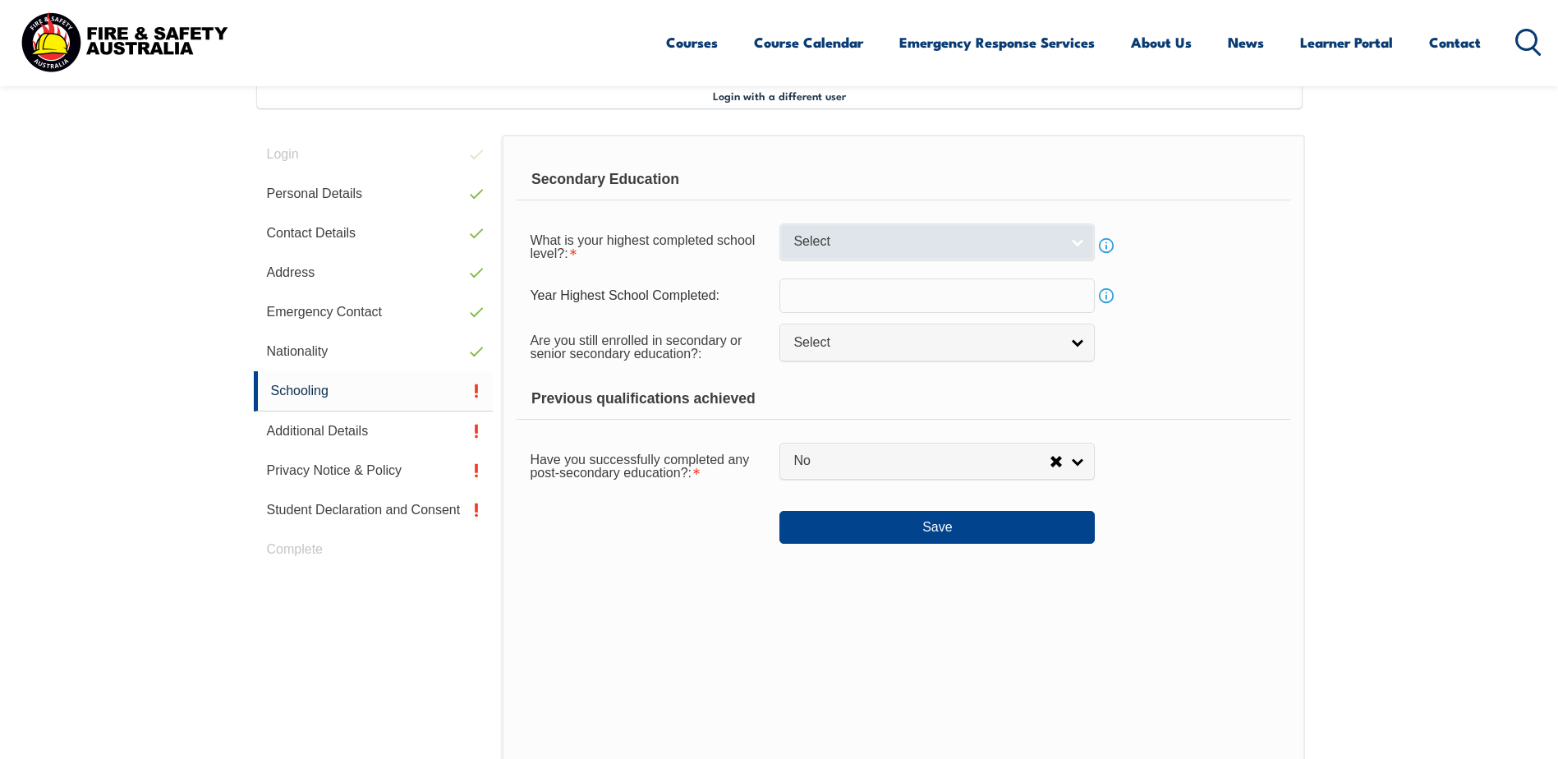
click at [838, 237] on span "Select" at bounding box center [926, 241] width 266 height 17
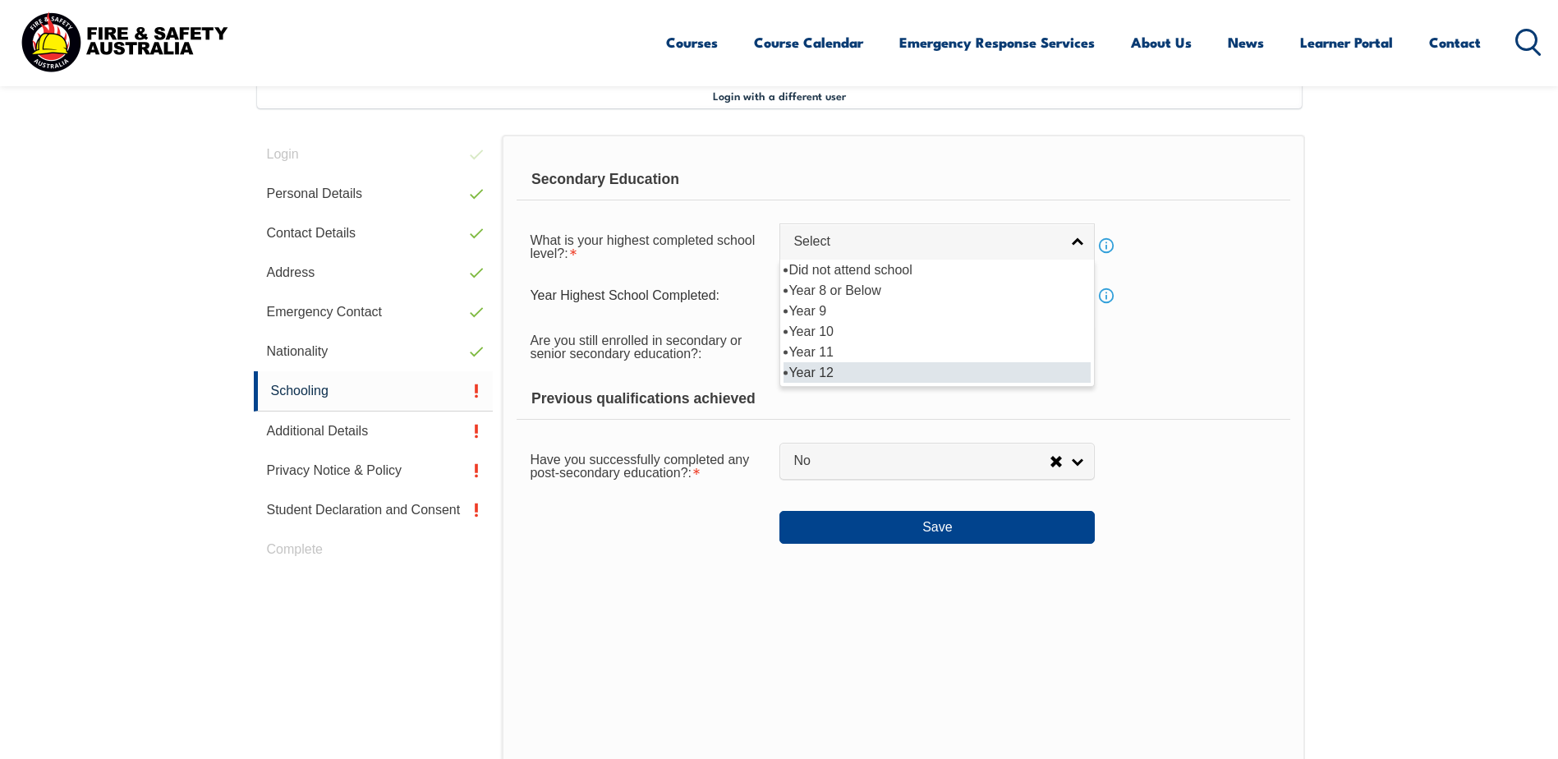
click at [821, 374] on li "Year 12" at bounding box center [936, 372] width 307 height 21
select select "12"
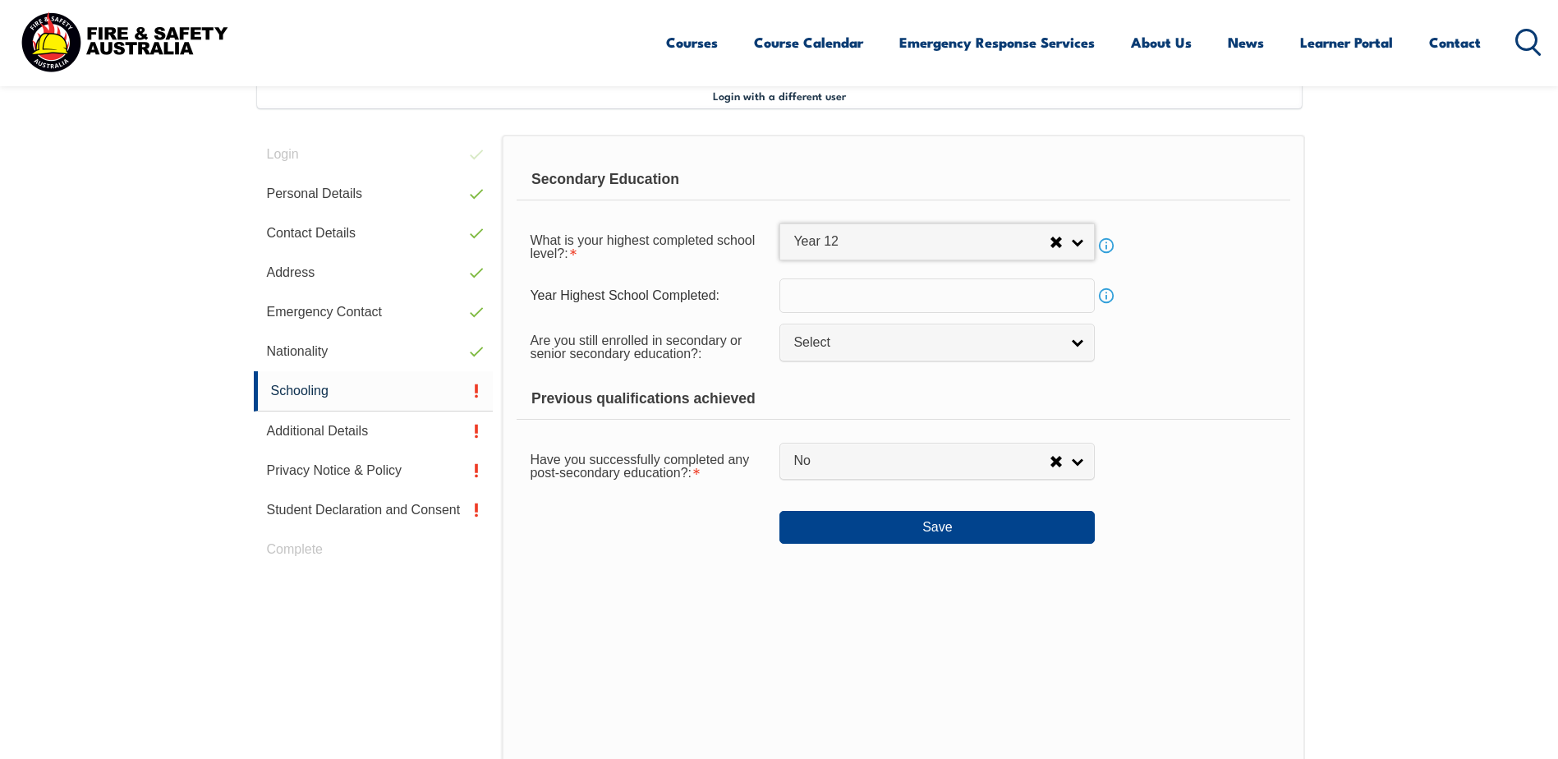
click at [799, 289] on input "text" at bounding box center [936, 295] width 315 height 34
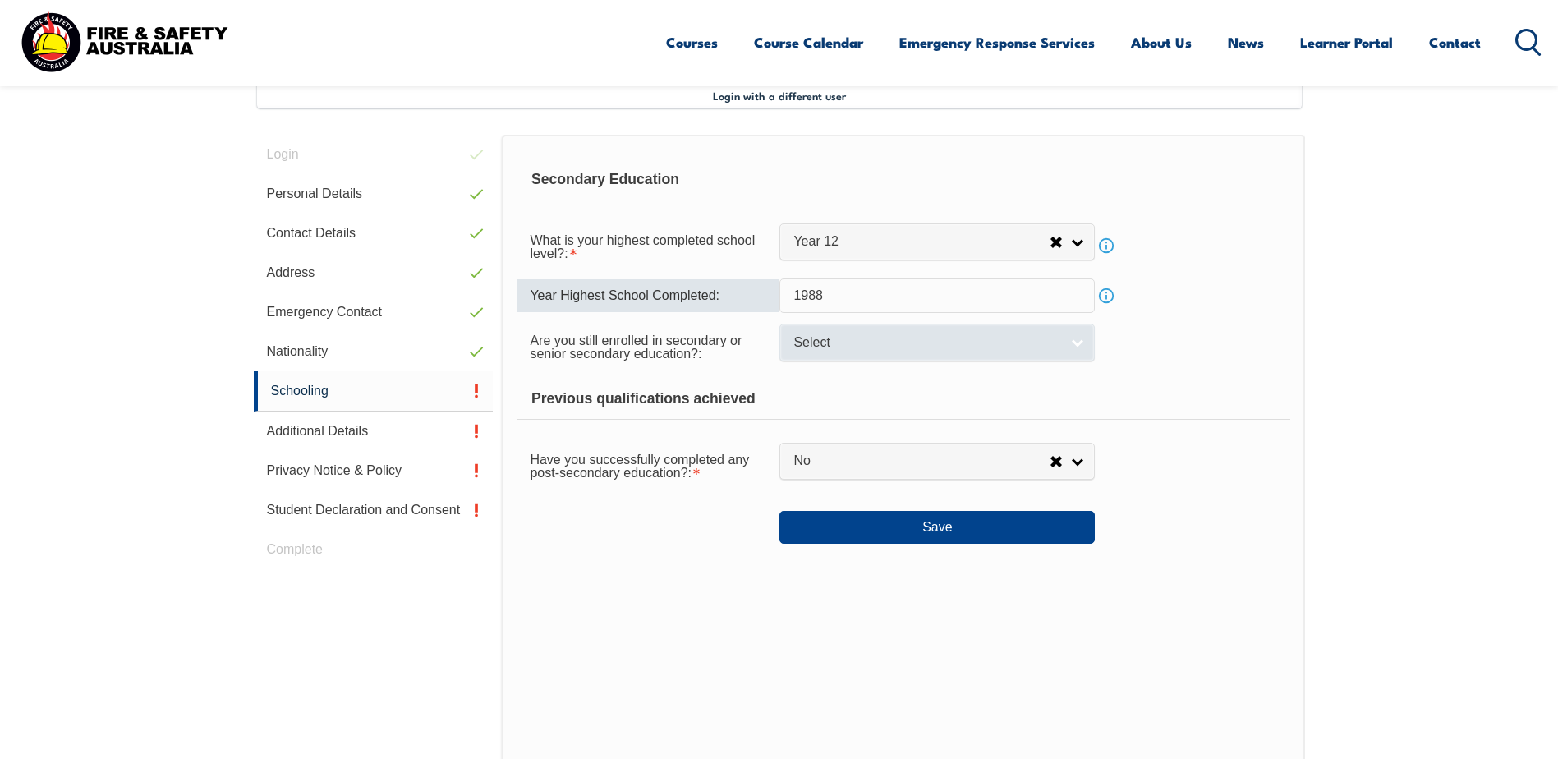
type input "1988"
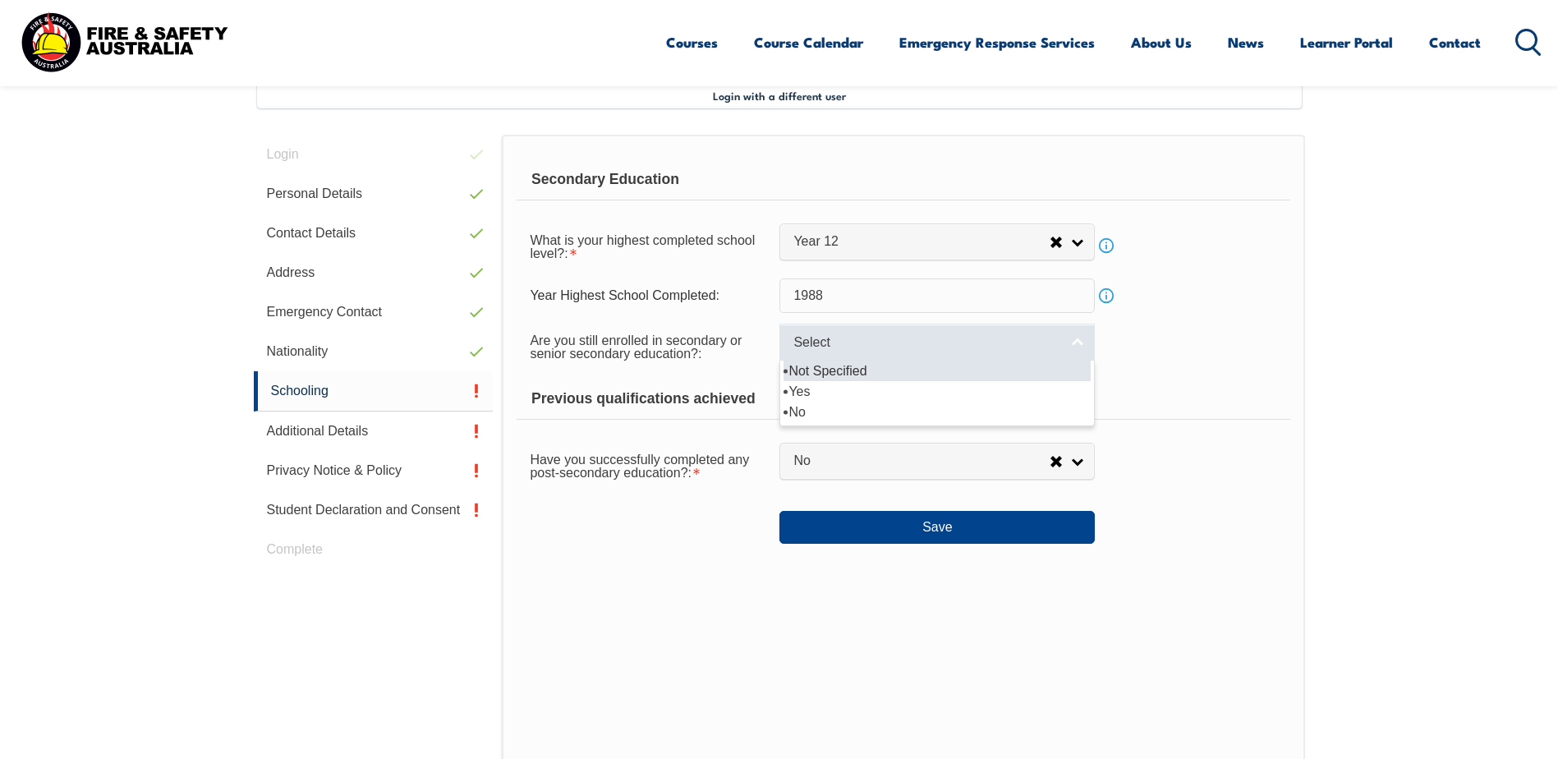
click at [796, 342] on span "Select" at bounding box center [926, 342] width 266 height 17
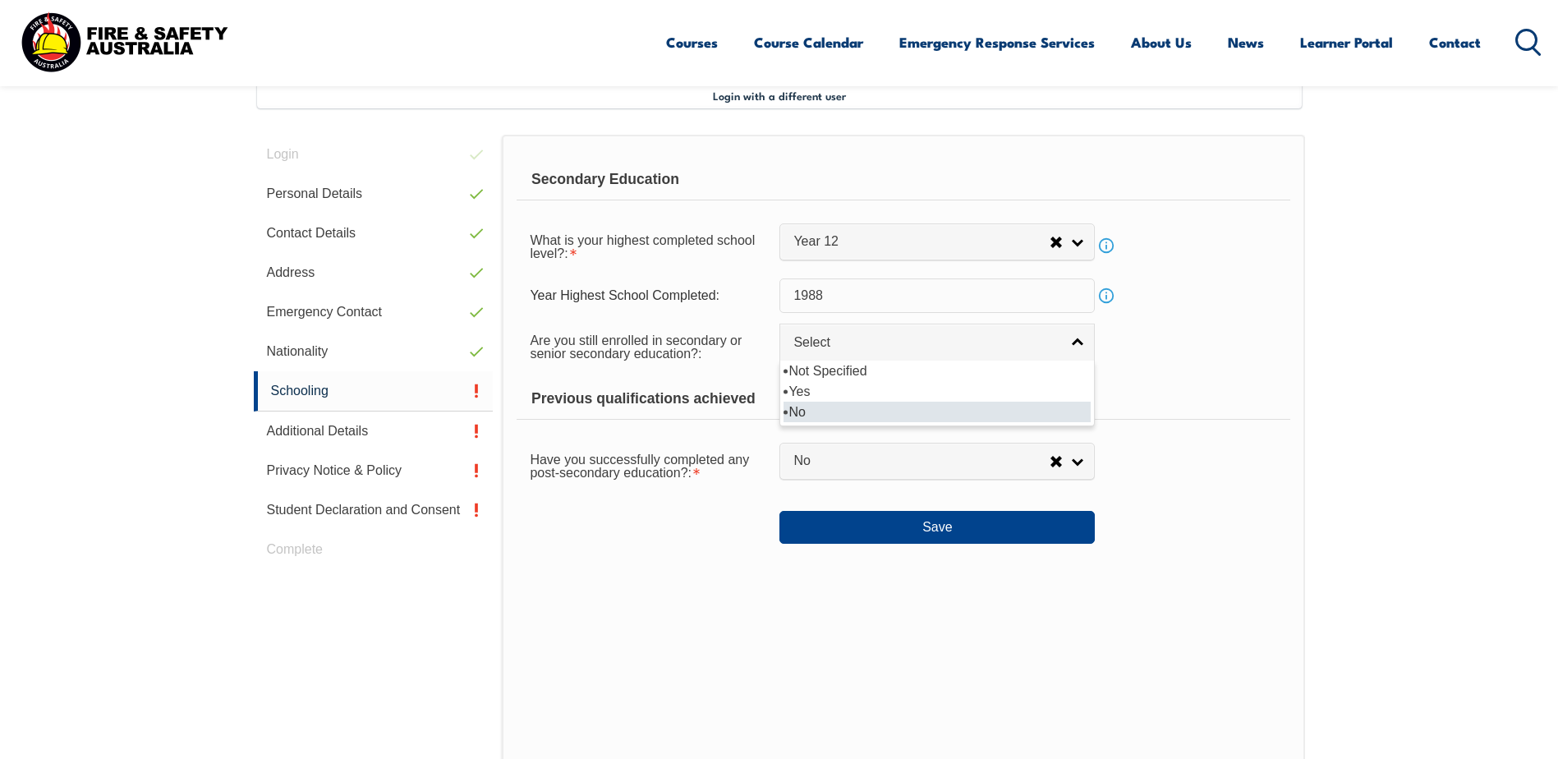
click at [806, 413] on li "No" at bounding box center [936, 412] width 307 height 21
select select "false"
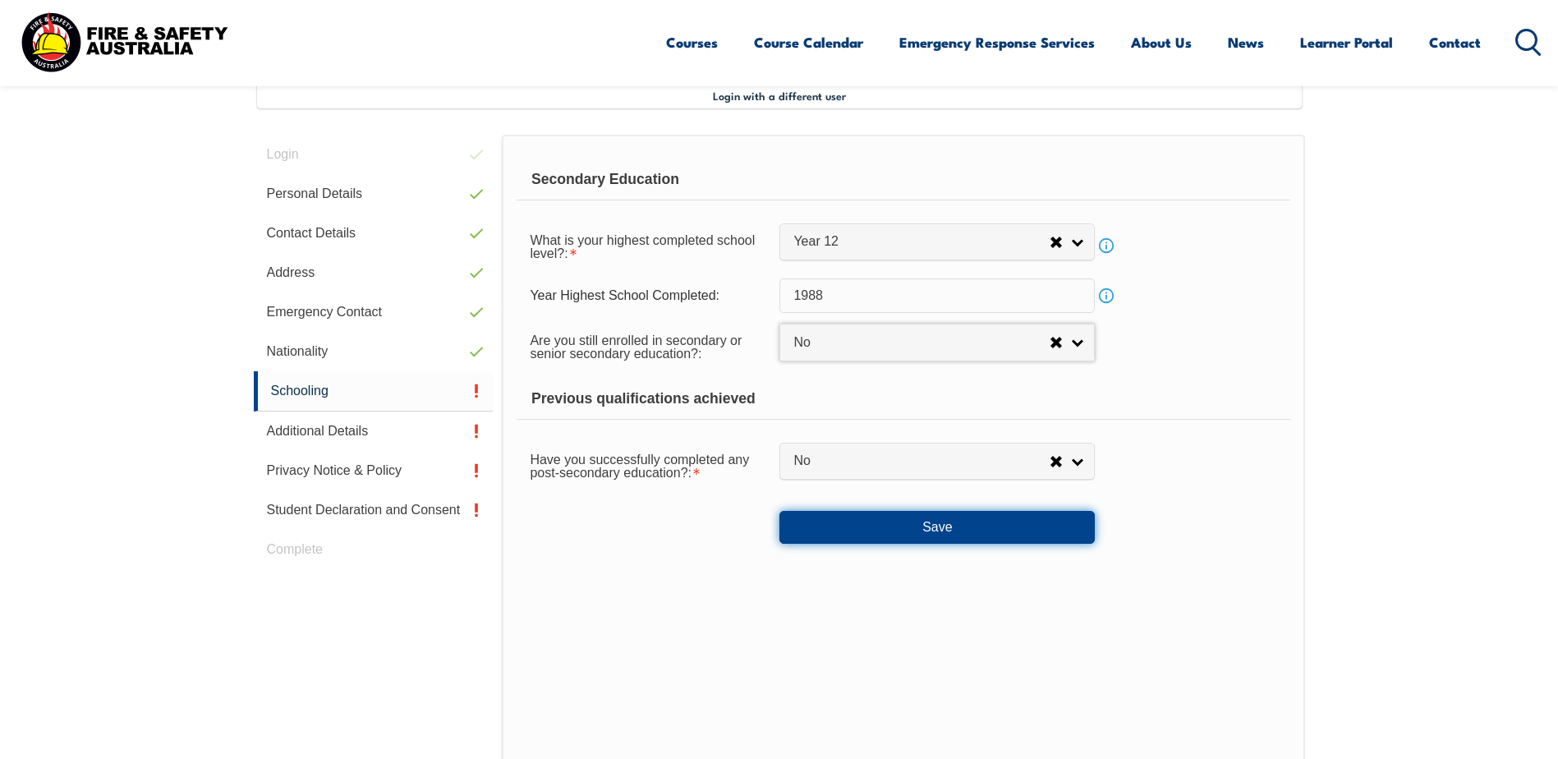
click at [909, 524] on button "Save" at bounding box center [936, 527] width 315 height 33
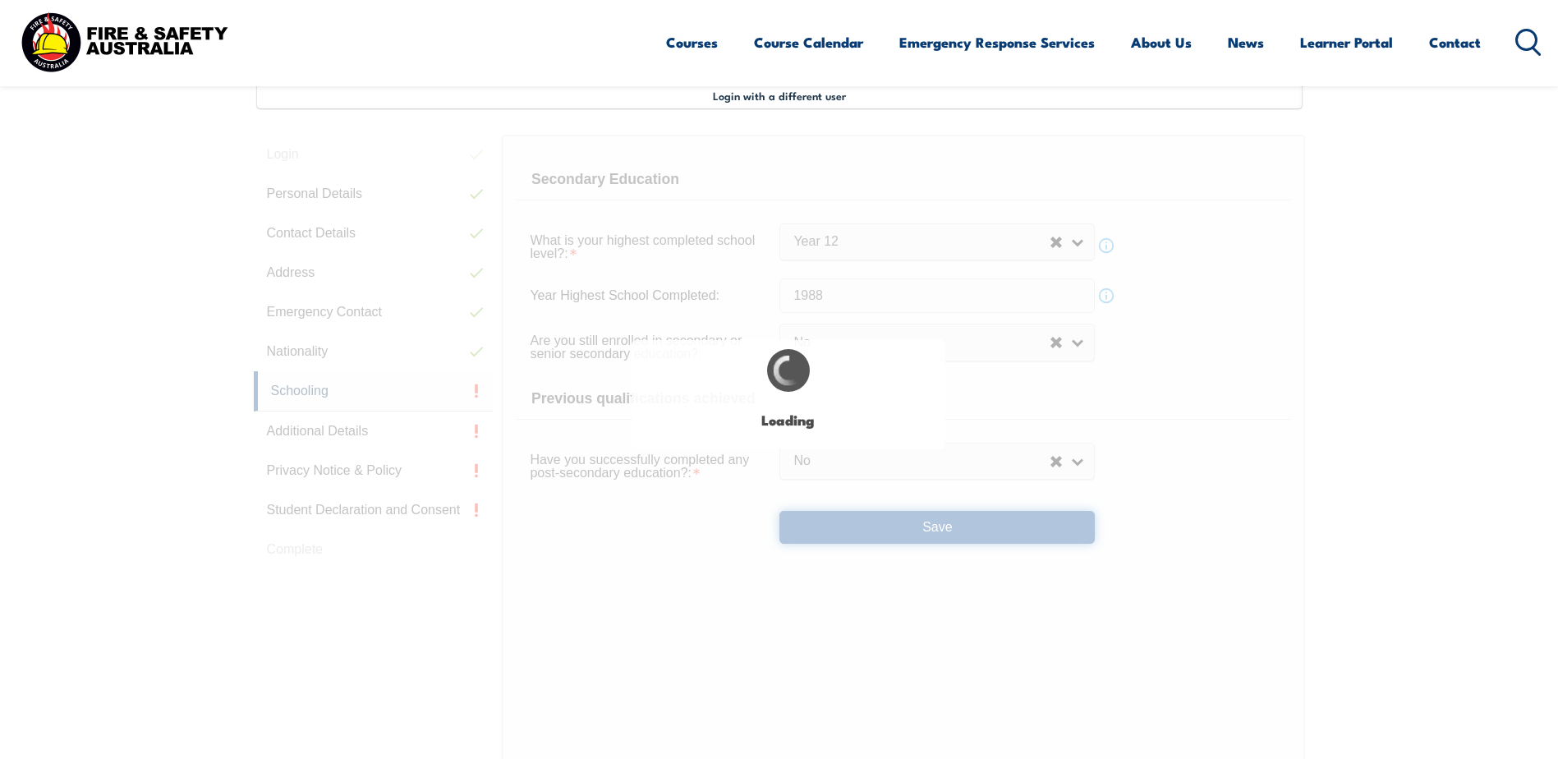
select select
select select "false"
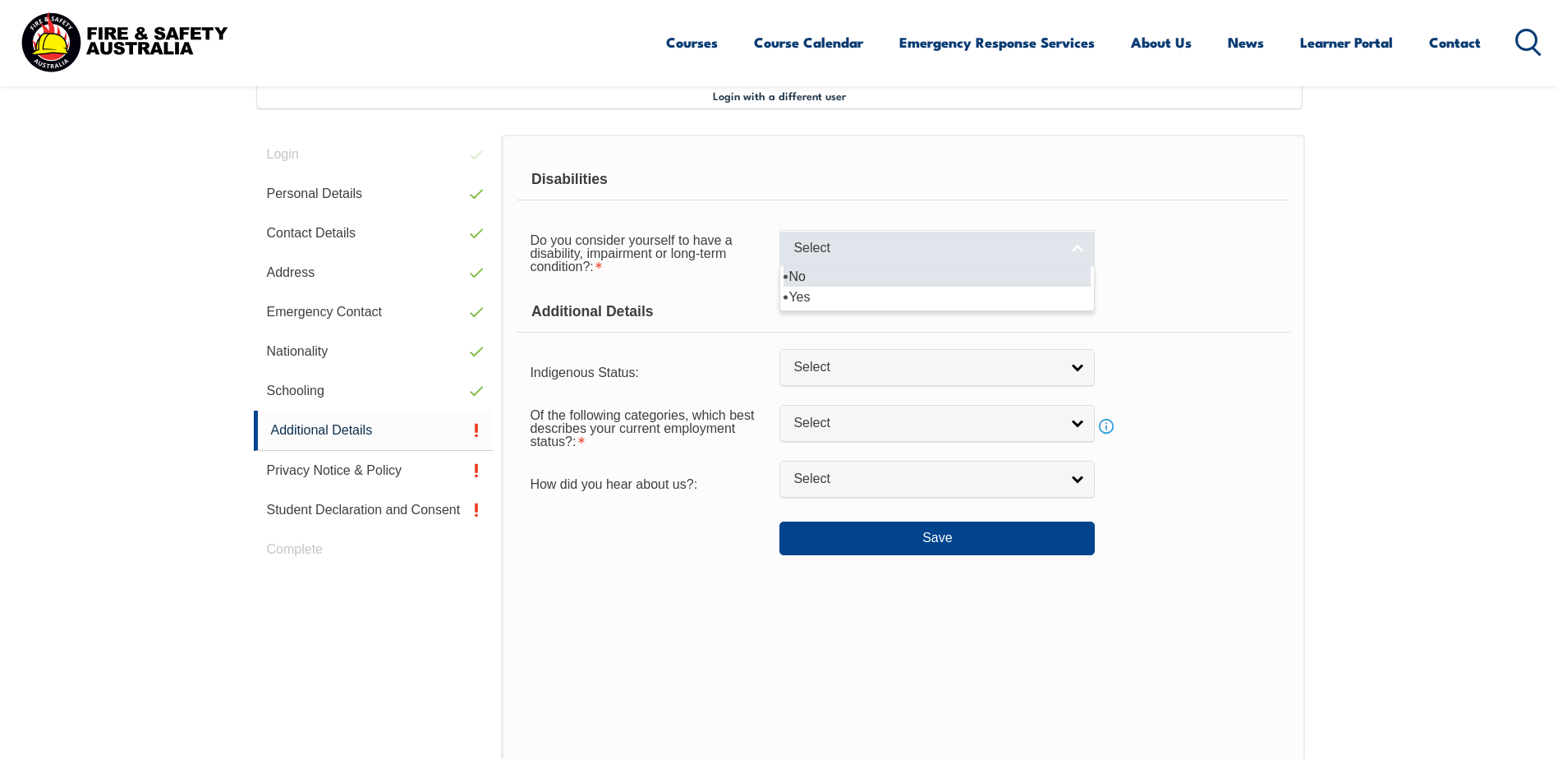
click at [888, 254] on span "Select" at bounding box center [926, 248] width 266 height 17
click at [854, 282] on li "No" at bounding box center [936, 276] width 307 height 21
select select "false"
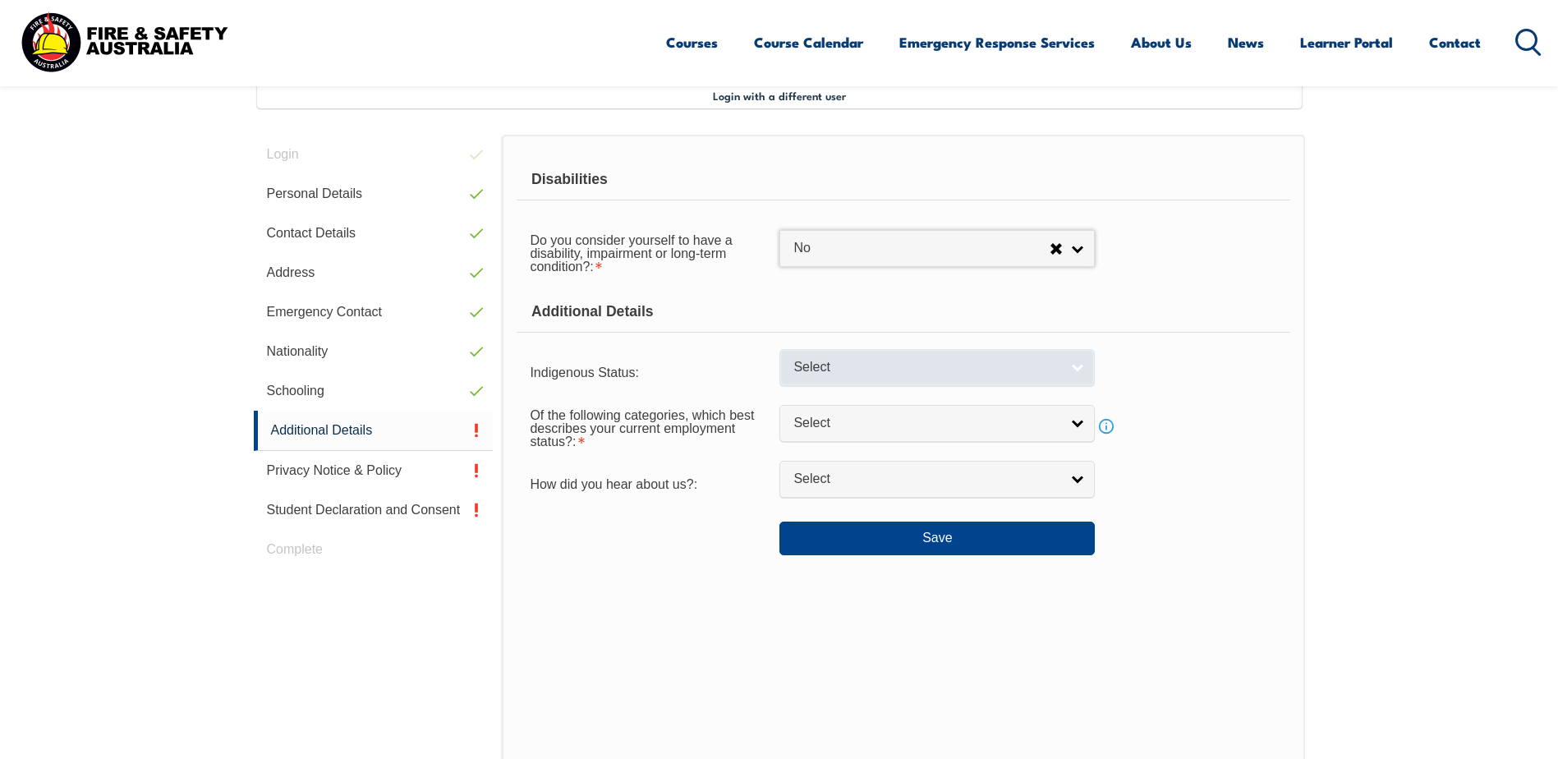
click at [851, 368] on span "Select" at bounding box center [926, 367] width 266 height 17
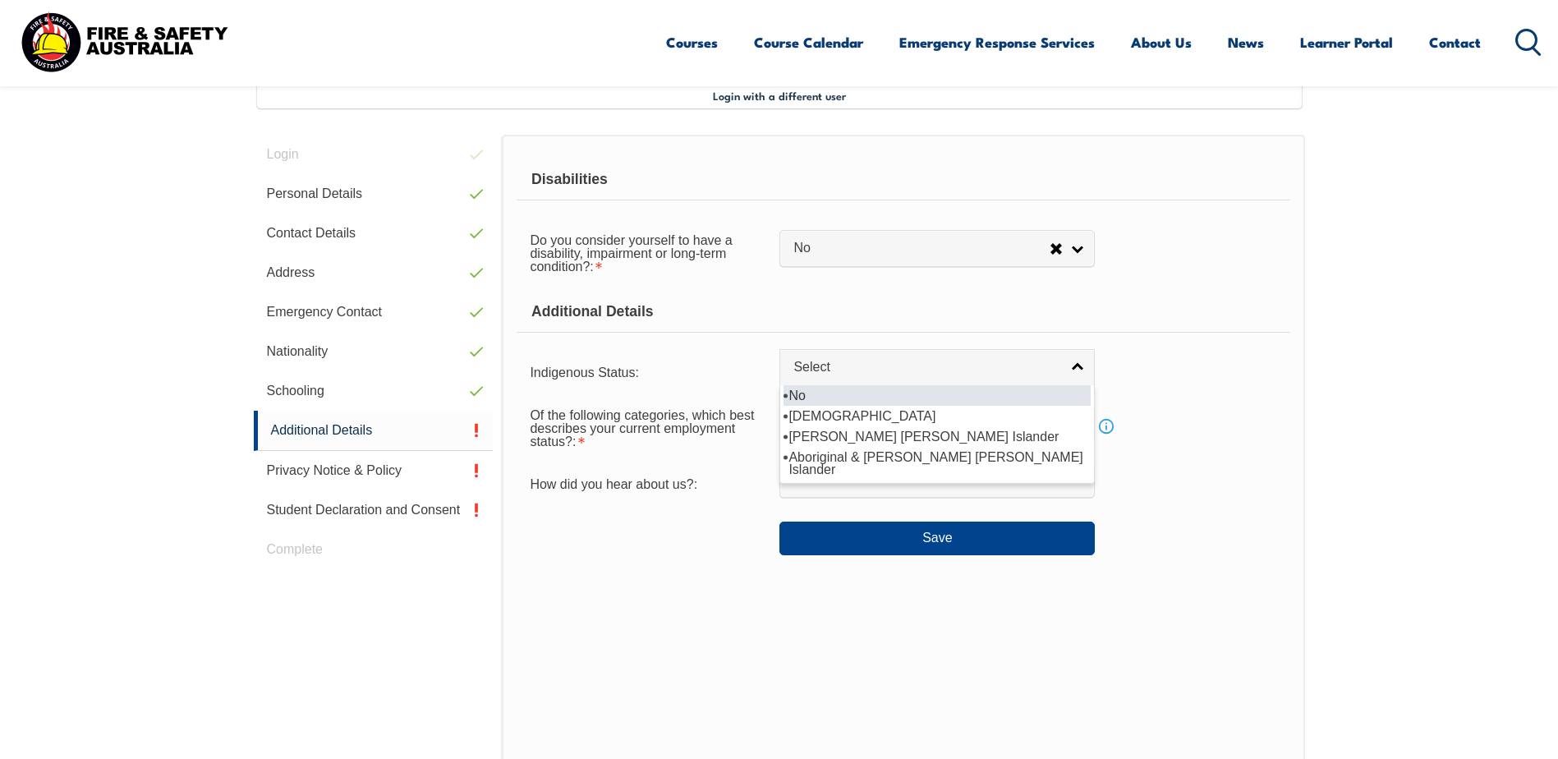
click at [822, 391] on li "No" at bounding box center [936, 395] width 307 height 21
select select "4"
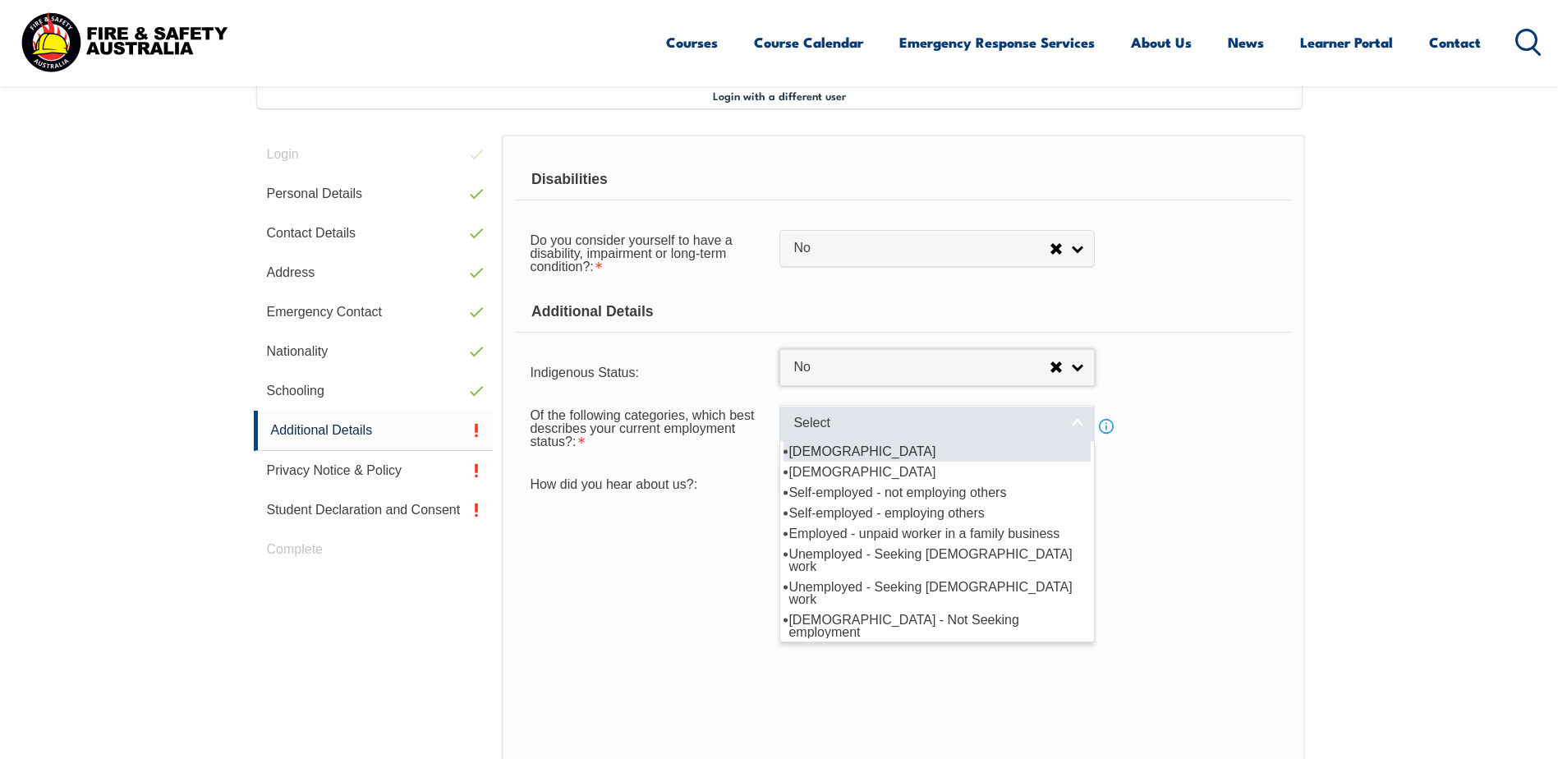
click at [834, 430] on span "Select" at bounding box center [926, 423] width 266 height 17
click at [829, 449] on li "[DEMOGRAPHIC_DATA]" at bounding box center [936, 451] width 307 height 21
select select "1"
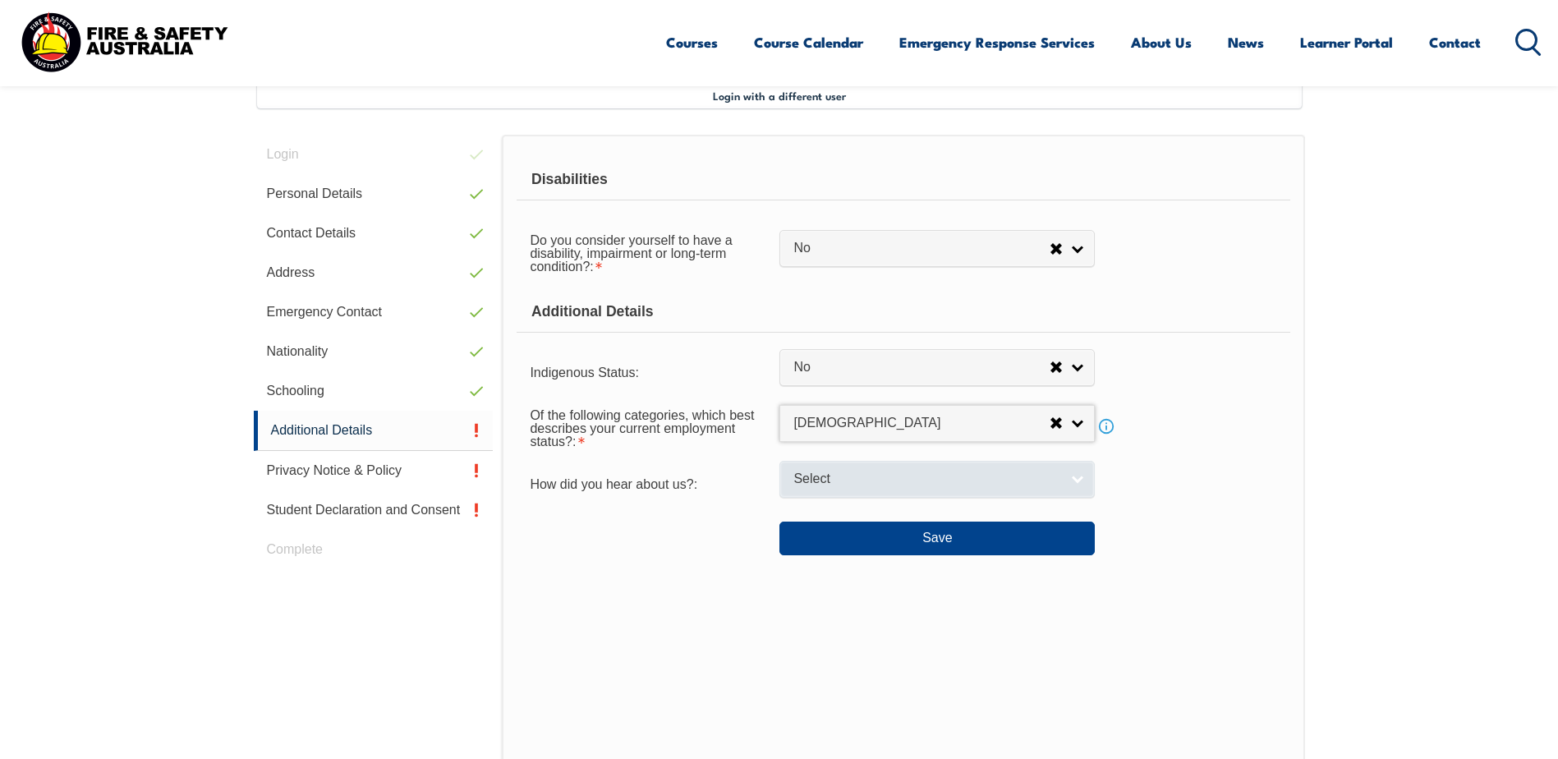
click at [806, 480] on span "Select" at bounding box center [926, 479] width 266 height 17
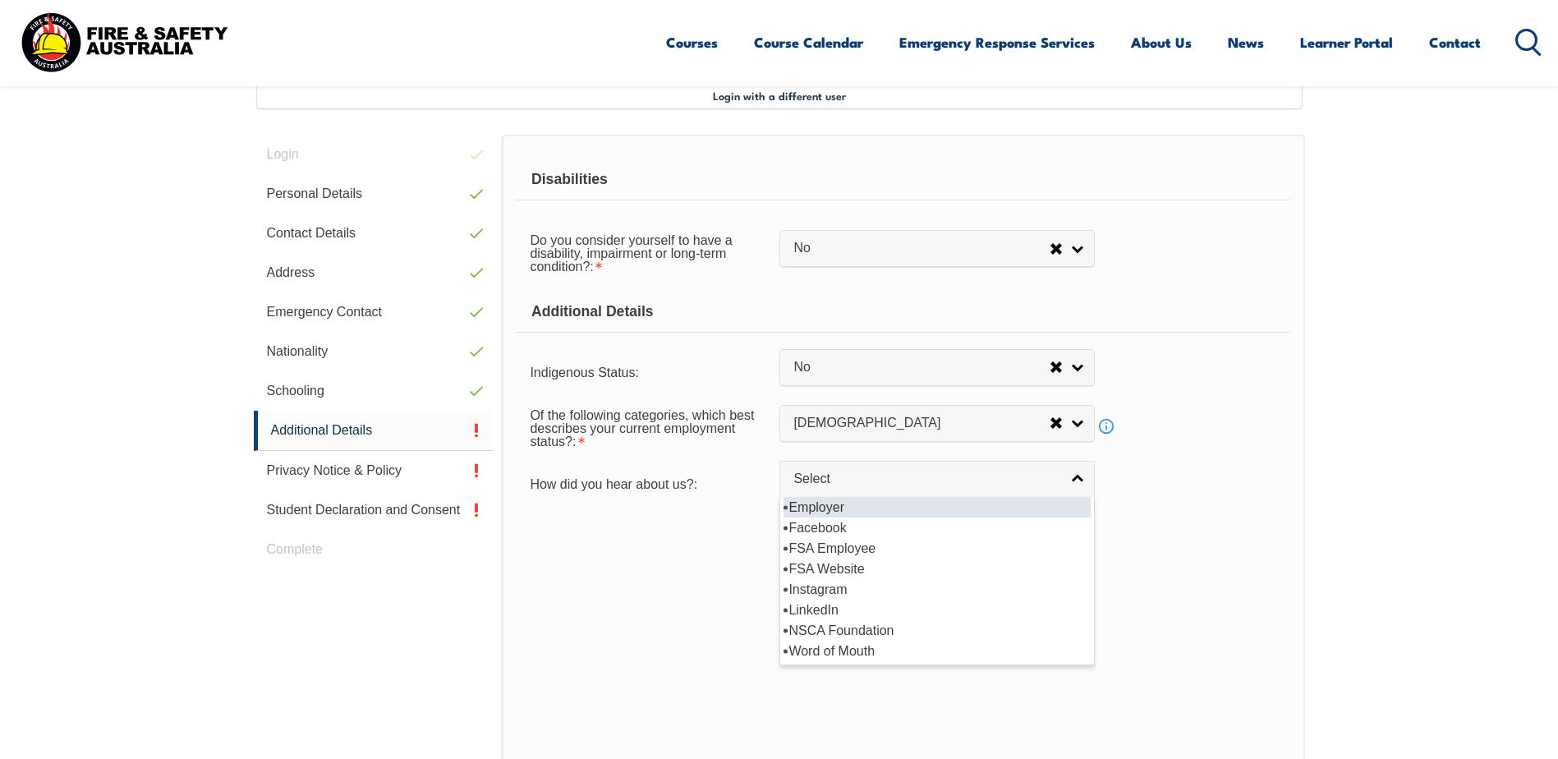
click at [814, 500] on li "Employer" at bounding box center [936, 507] width 307 height 21
select select "8019"
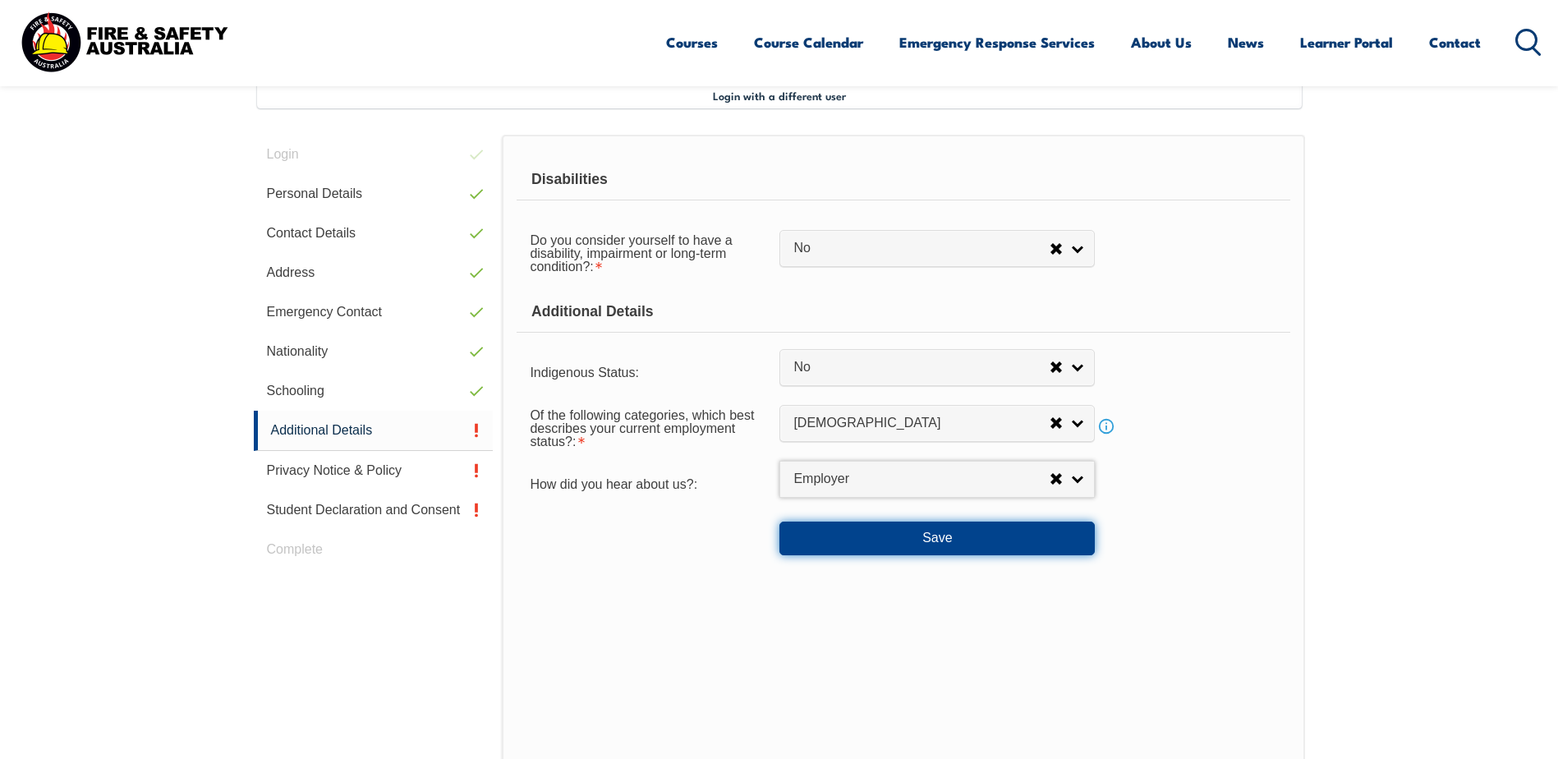
click at [832, 542] on button "Save" at bounding box center [936, 537] width 315 height 33
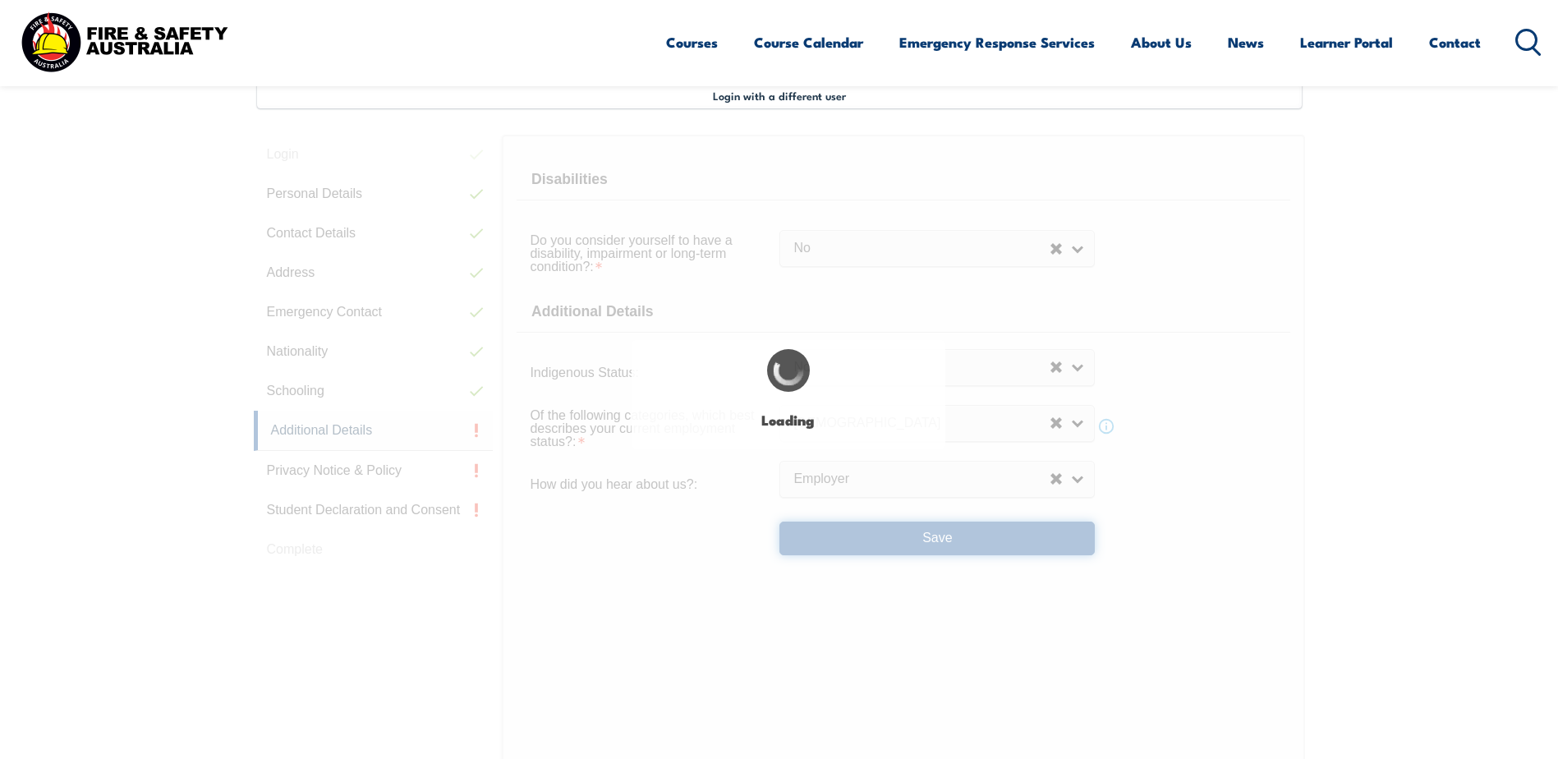
select select "false"
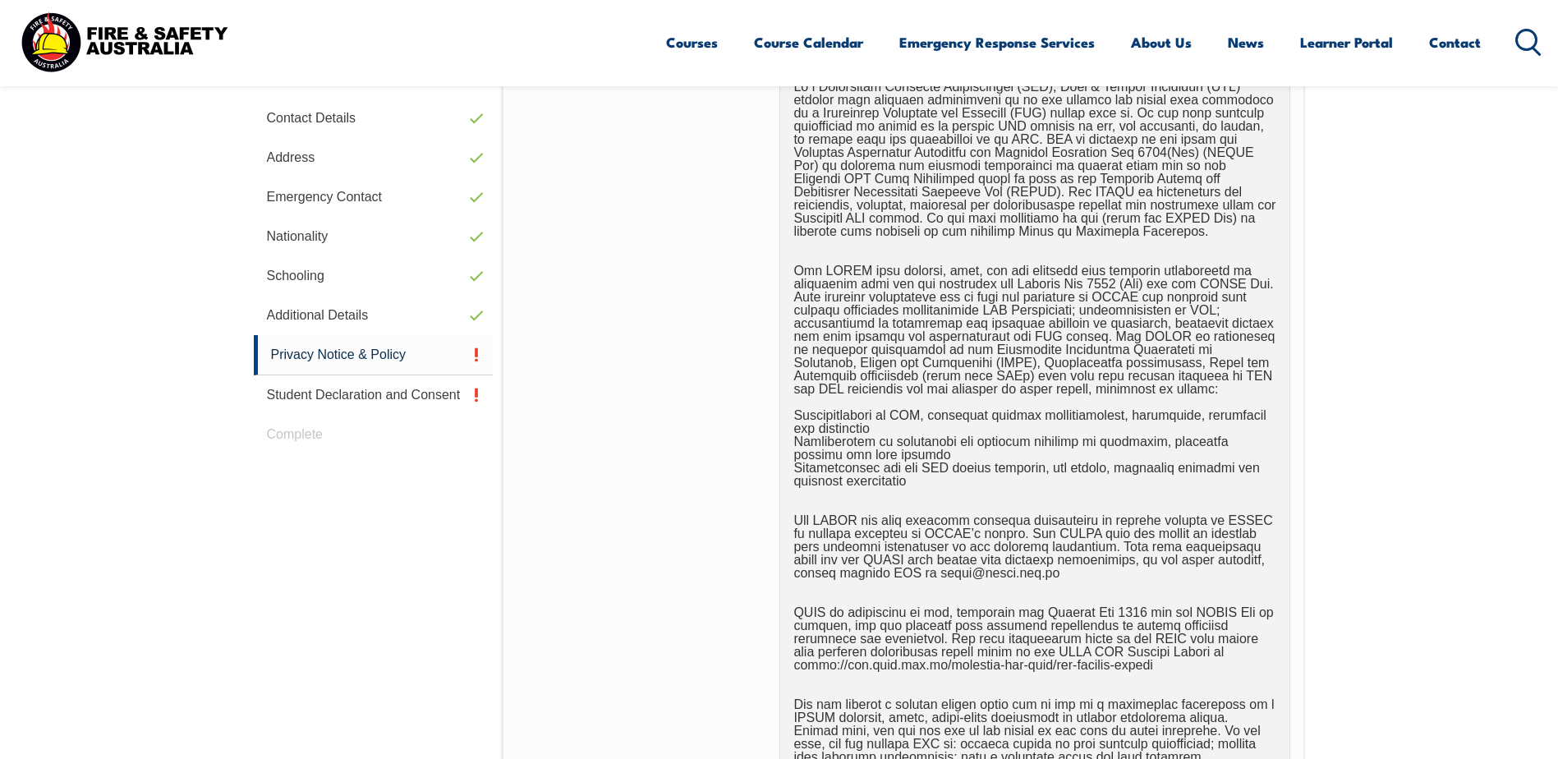
scroll to position [858, 0]
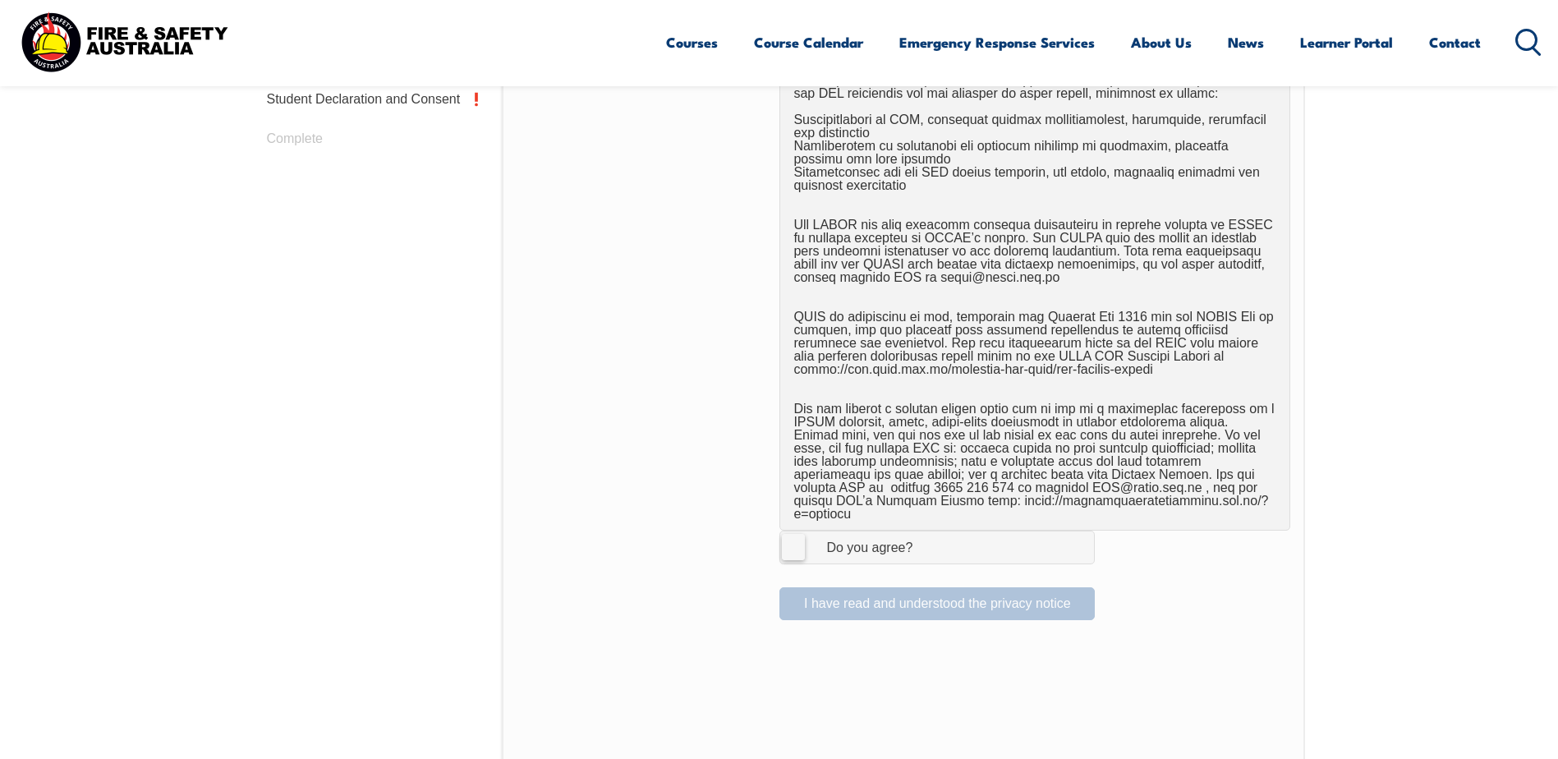
click at [792, 531] on label "I Agree Do you agree?" at bounding box center [936, 547] width 315 height 33
click at [926, 531] on input "I Agree Do you agree?" at bounding box center [940, 546] width 28 height 31
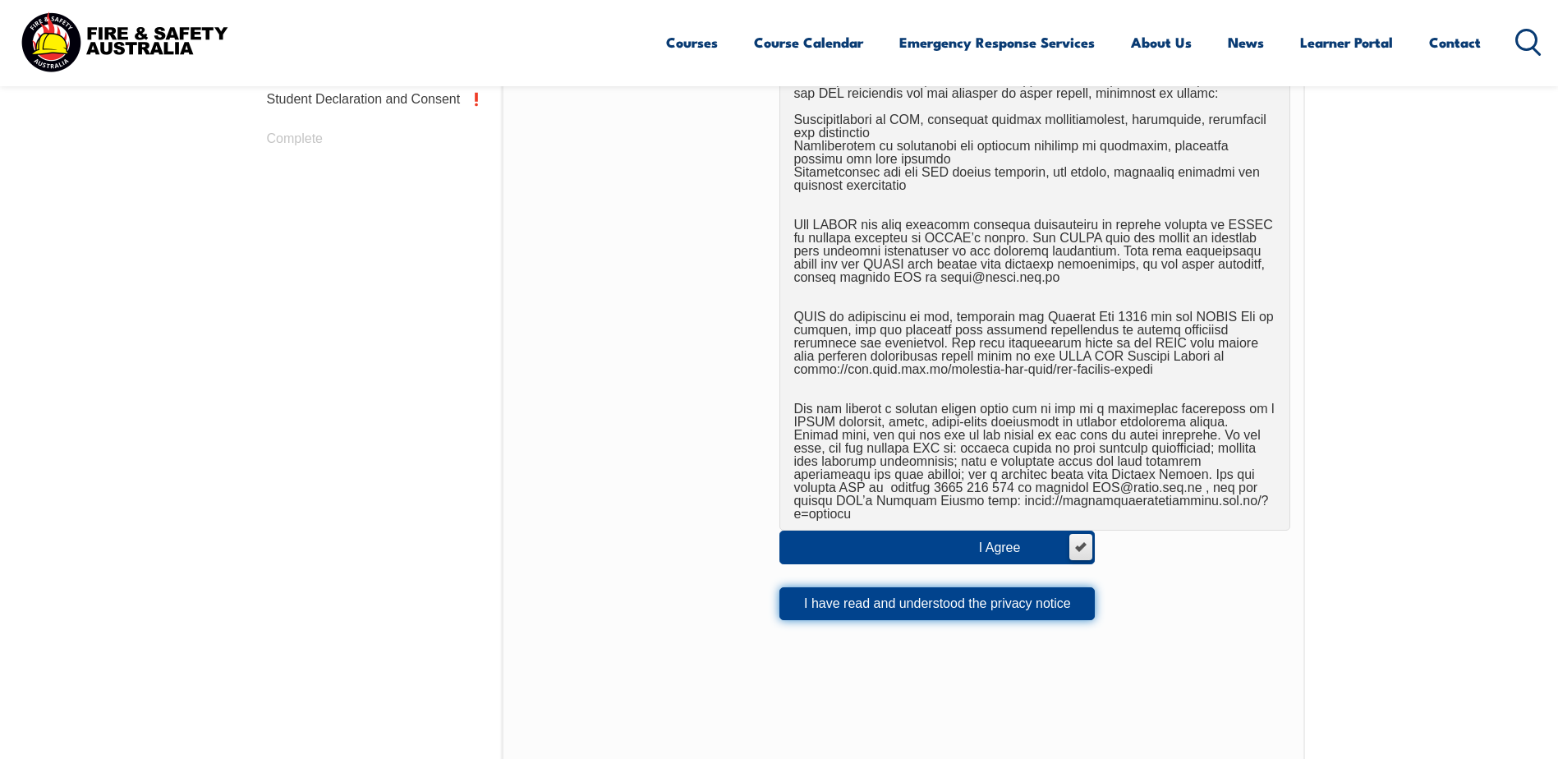
click at [1033, 588] on button "I have read and understood the privacy notice" at bounding box center [936, 603] width 315 height 33
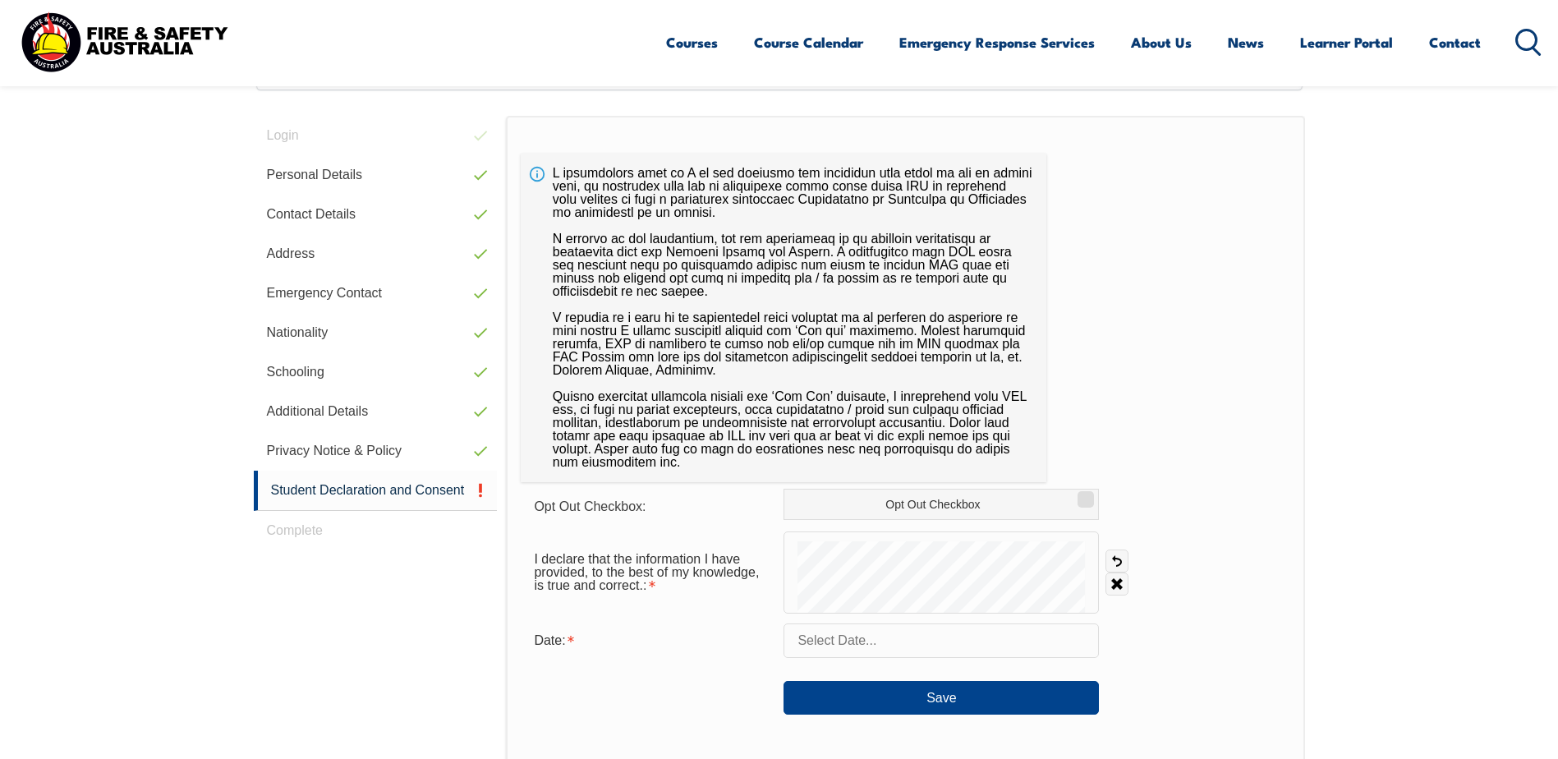
scroll to position [448, 0]
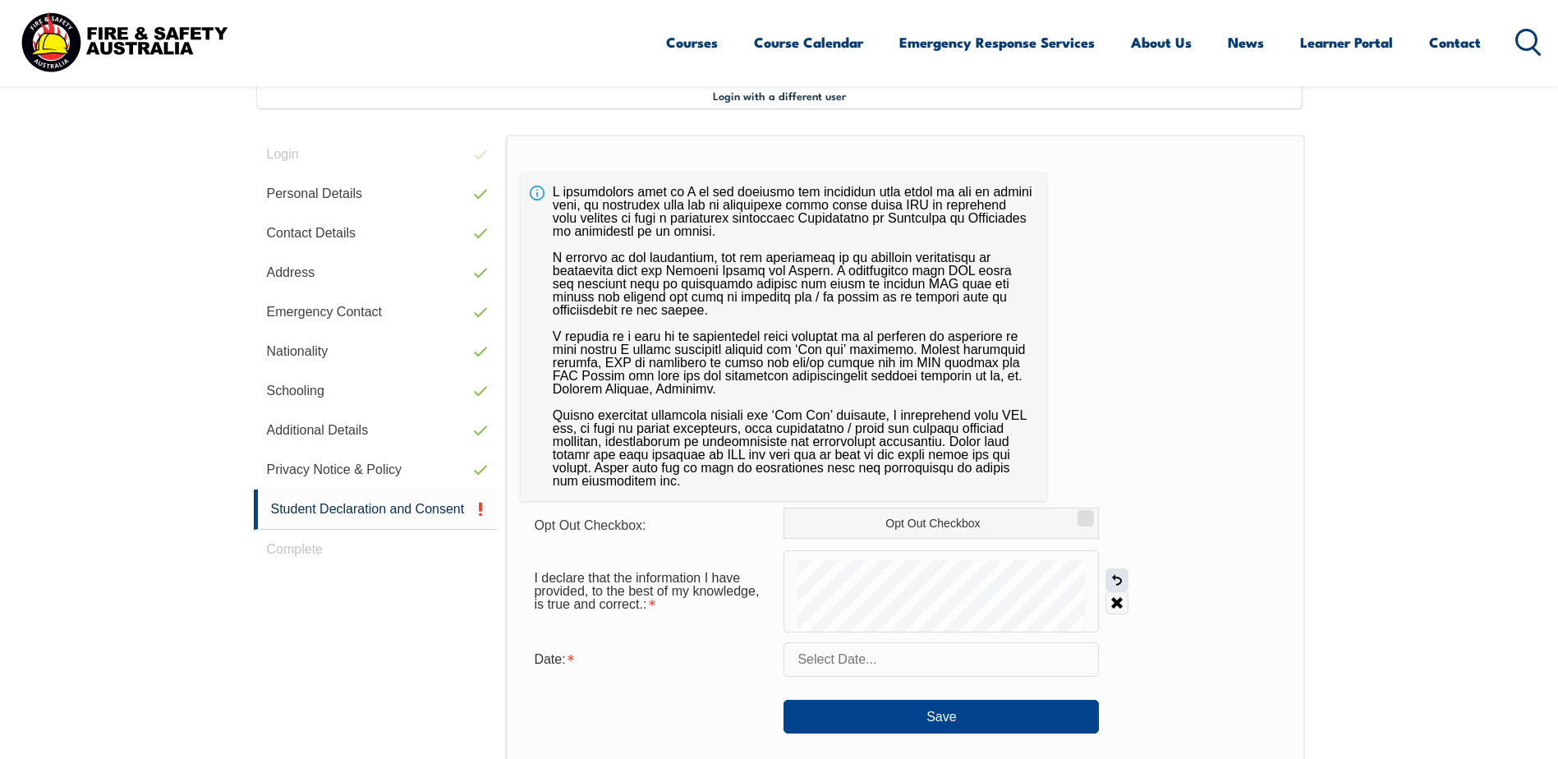
click at [1117, 577] on link "Undo" at bounding box center [1116, 579] width 23 height 23
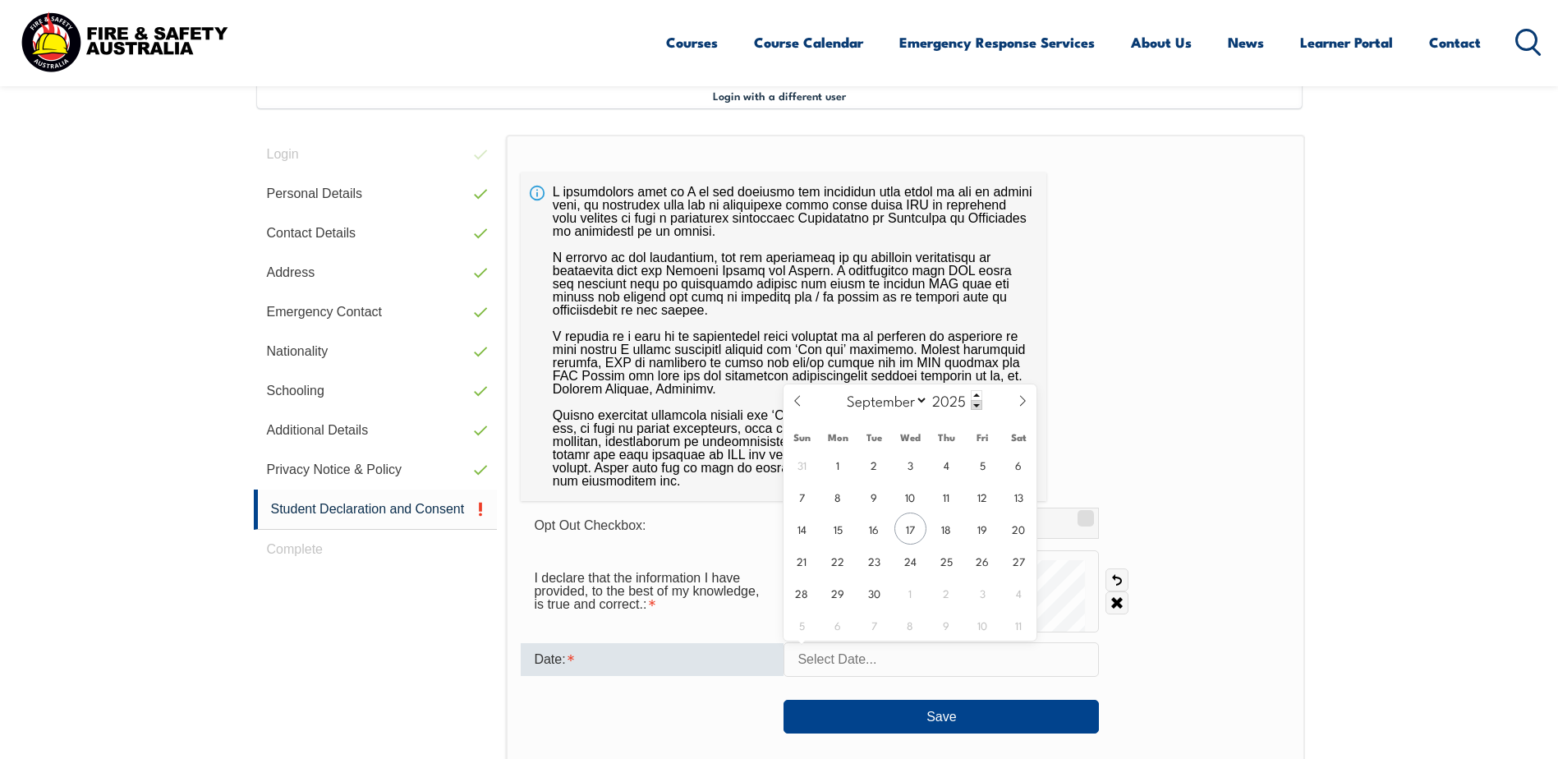
click at [848, 660] on input "text" at bounding box center [940, 659] width 315 height 34
click at [914, 529] on span "17" at bounding box center [910, 528] width 32 height 32
type input "[DATE]"
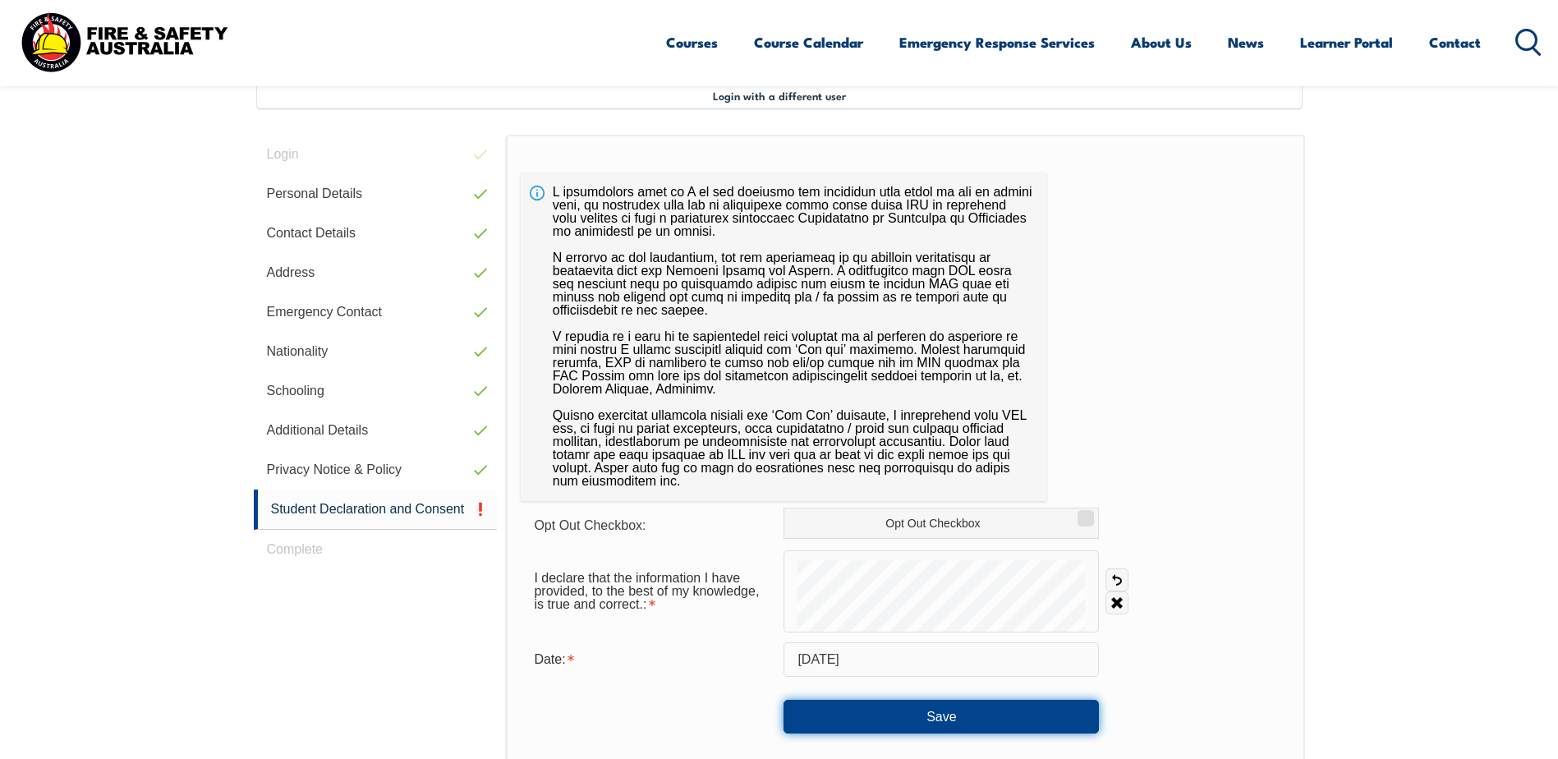
click at [889, 712] on button "Save" at bounding box center [940, 716] width 315 height 33
